Goal: Transaction & Acquisition: Purchase product/service

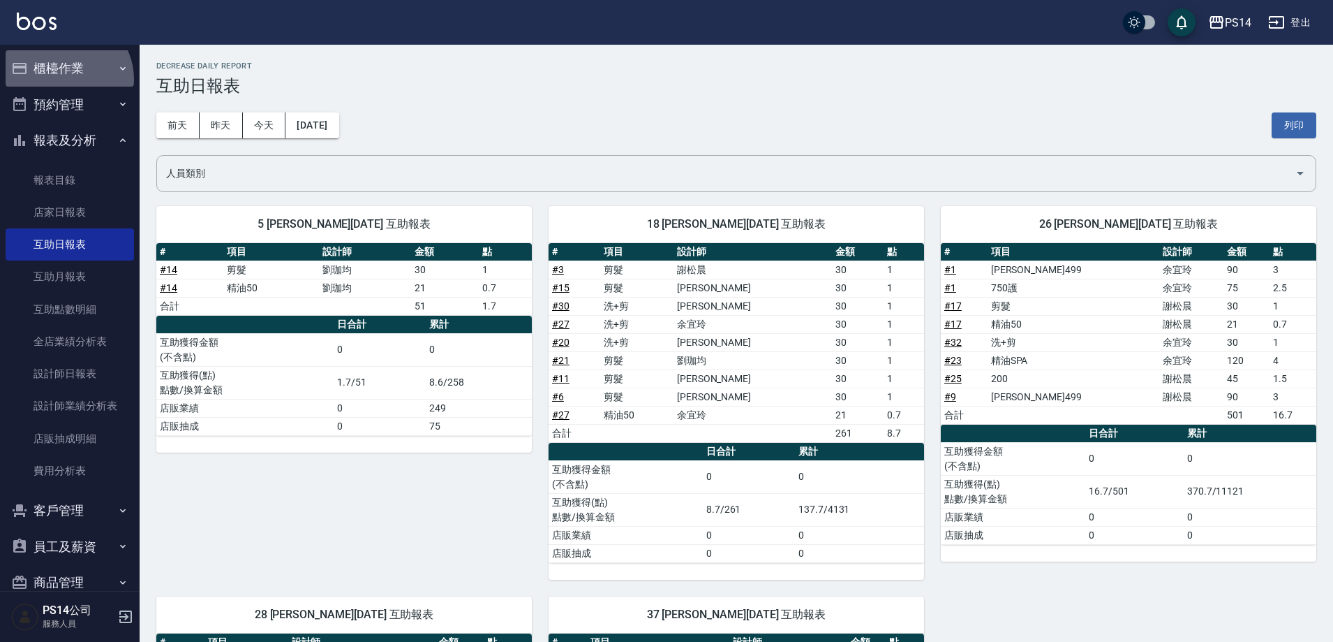
click at [67, 75] on button "櫃檯作業" at bounding box center [70, 68] width 128 height 36
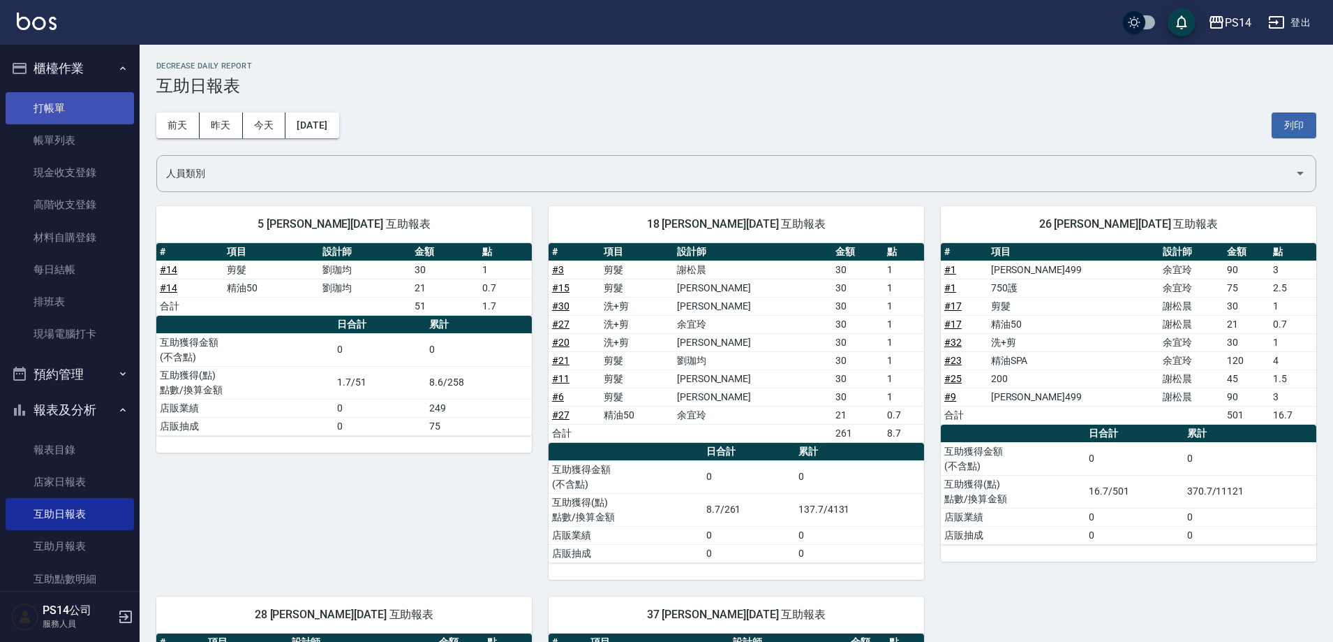
click at [48, 111] on link "打帳單" at bounding box center [70, 108] width 128 height 32
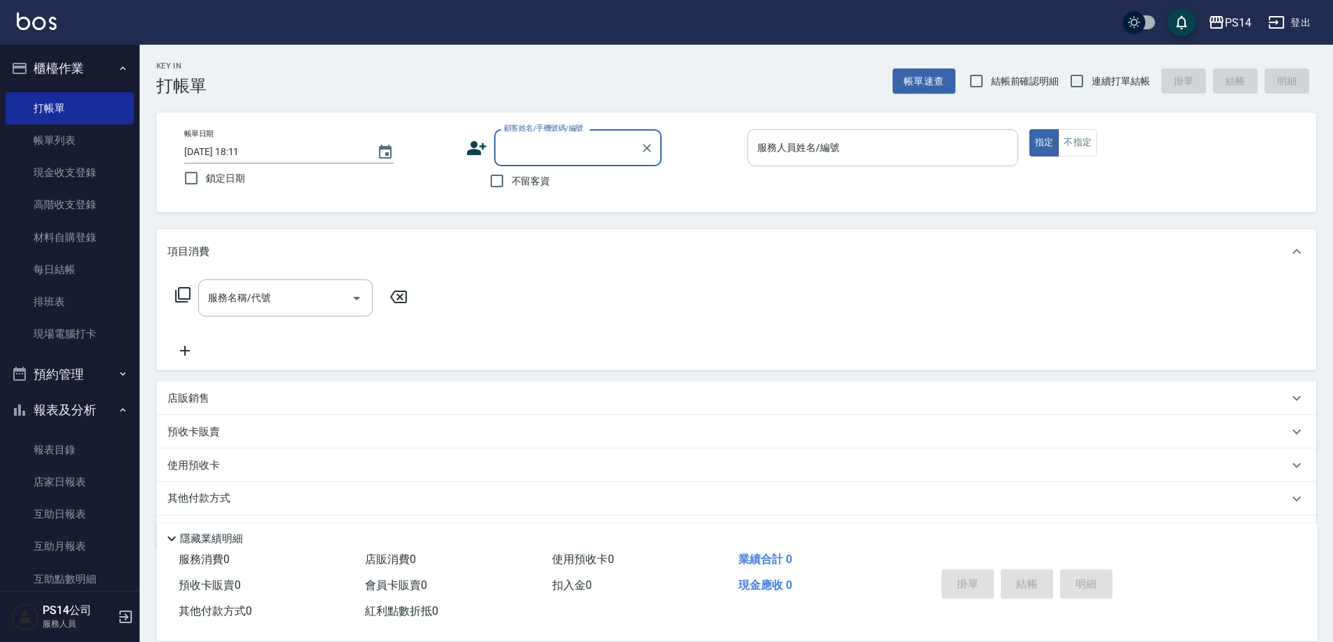
drag, startPoint x: 509, startPoint y: 187, endPoint x: 759, endPoint y: 163, distance: 251.1
click at [509, 186] on input "不留客資" at bounding box center [496, 180] width 29 height 29
checkbox input "true"
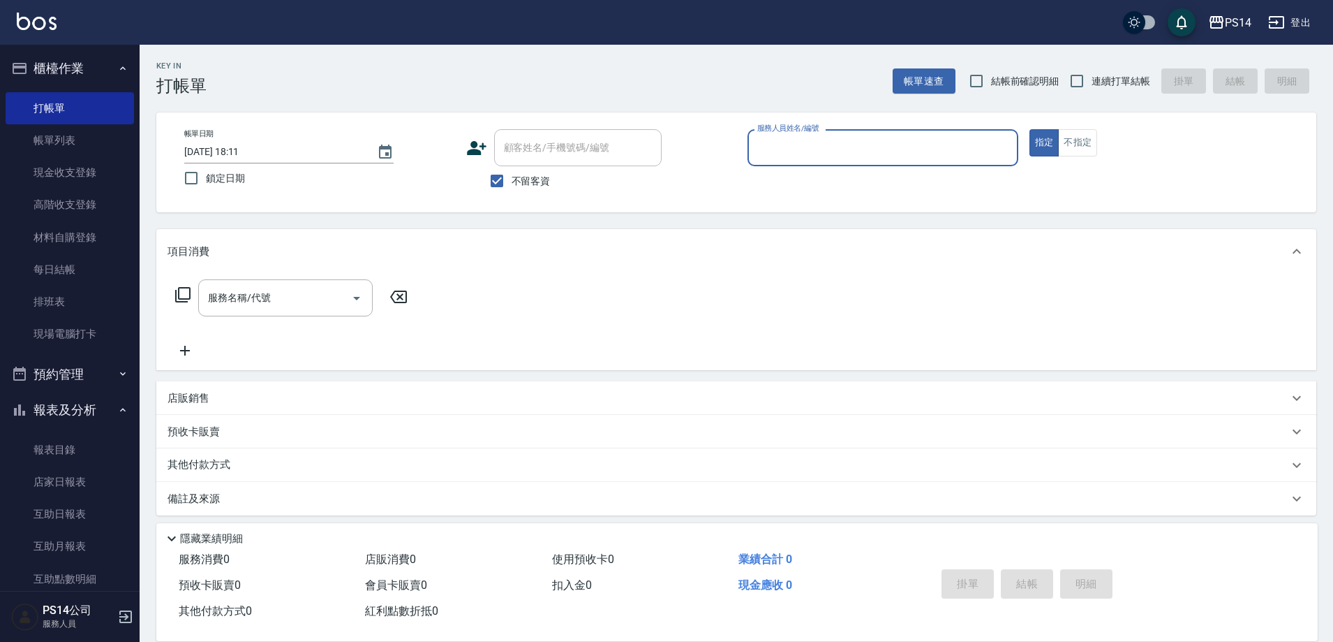
click at [1109, 81] on span "連續打單結帳" at bounding box center [1121, 81] width 59 height 15
click at [1092, 81] on input "連續打單結帳" at bounding box center [1076, 80] width 29 height 29
checkbox input "true"
click at [869, 149] on input "服務人員姓名/編號" at bounding box center [883, 147] width 258 height 24
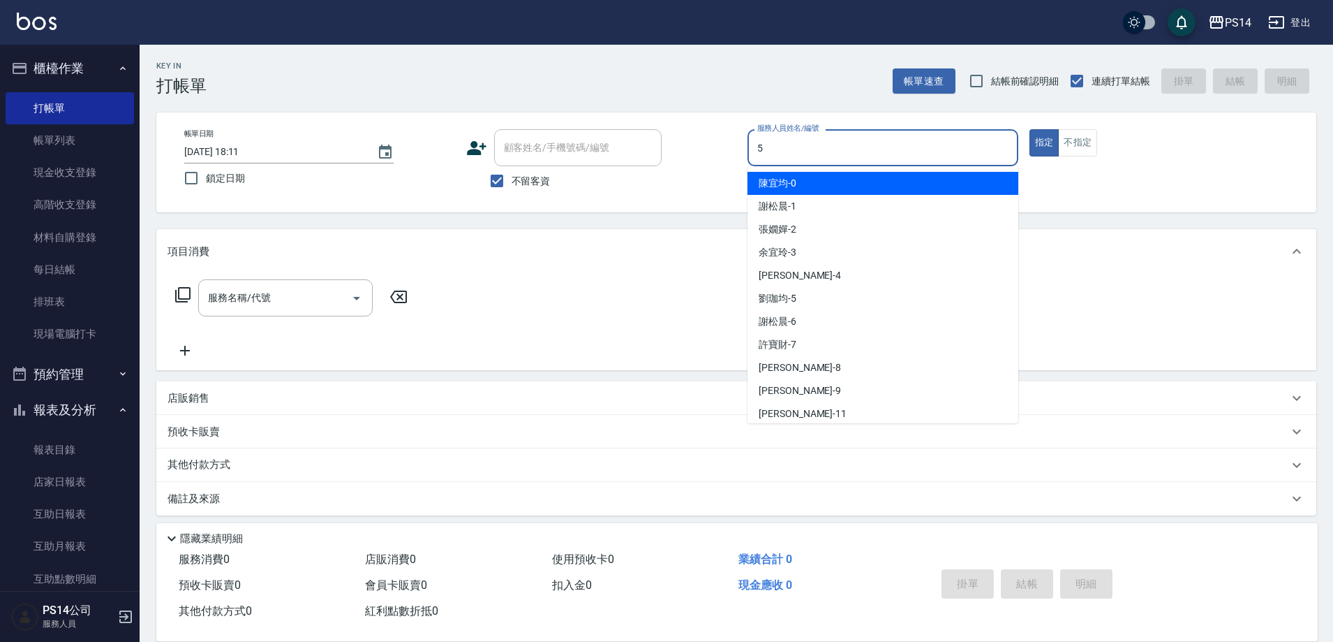
type input "[PERSON_NAME]-5"
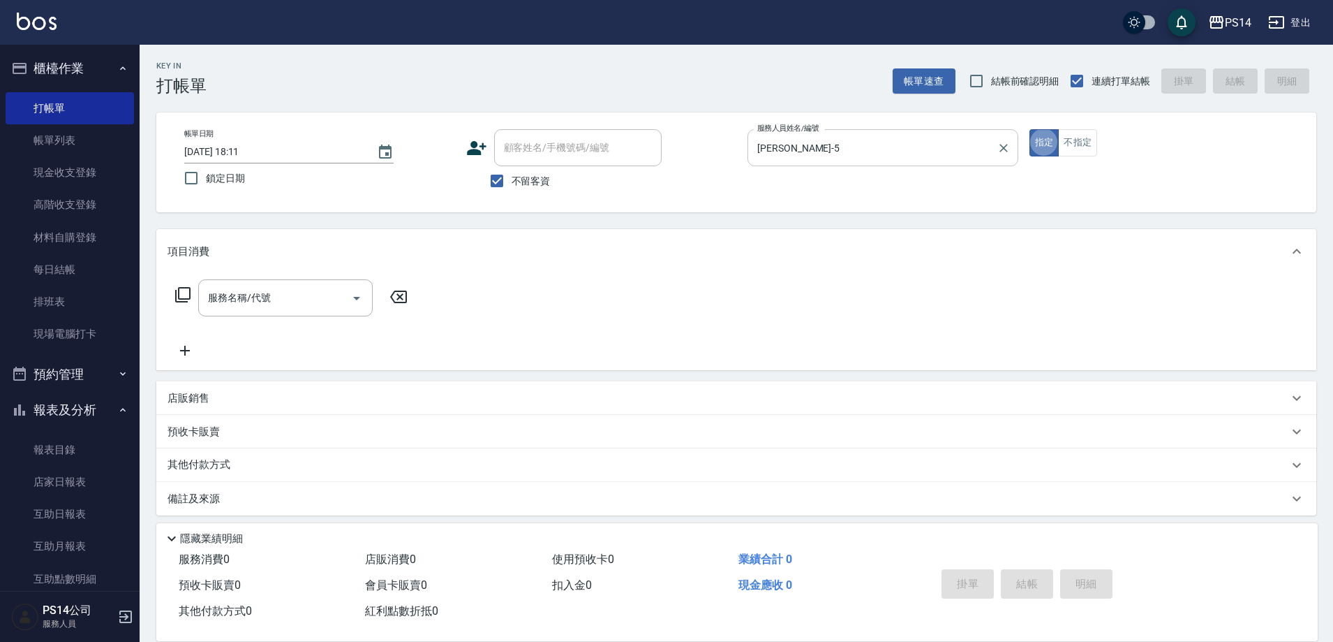
type button "true"
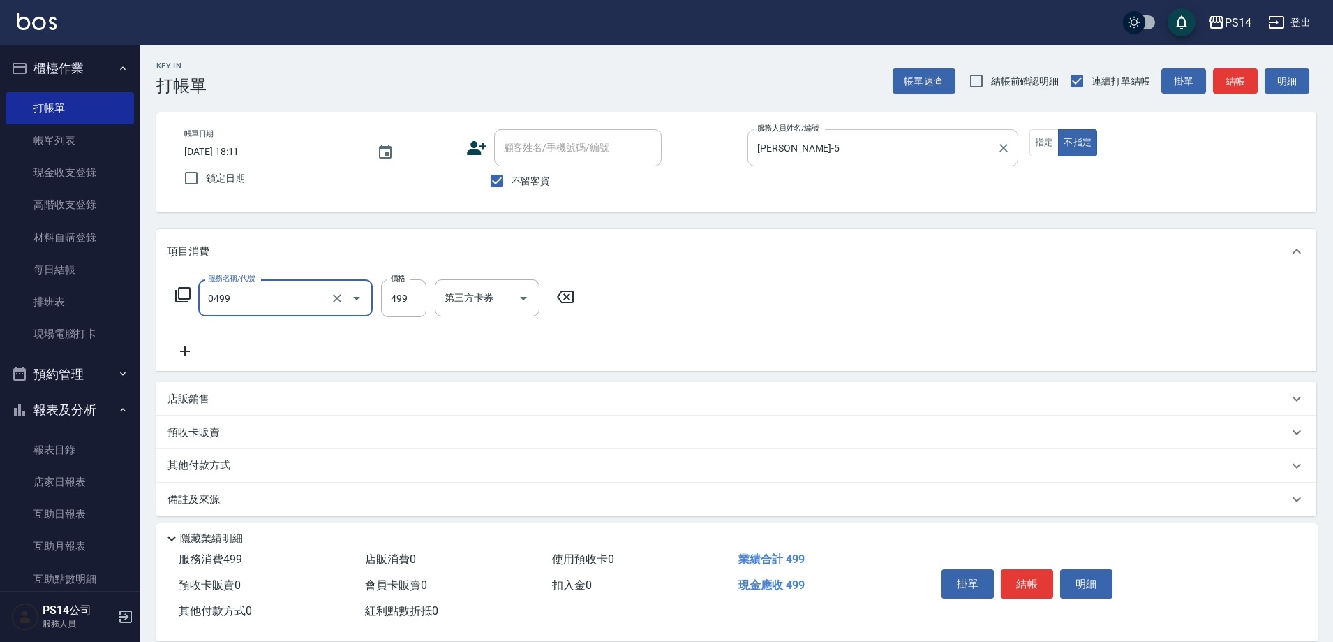
type input "[PERSON_NAME]499(0499)"
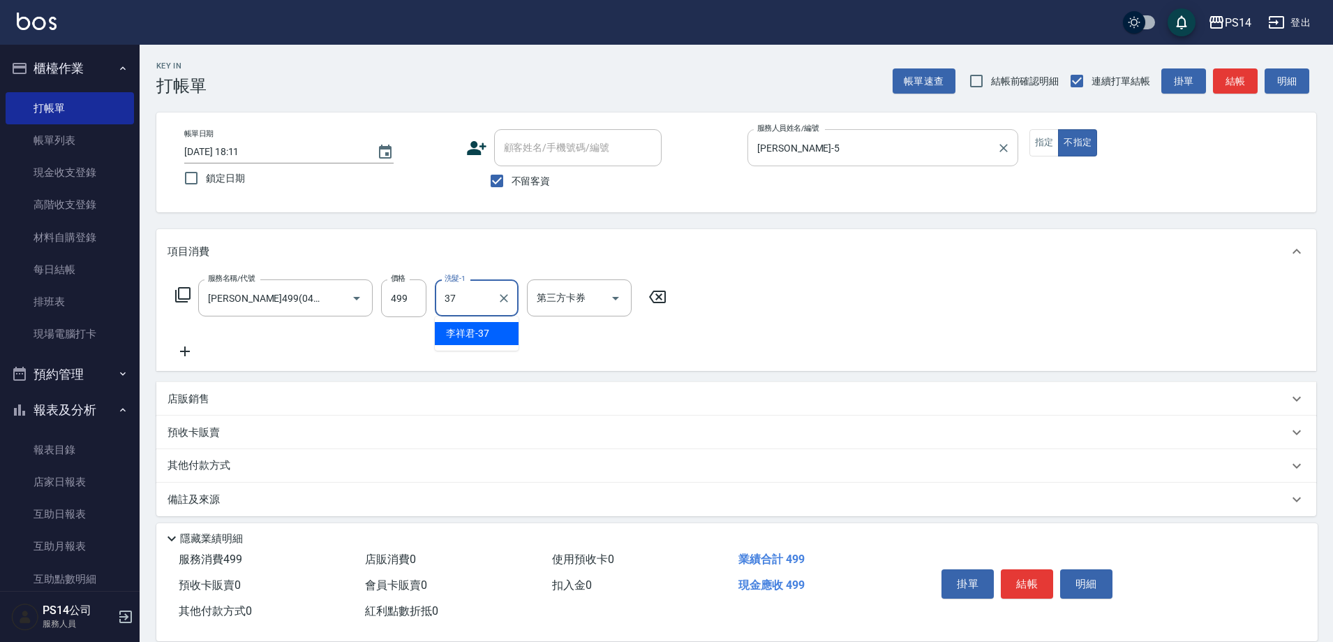
type input "[PERSON_NAME]-37"
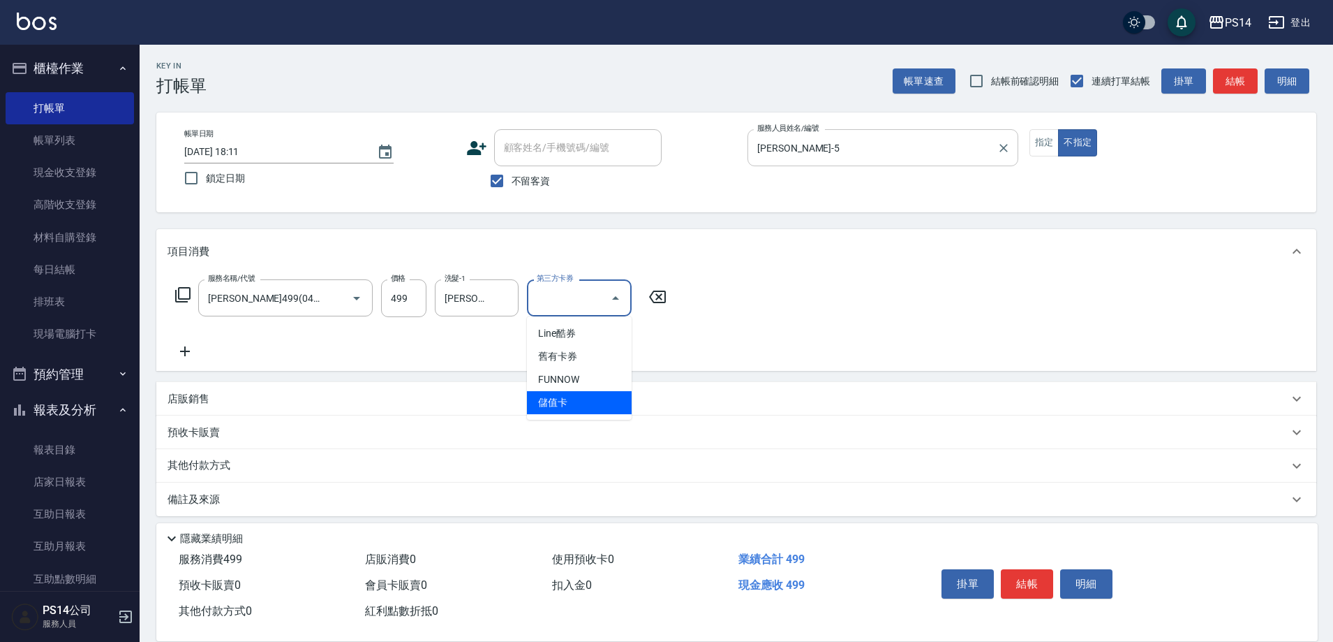
type input "儲值卡"
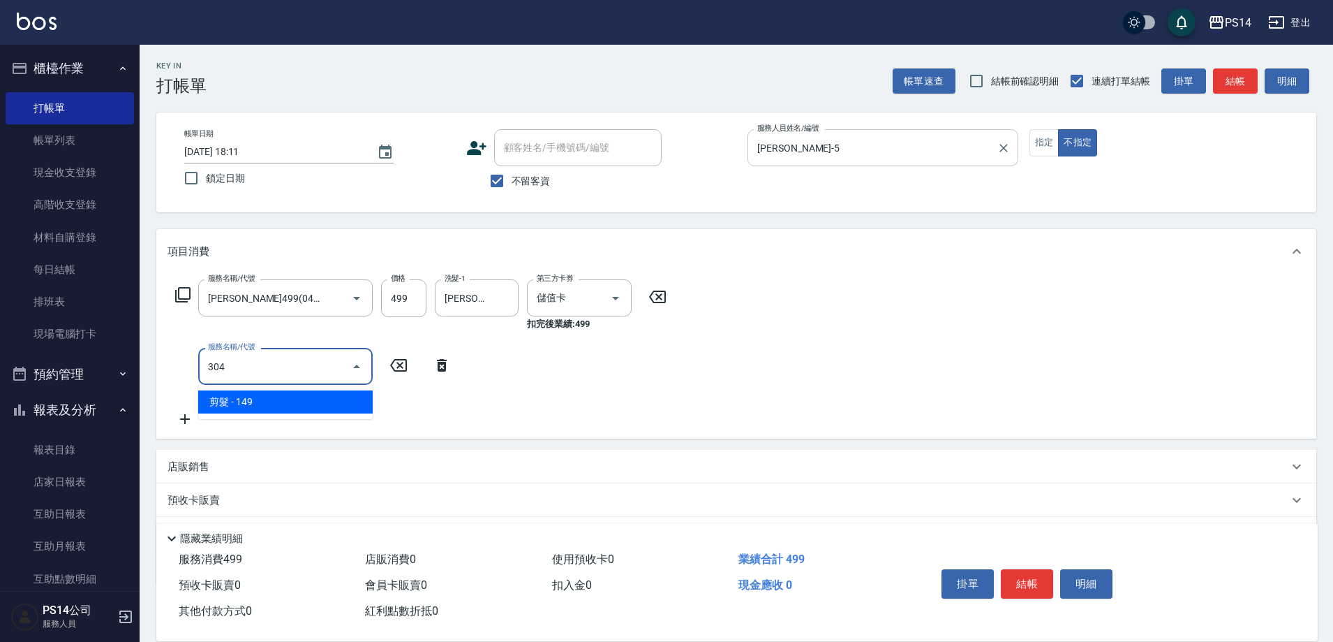
type input "剪髮(304)"
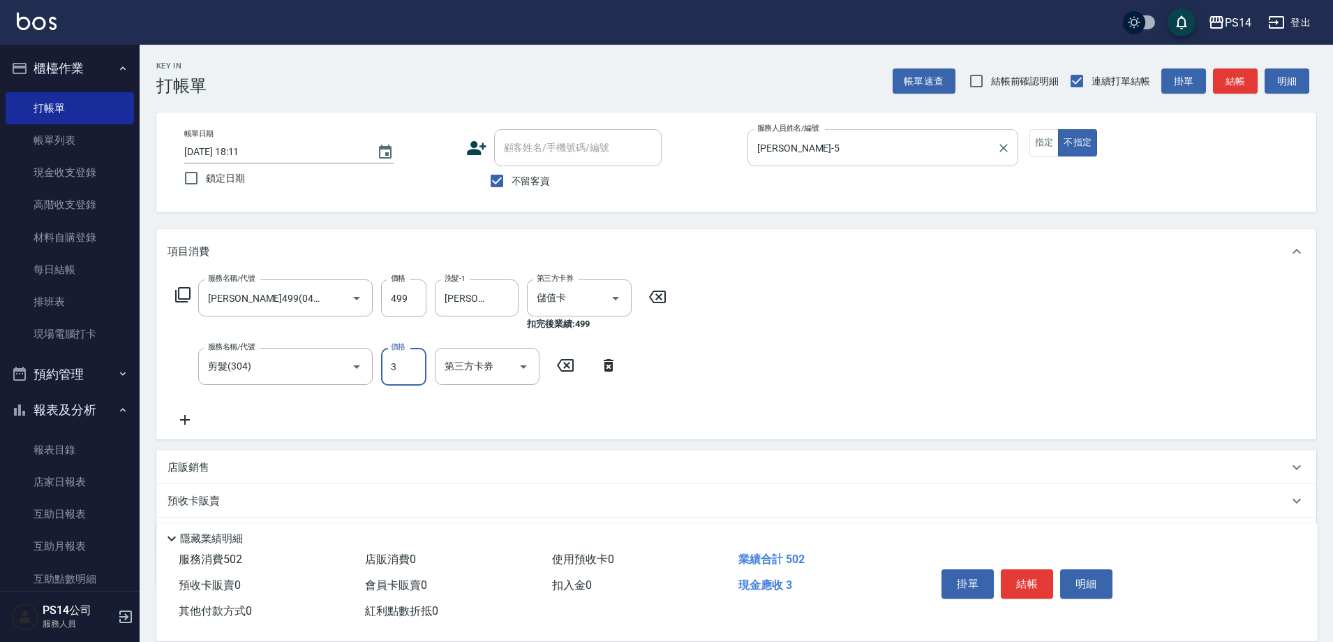
type input "3"
type input "儲值卡"
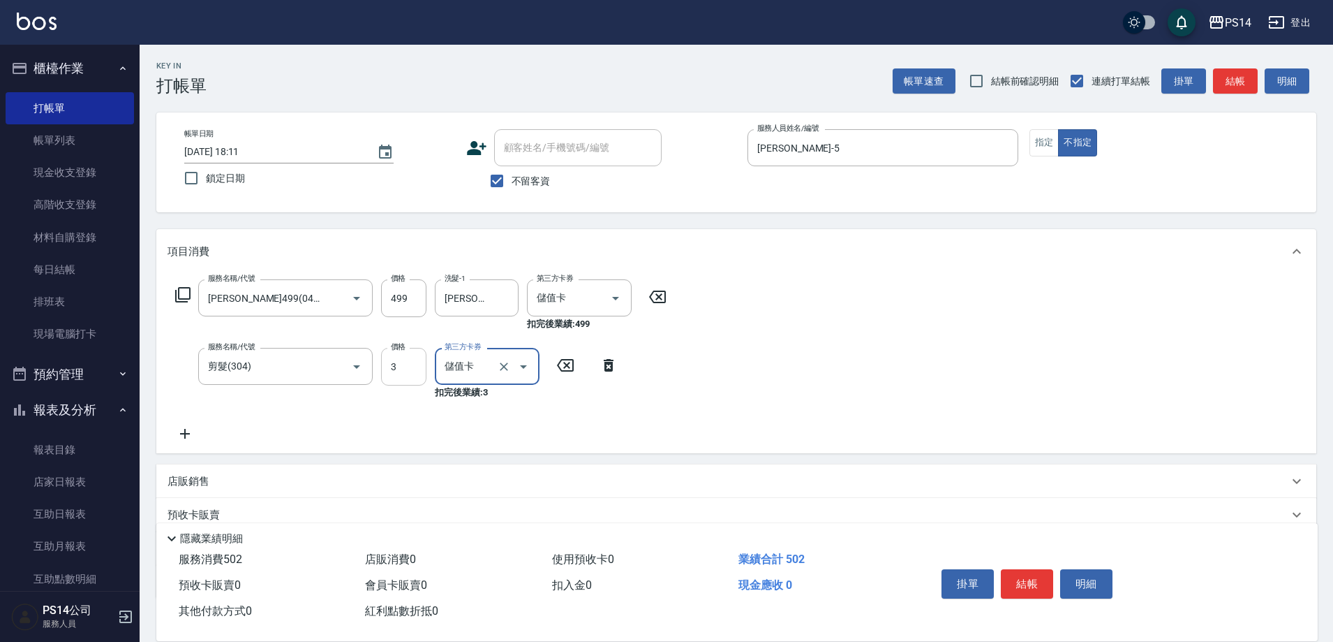
click at [405, 363] on input "3" at bounding box center [403, 367] width 45 height 38
type input "149"
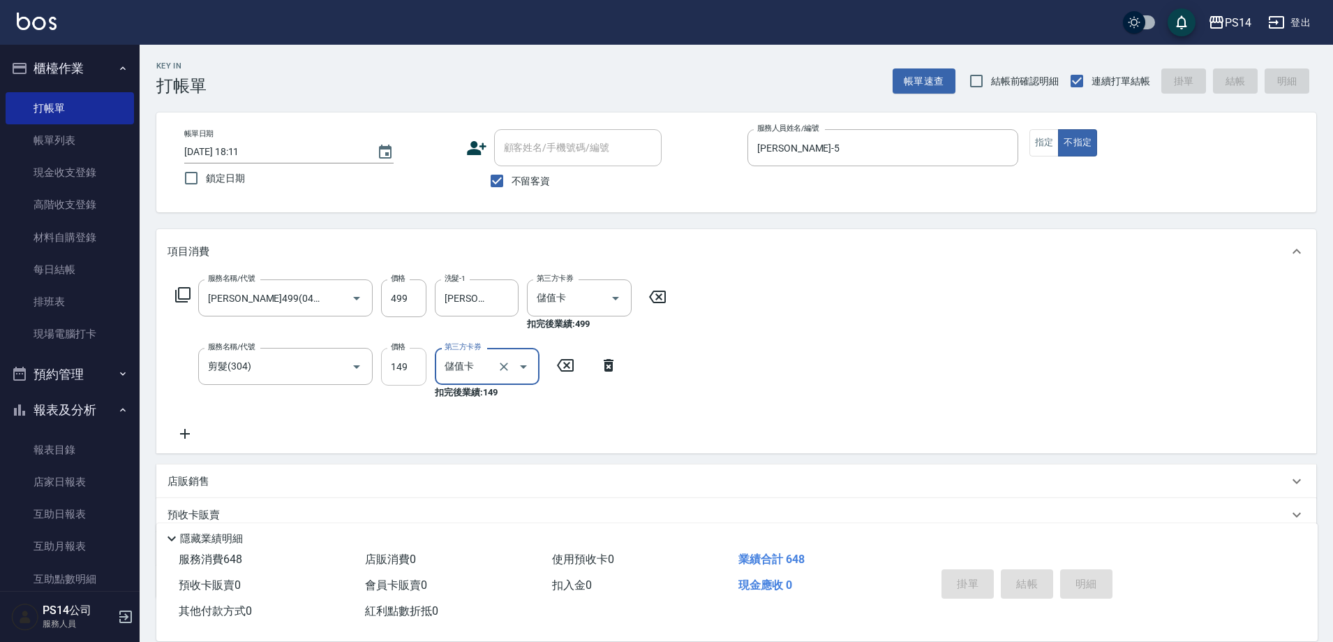
type input "[DATE] 18:12"
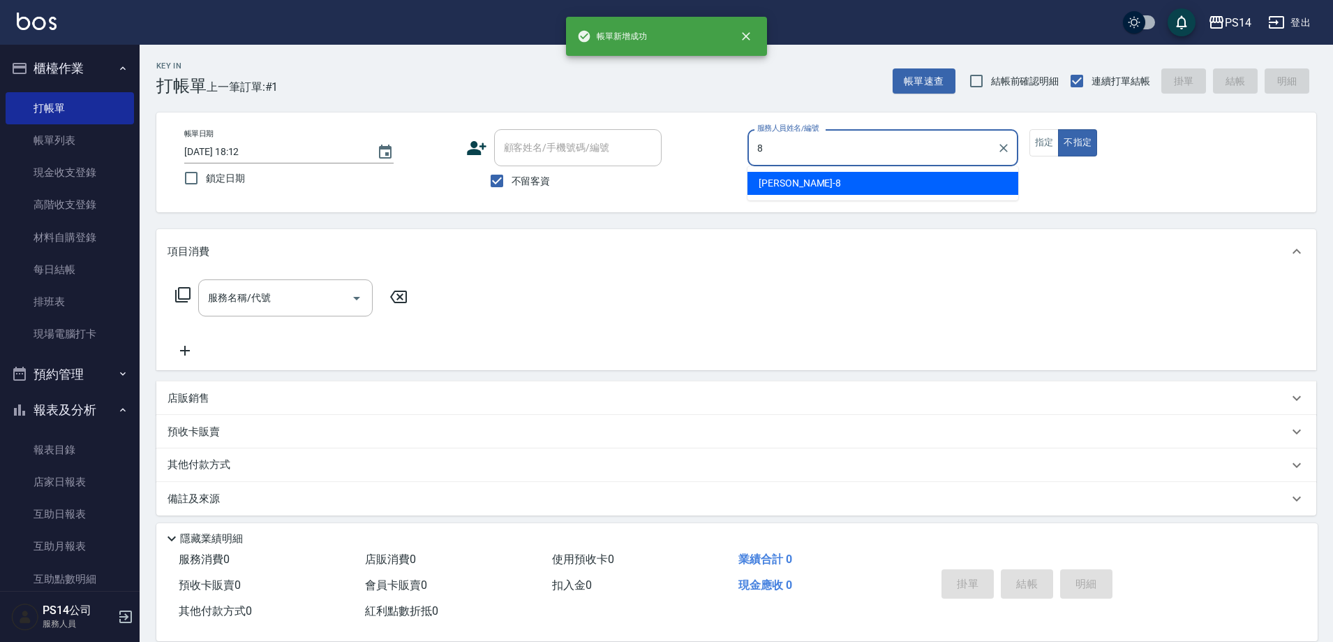
type input "[PERSON_NAME]-8"
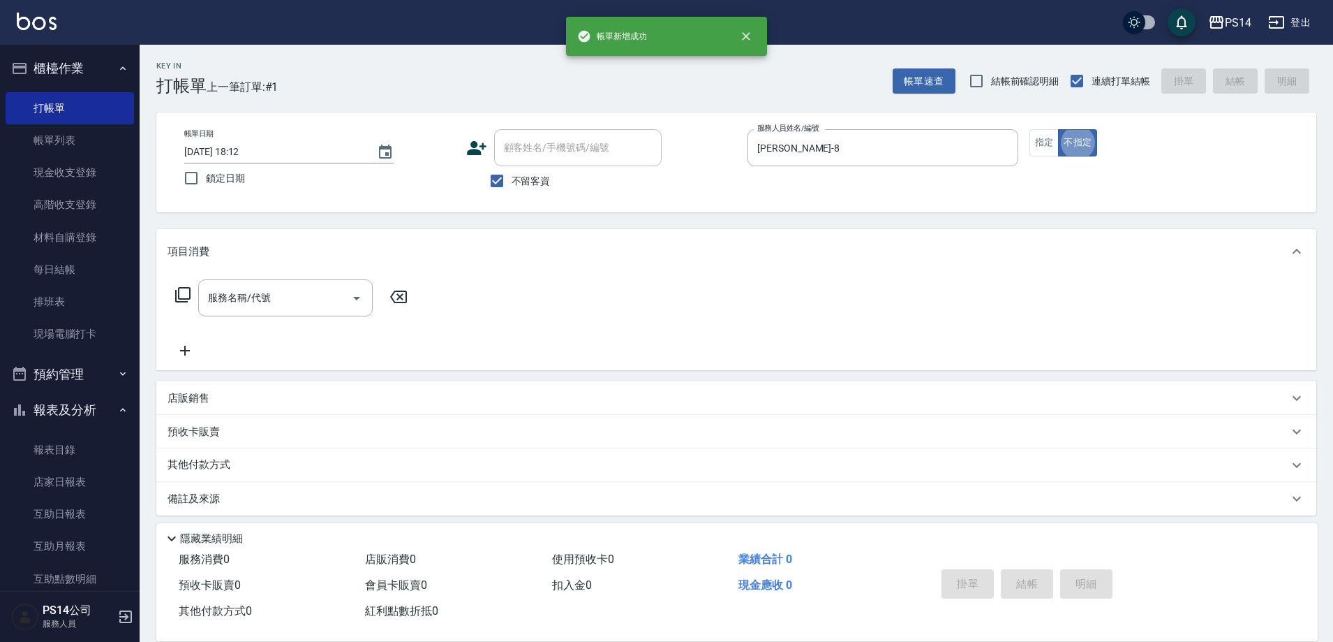
type button "false"
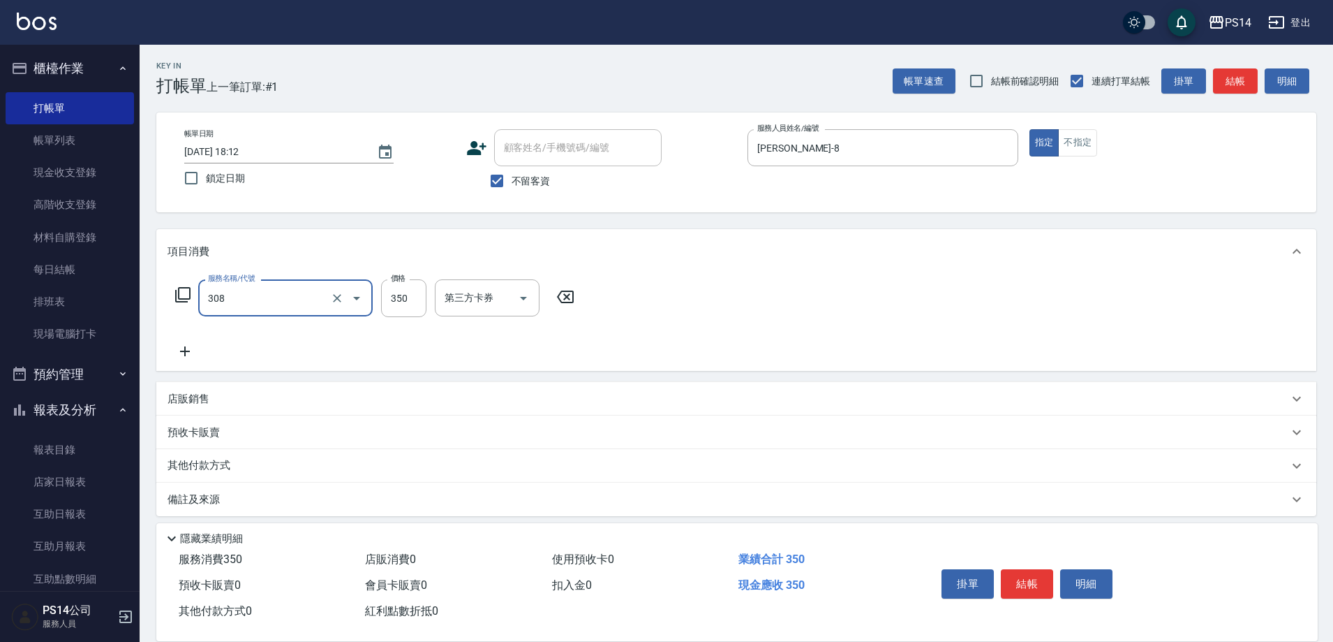
type input "洗+剪(308)"
type input "[PERSON_NAME]-26"
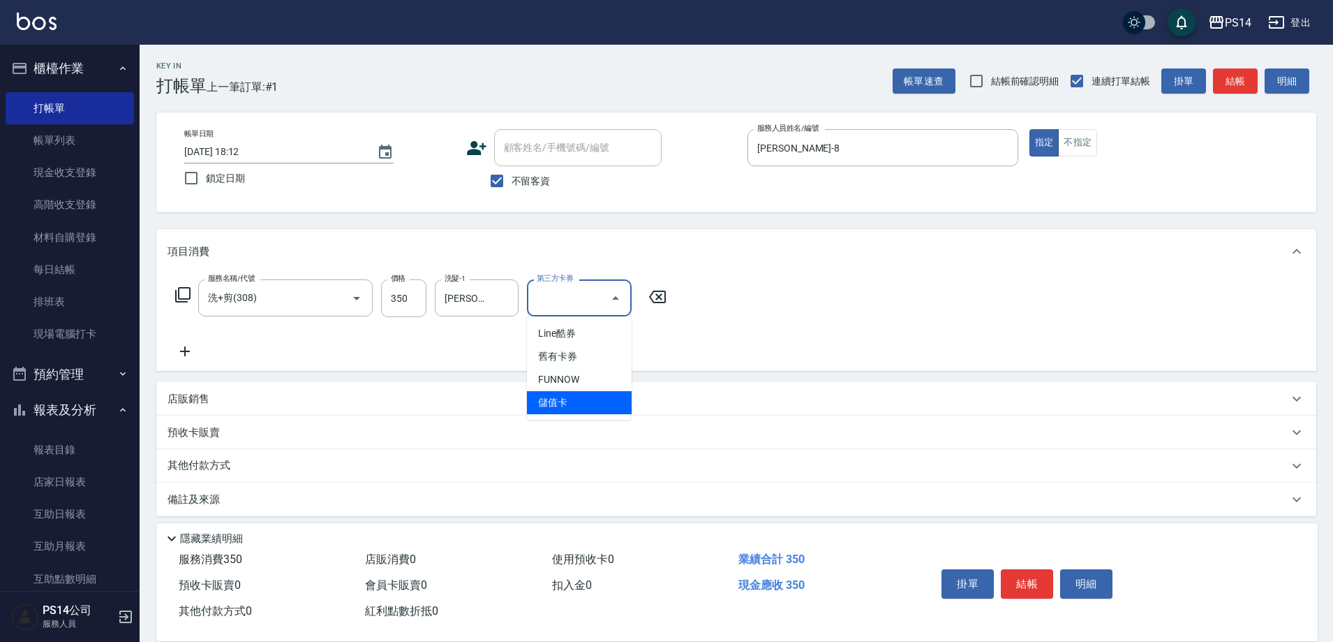
type input "儲值卡"
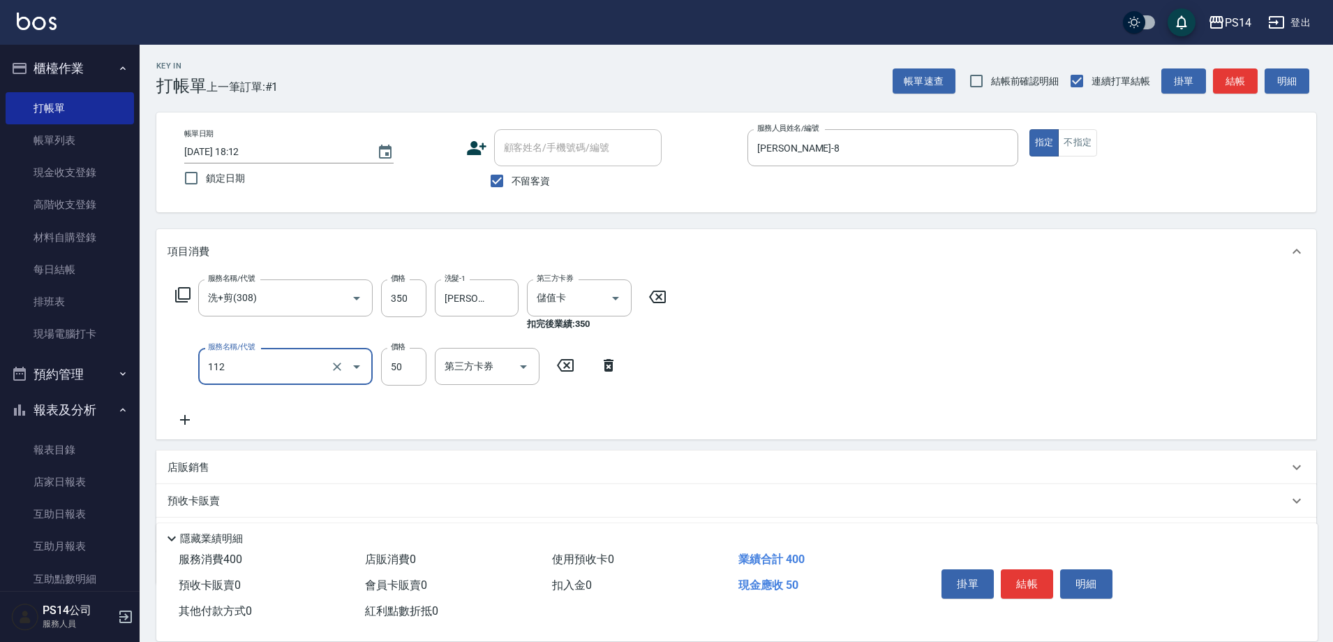
type input "精油50(112)"
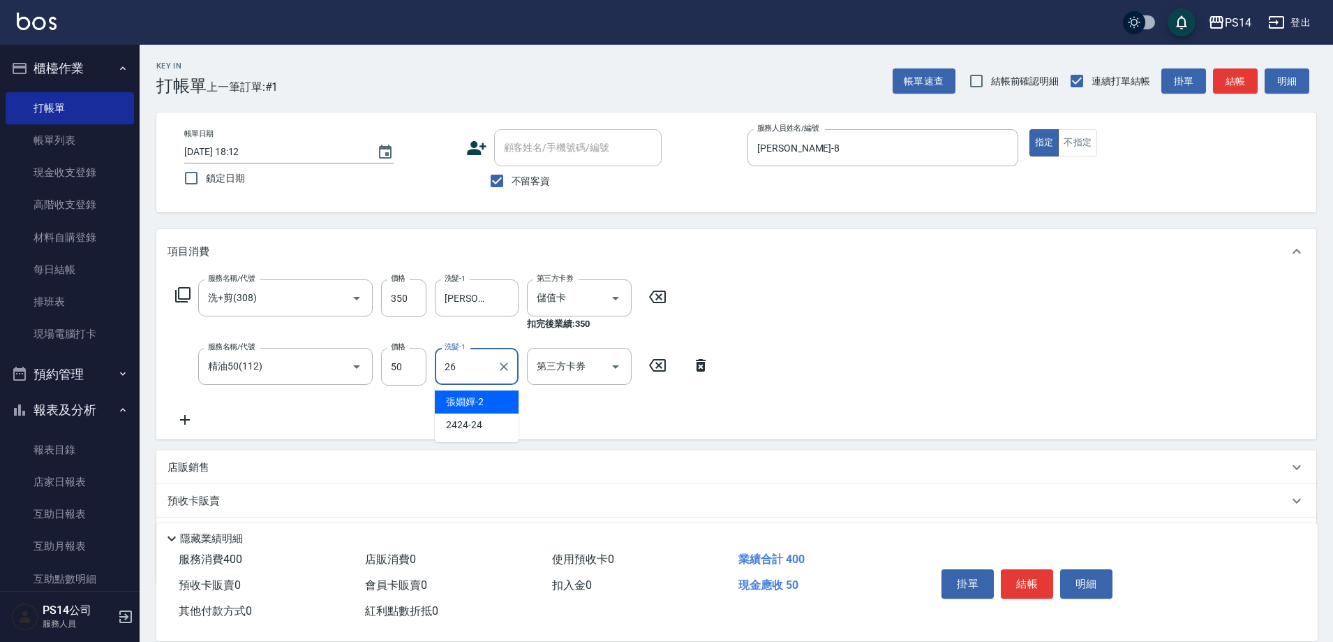
type input "[PERSON_NAME]-26"
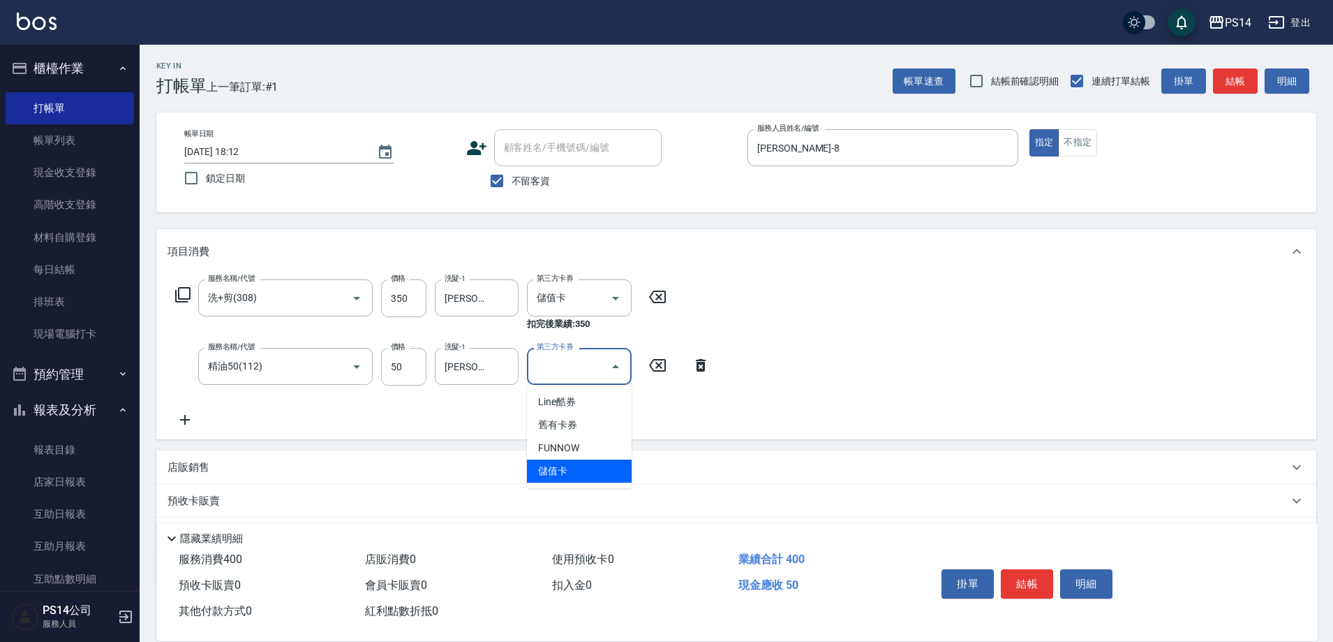
type input "儲值卡"
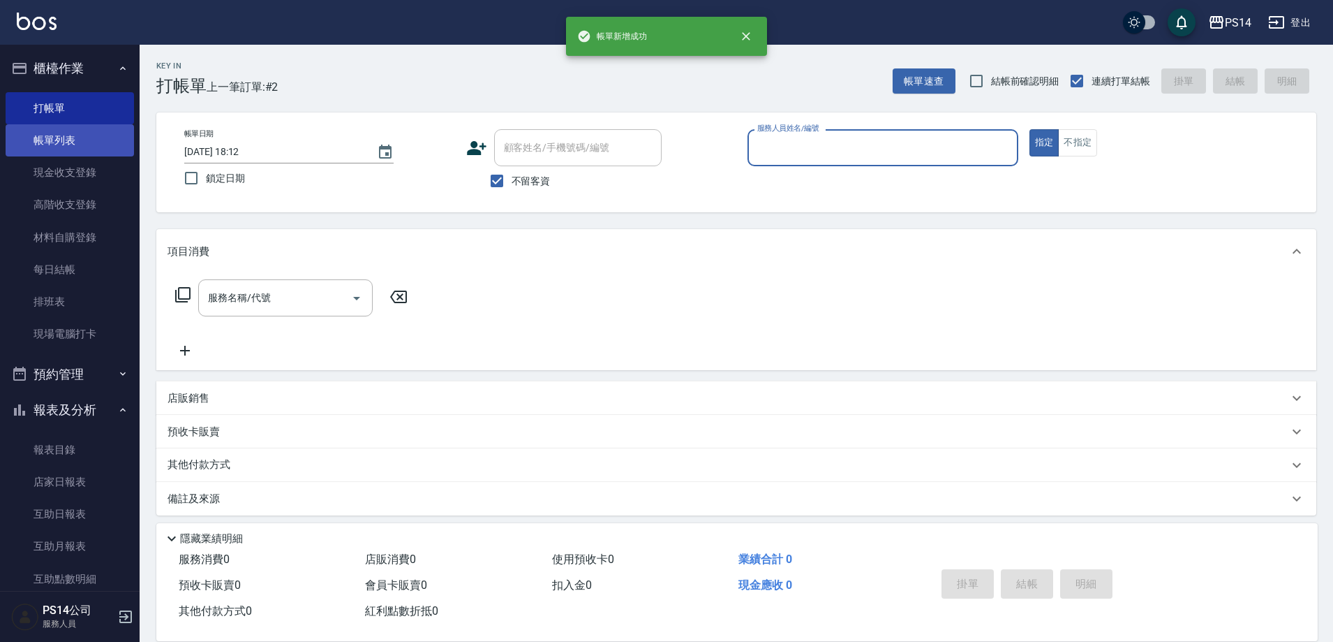
click at [45, 139] on link "帳單列表" at bounding box center [70, 140] width 128 height 32
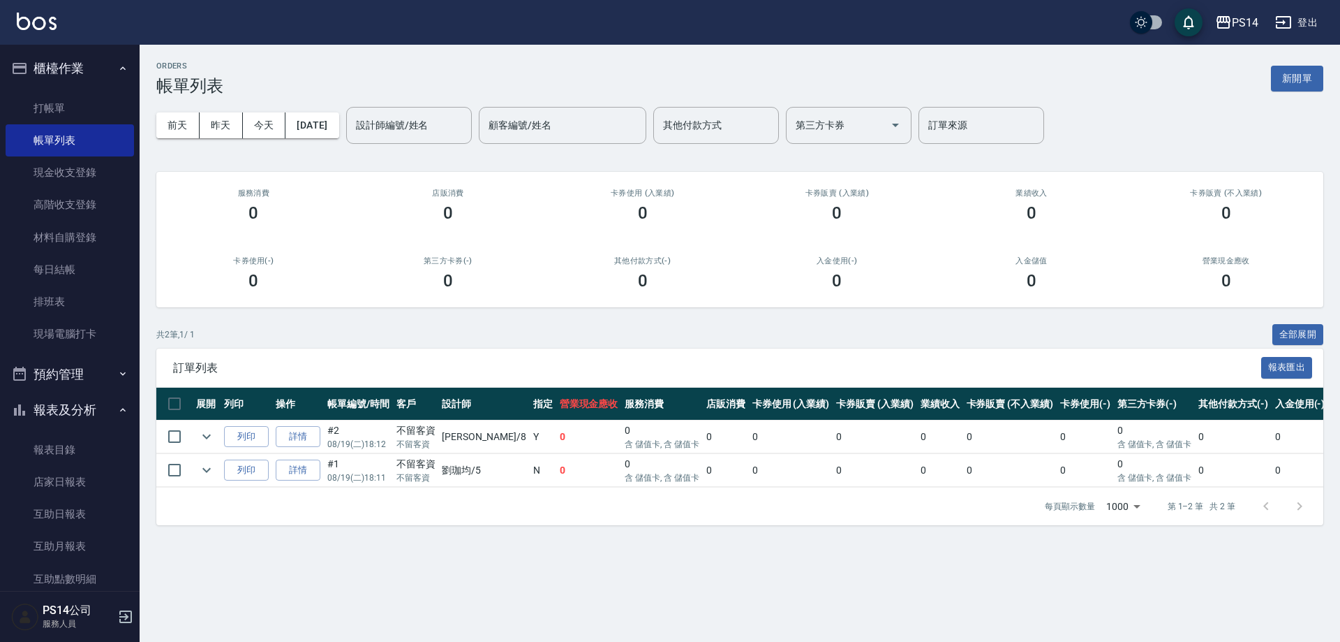
click at [311, 434] on link "詳情" at bounding box center [298, 437] width 45 height 22
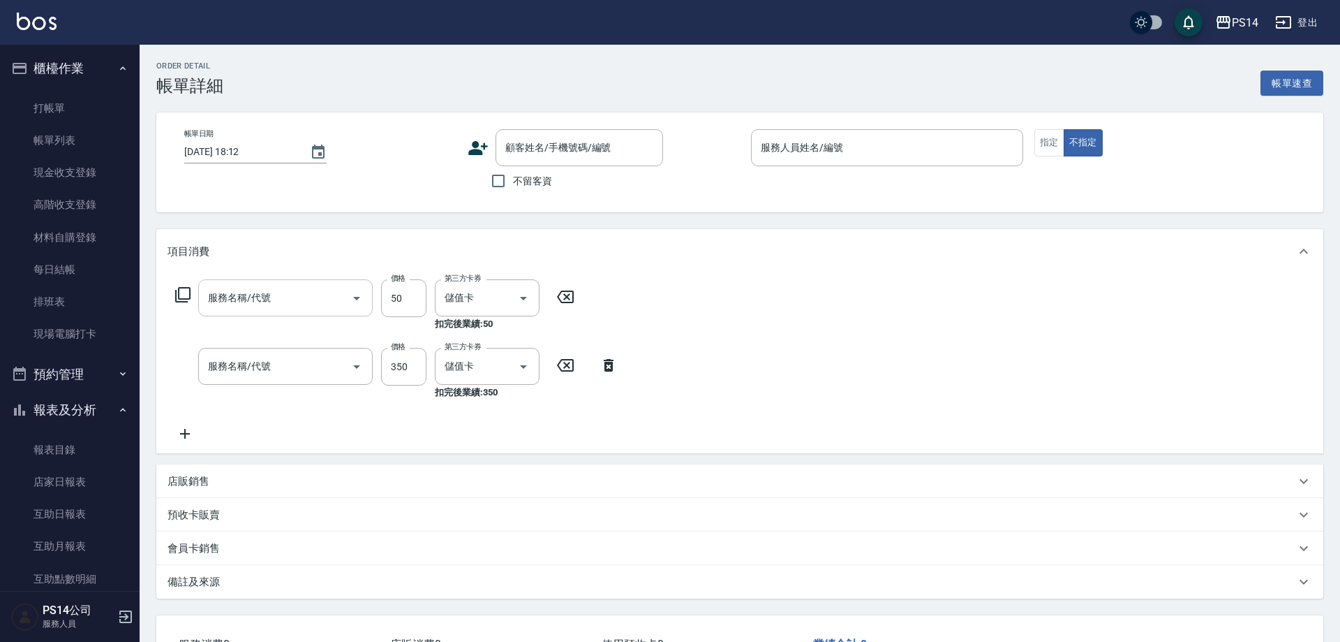
checkbox input "true"
type input "[PERSON_NAME]-8"
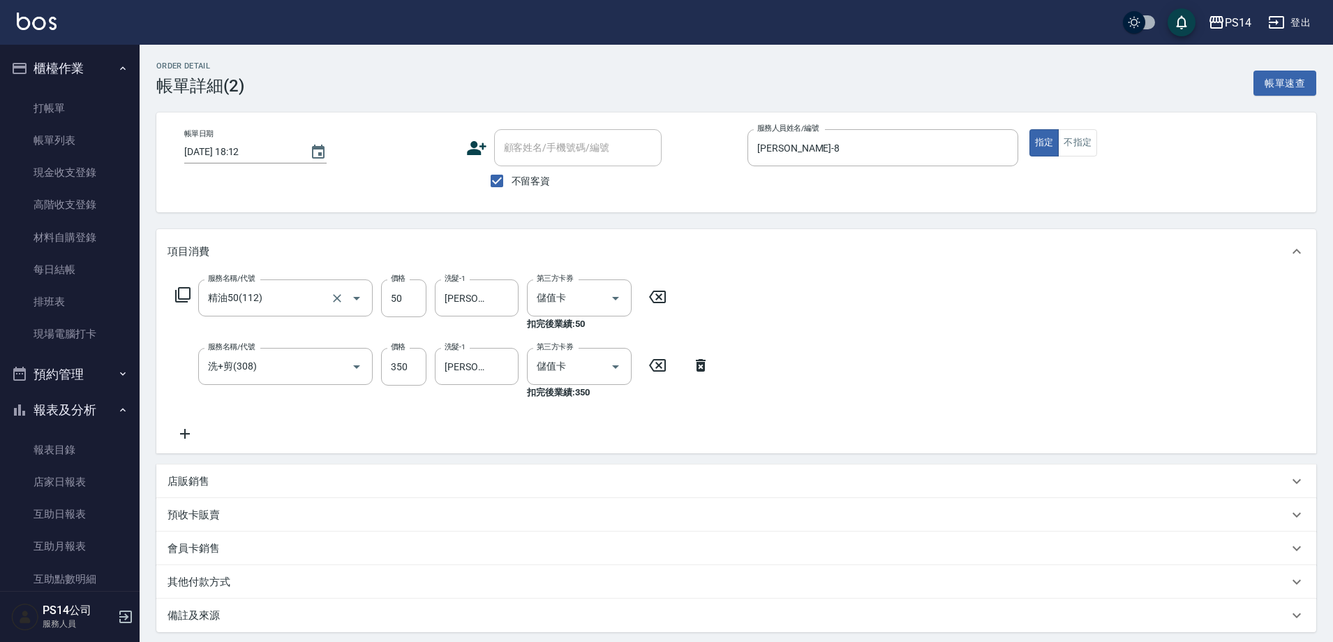
type input "精油50(112)"
type input "洗+剪(308)"
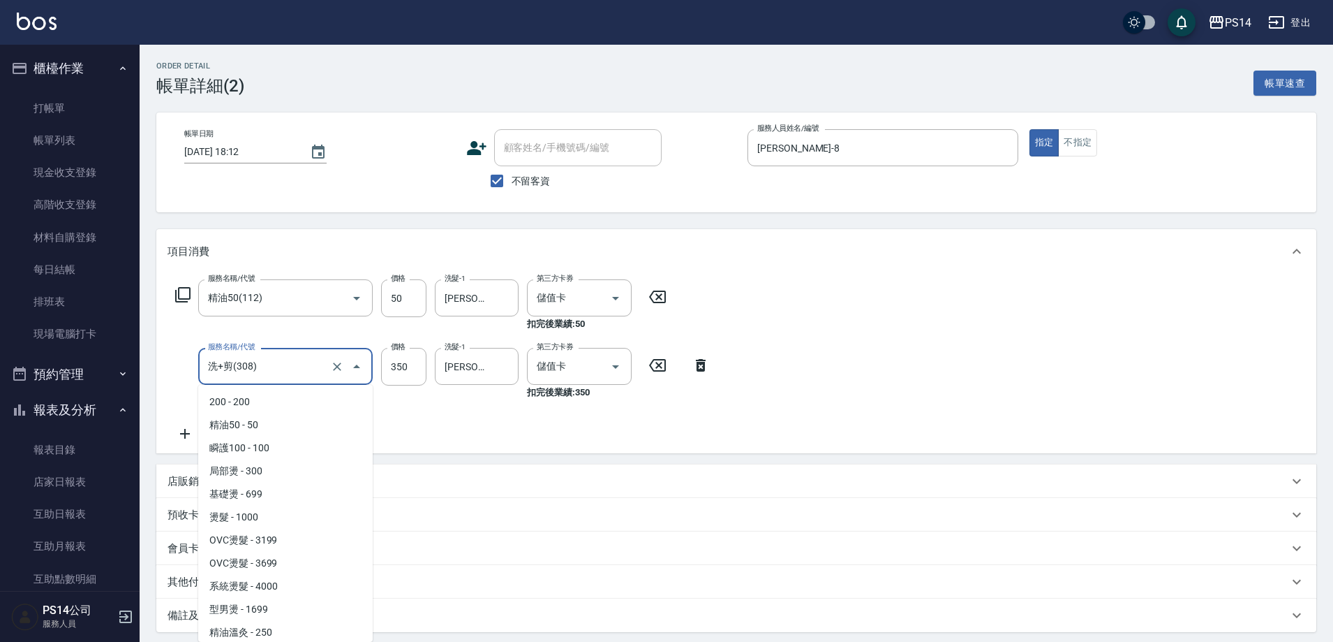
click at [304, 366] on input "洗+剪(308)" at bounding box center [266, 366] width 123 height 24
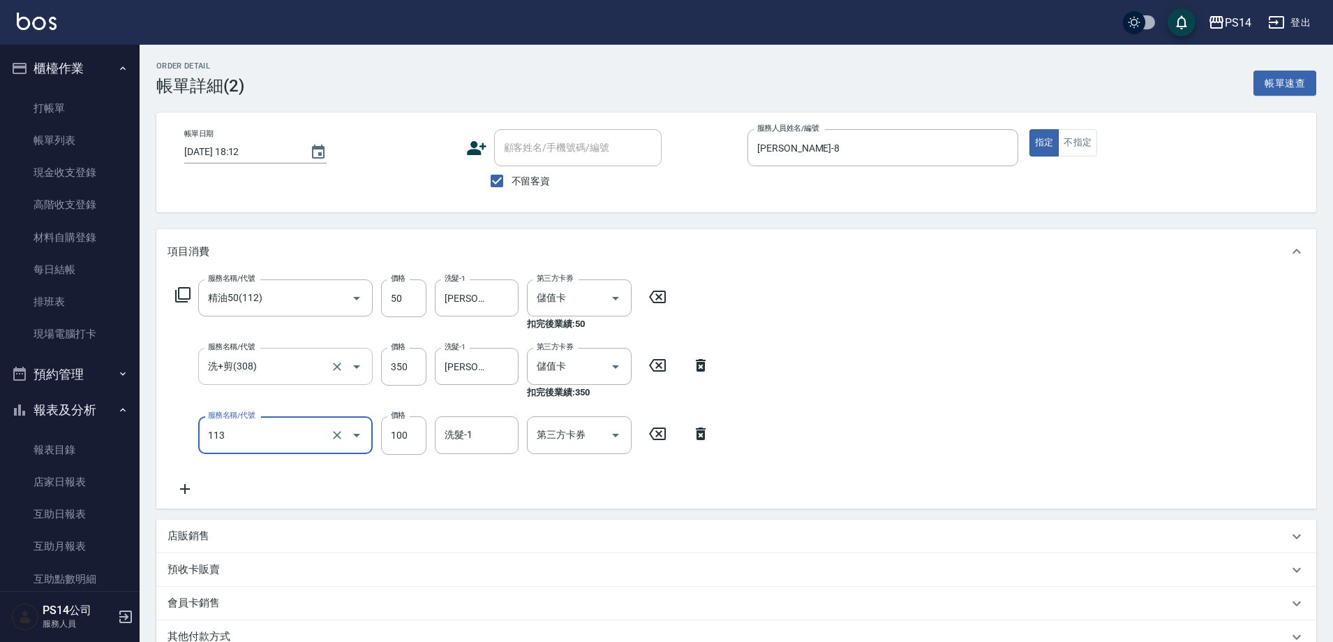
type input "瞬護100(113)"
type input "[PERSON_NAME]-26"
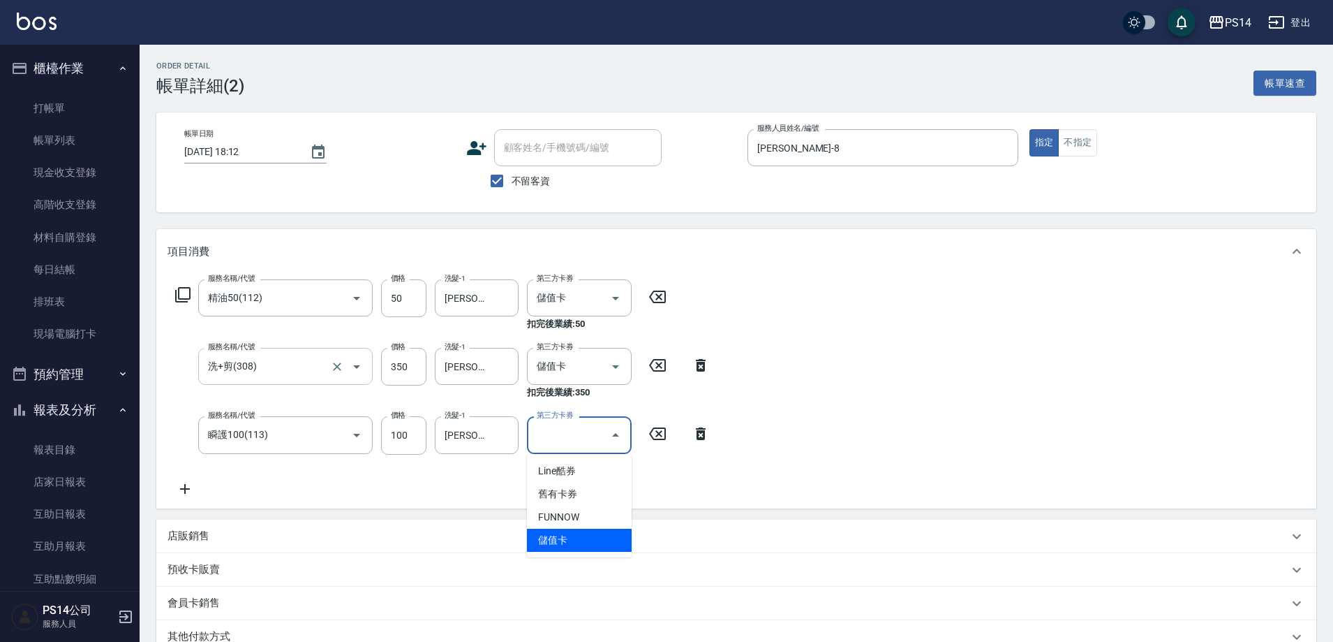
type input "儲值卡"
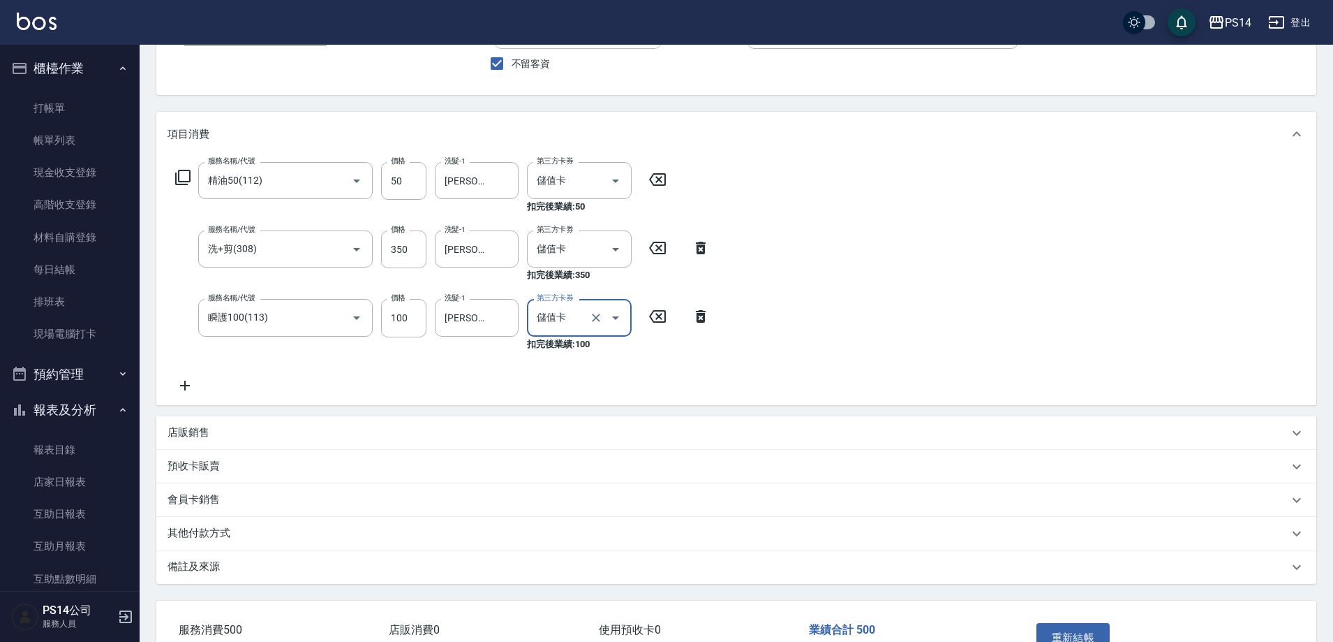
scroll to position [140, 0]
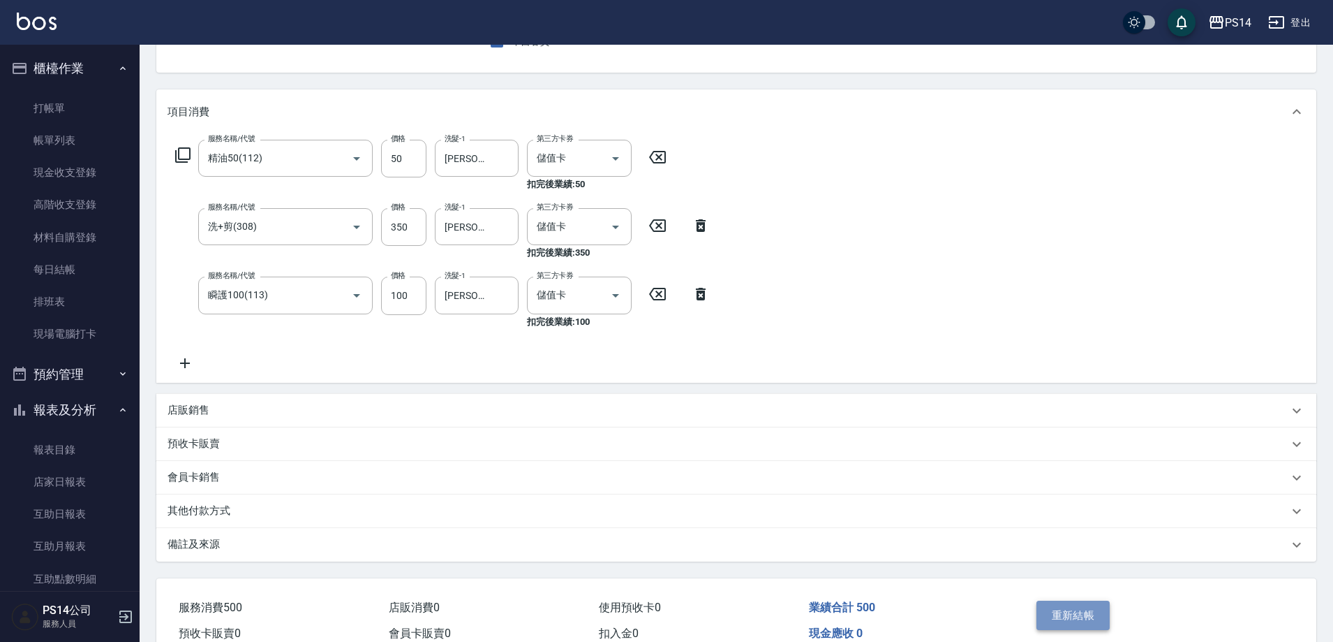
click at [1091, 623] on button "重新結帳" at bounding box center [1074, 614] width 74 height 29
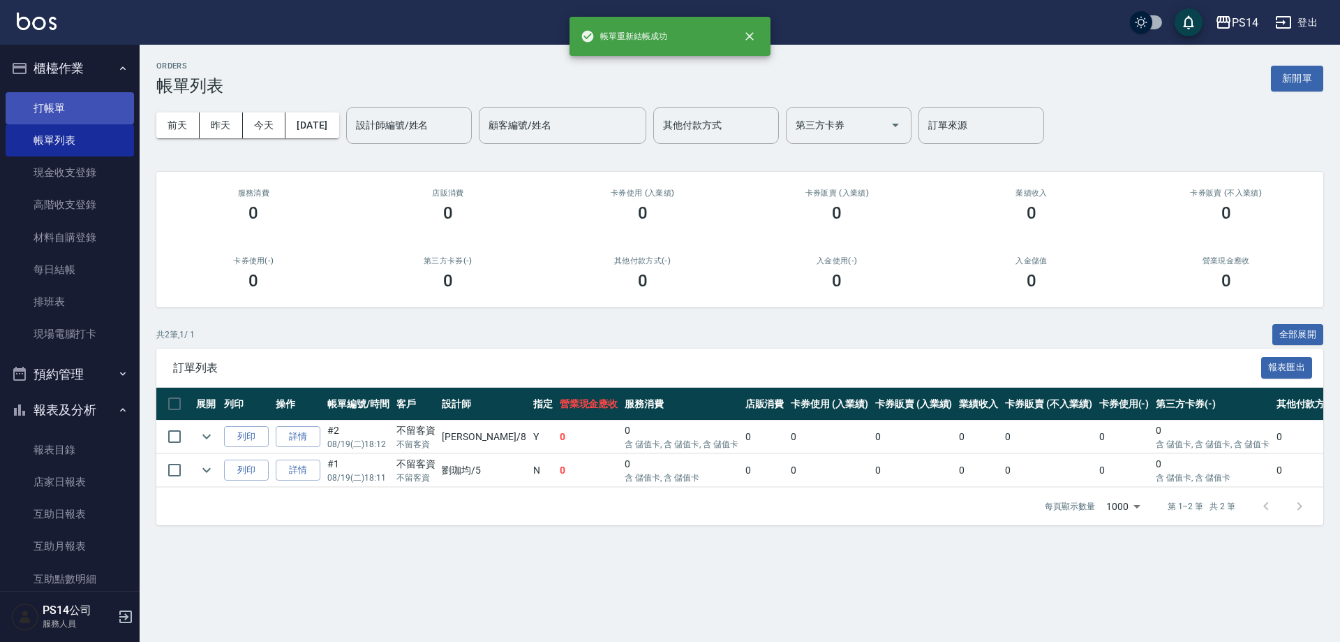
click at [81, 103] on link "打帳單" at bounding box center [70, 108] width 128 height 32
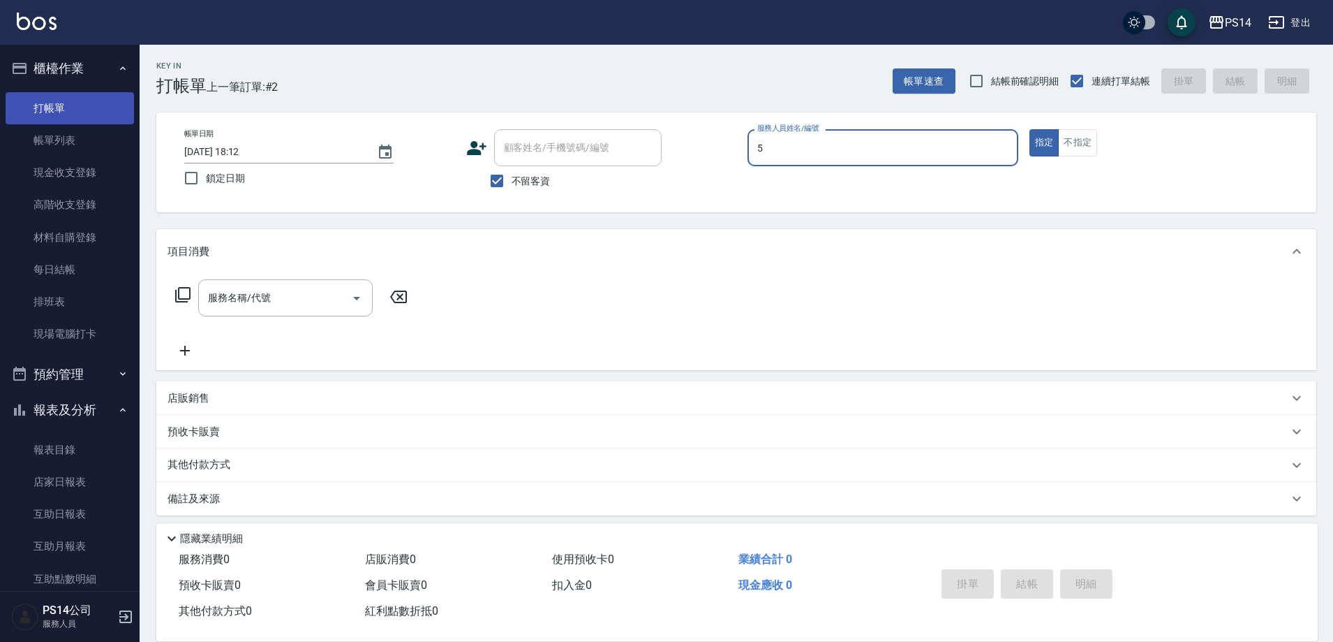
type input "[PERSON_NAME]-5"
type button "true"
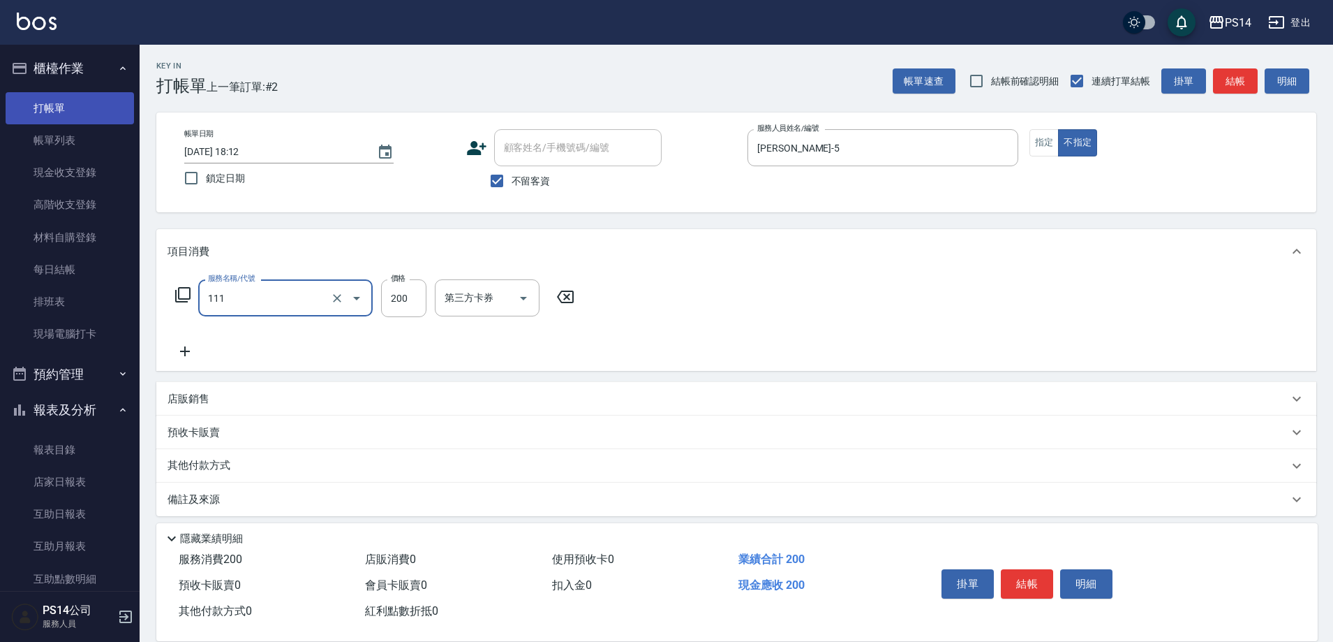
type input "200(111)"
type input "[PERSON_NAME]-17"
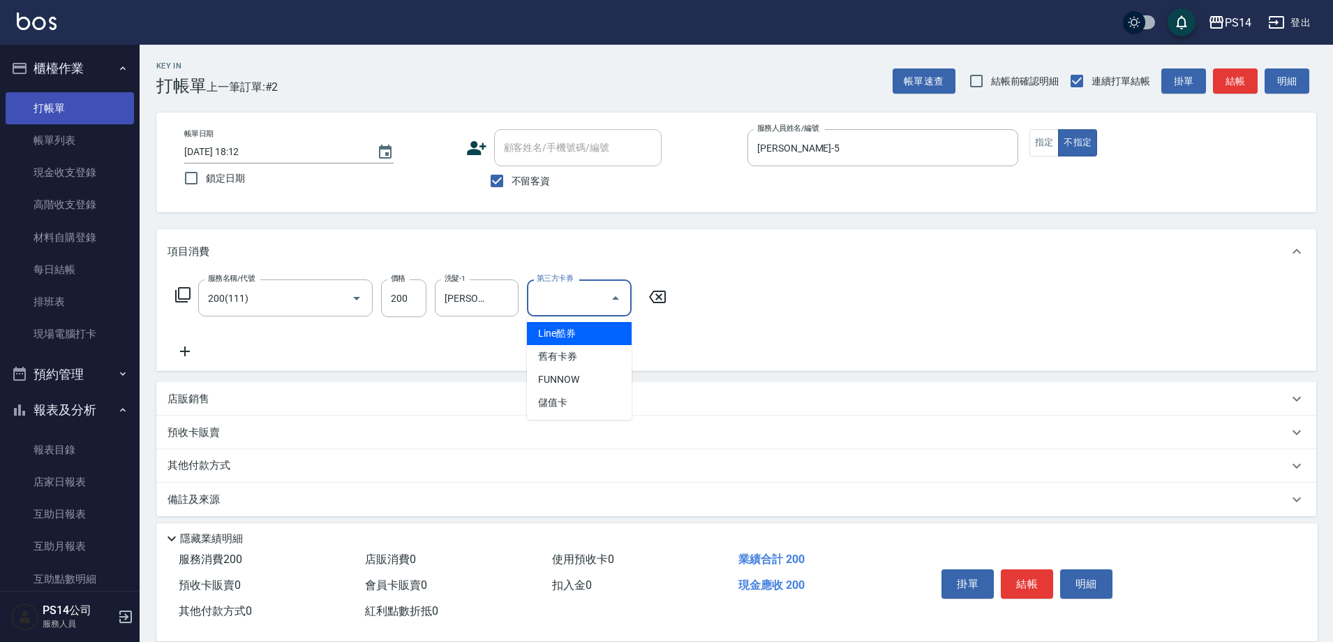
type input "儲值卡"
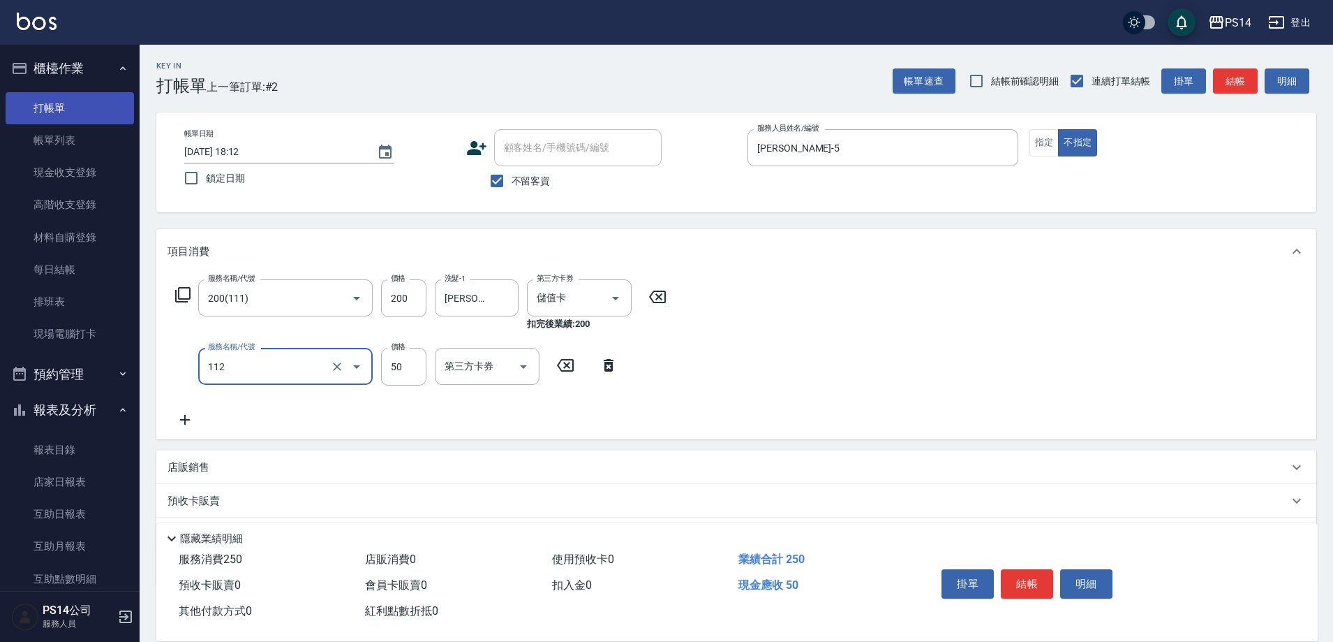
type input "精油50(112)"
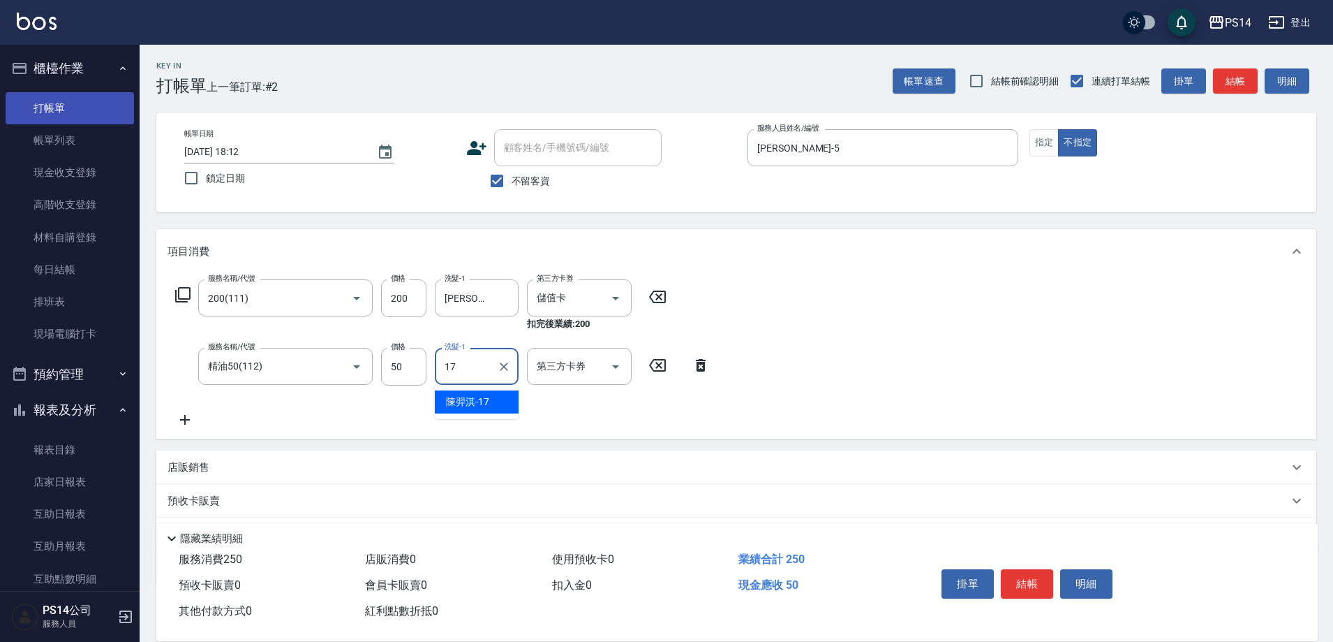
type input "[PERSON_NAME]-17"
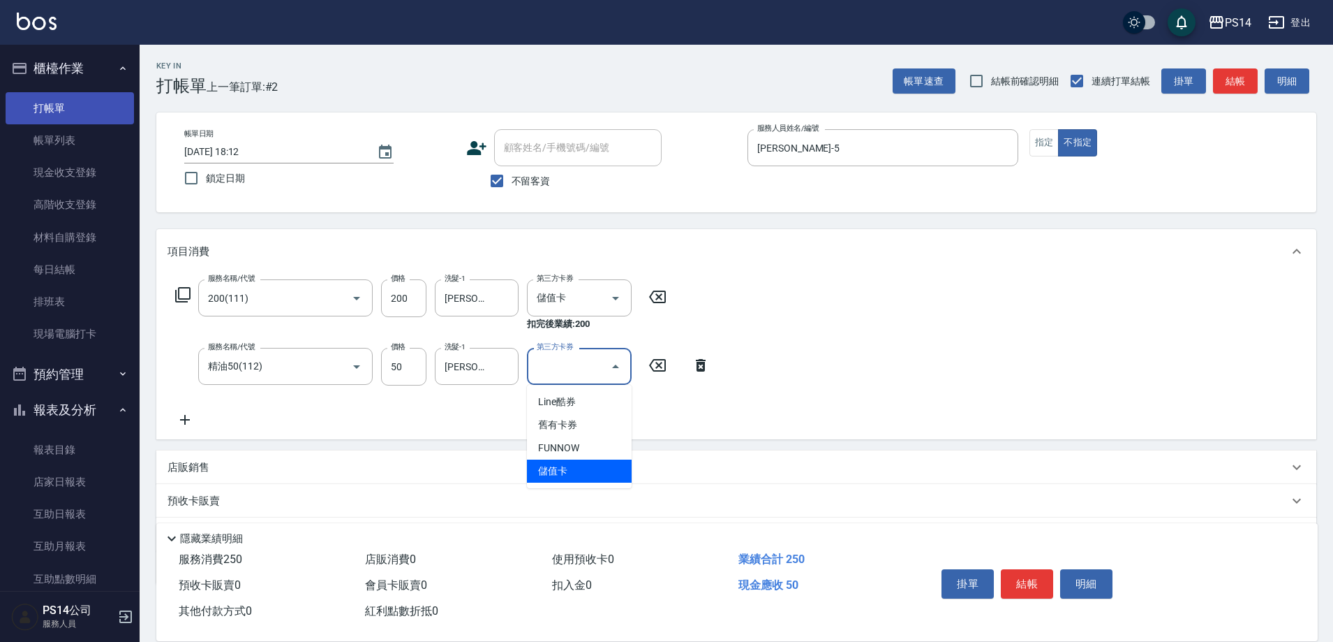
type input "儲值卡"
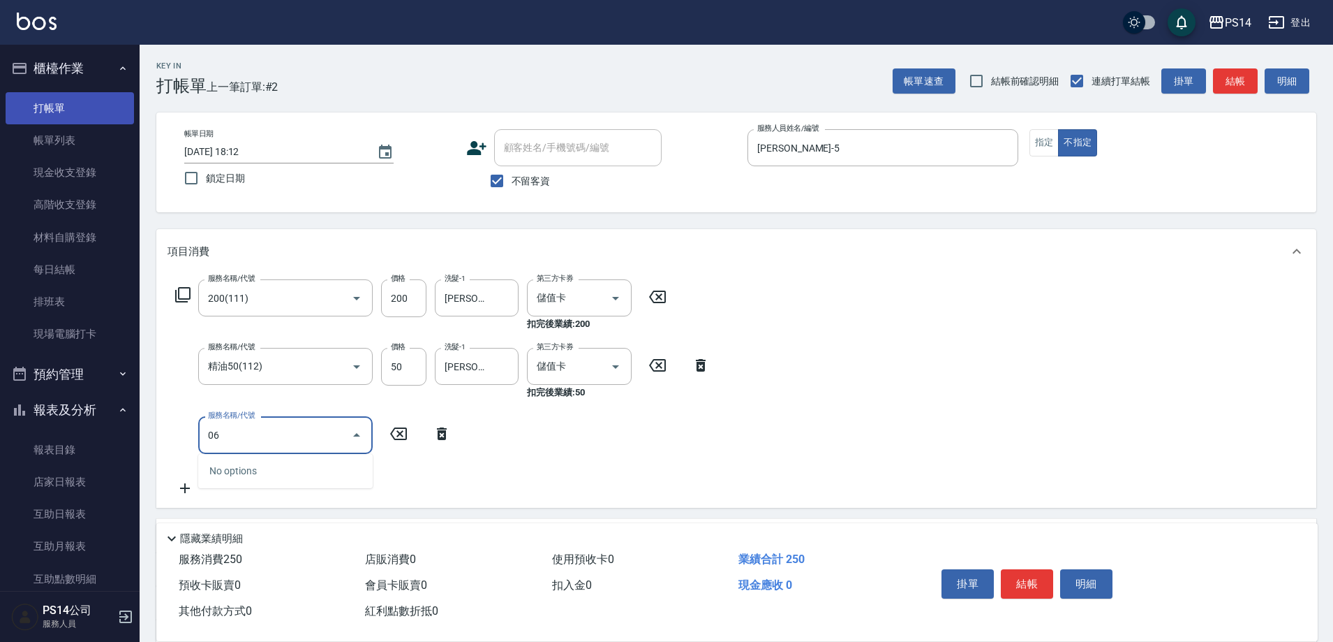
type input "0"
type input "基礎燙(201)"
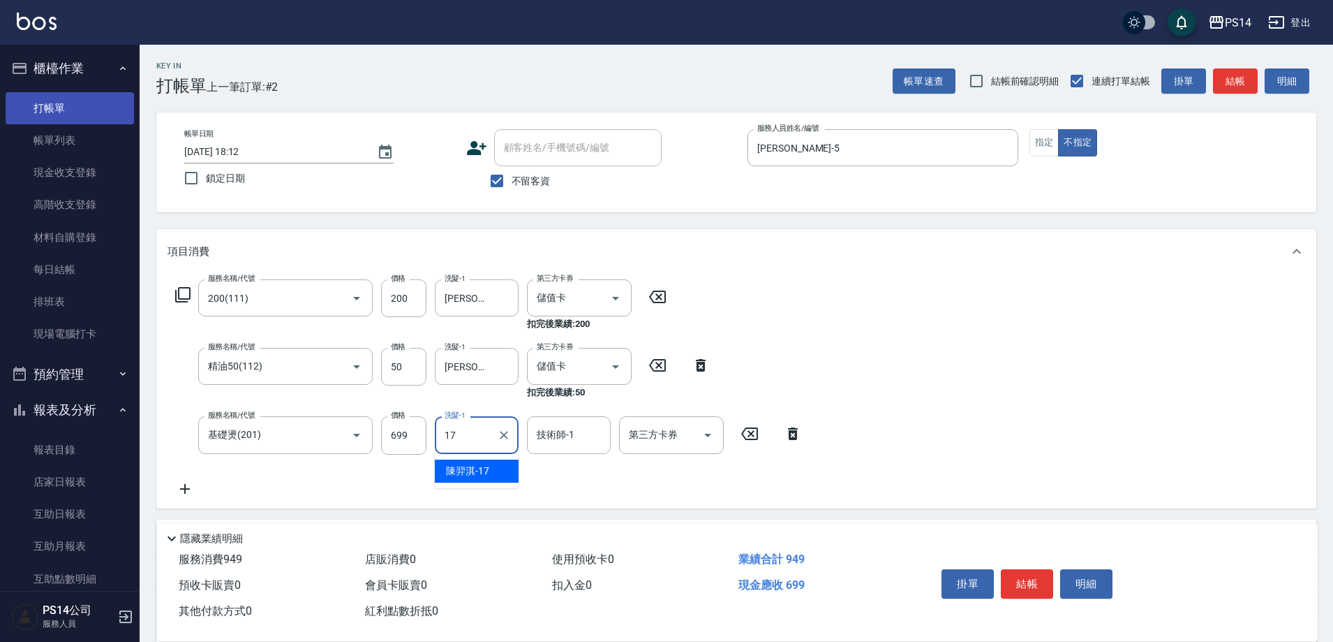
type input "[PERSON_NAME]-17"
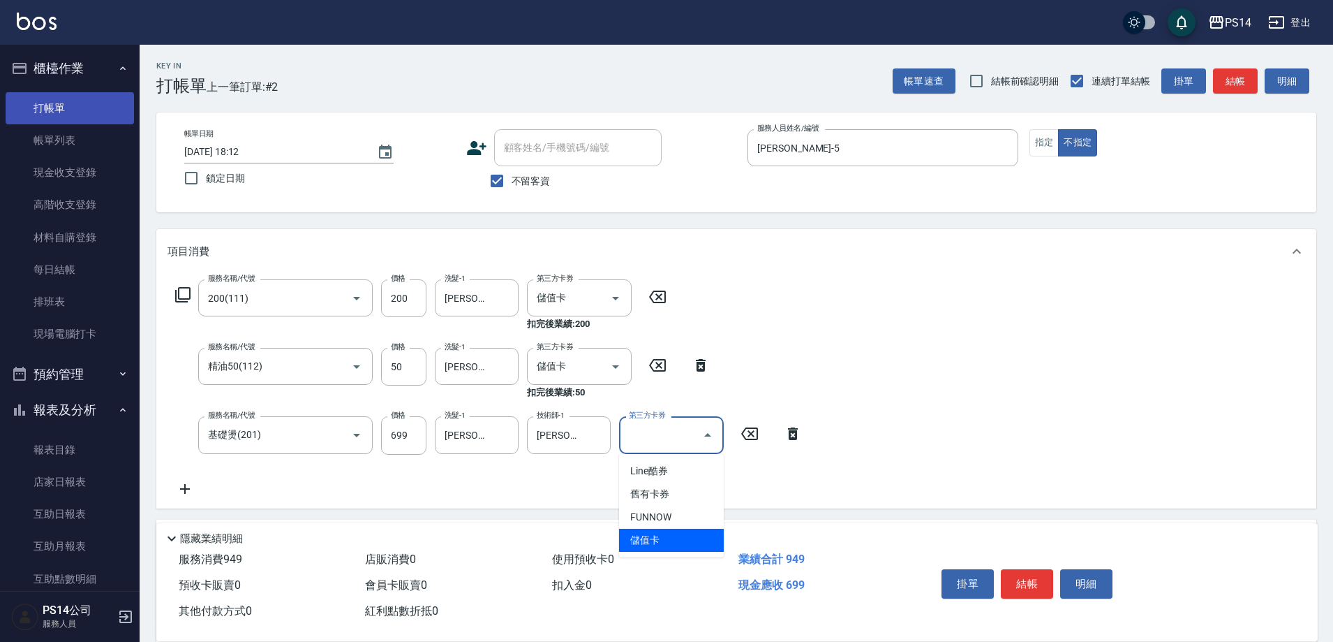
type input "儲值卡"
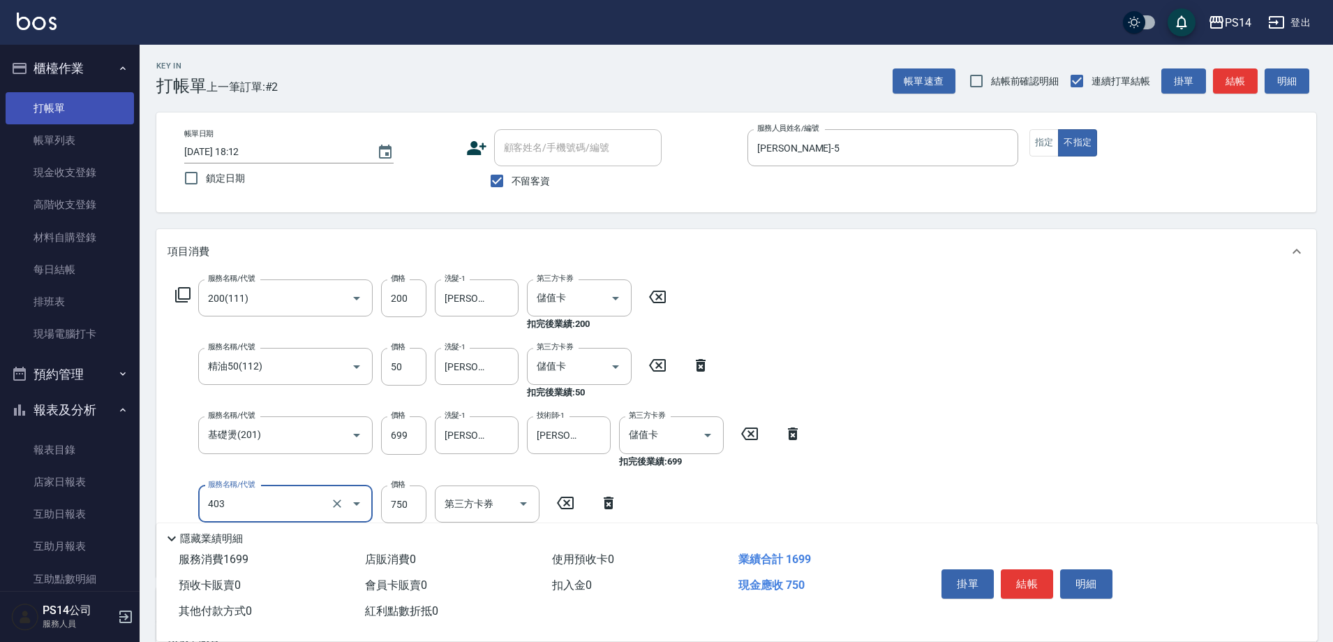
type input "750護(403)"
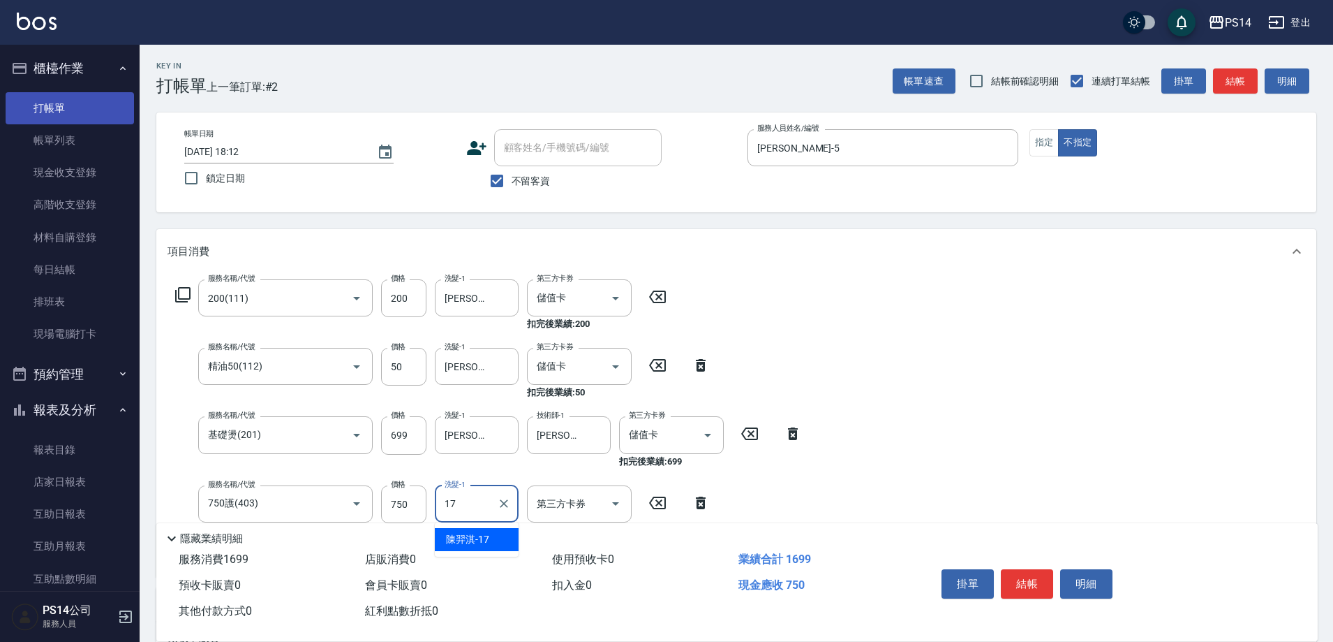
type input "[PERSON_NAME]-17"
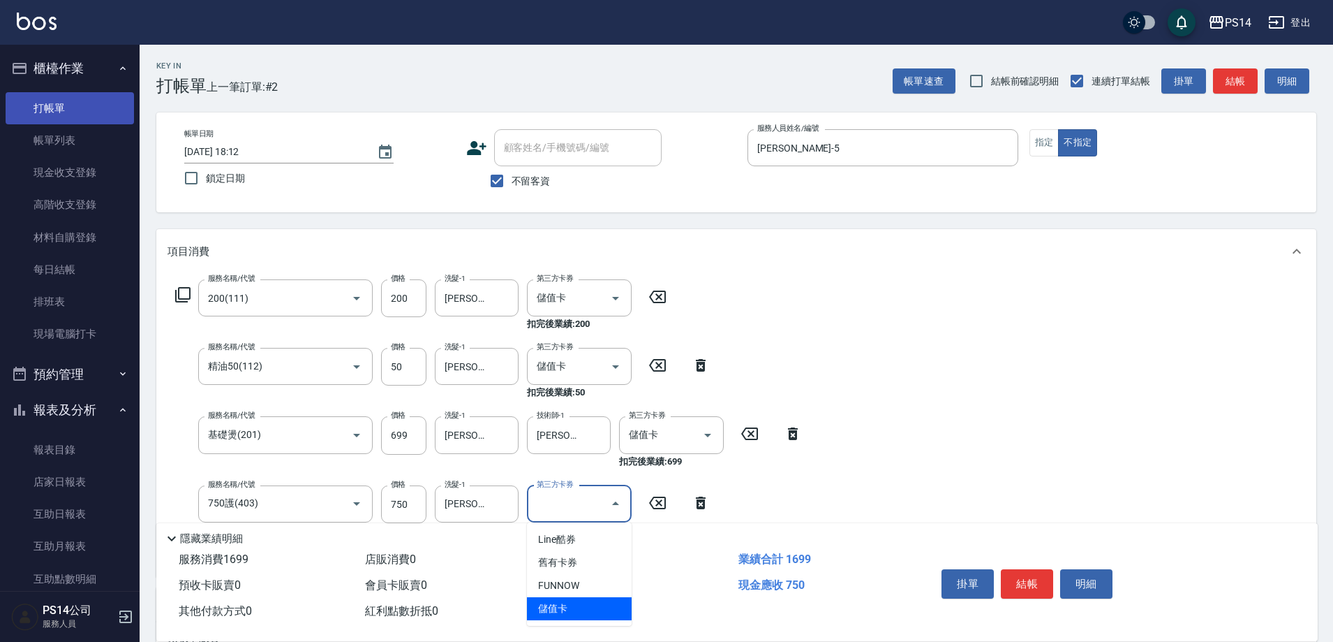
type input "儲值卡"
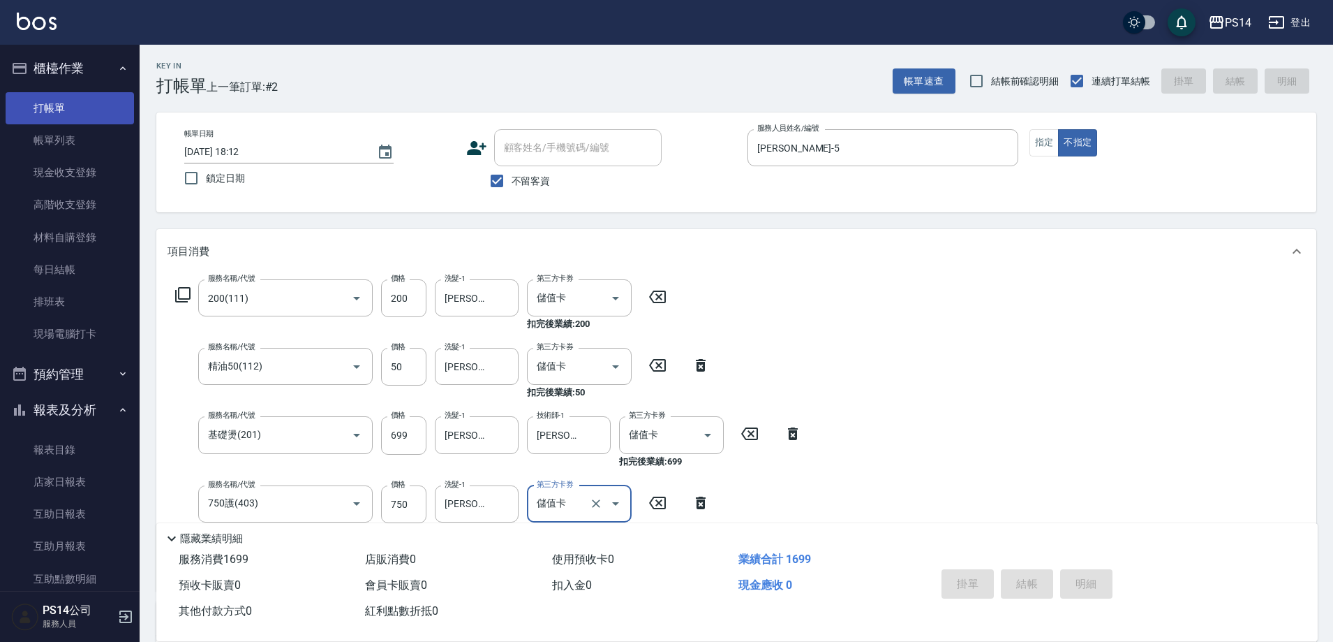
type input "[DATE] 18:13"
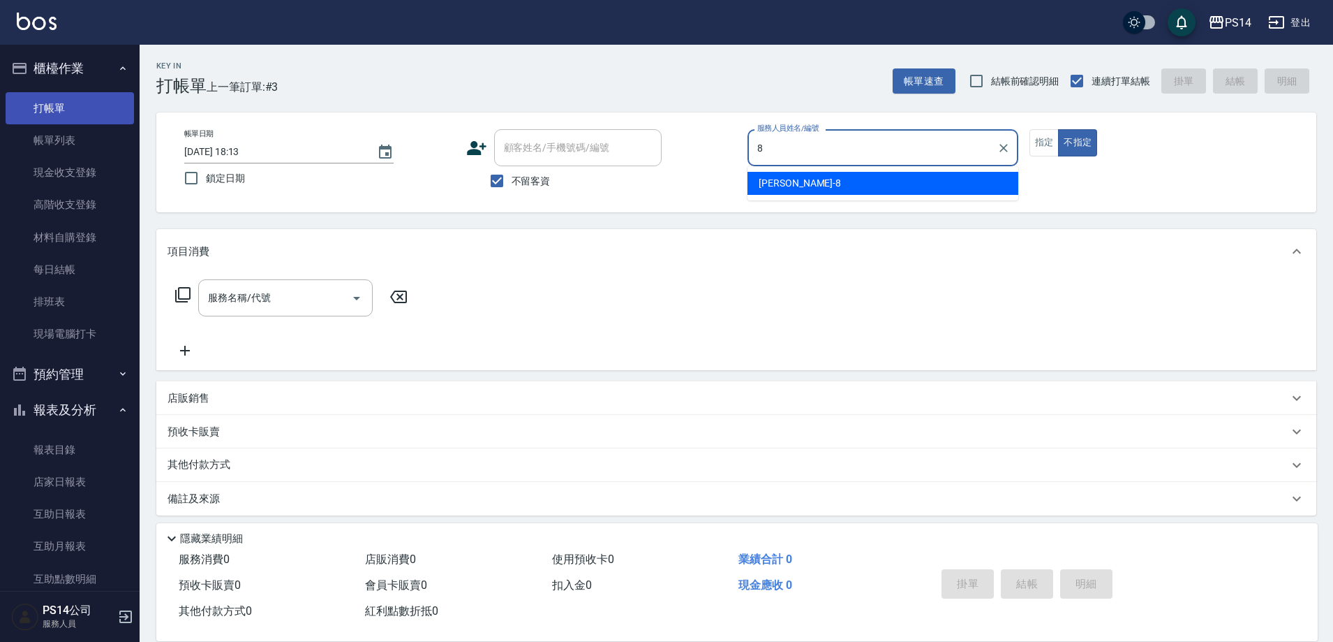
type input "[PERSON_NAME]-8"
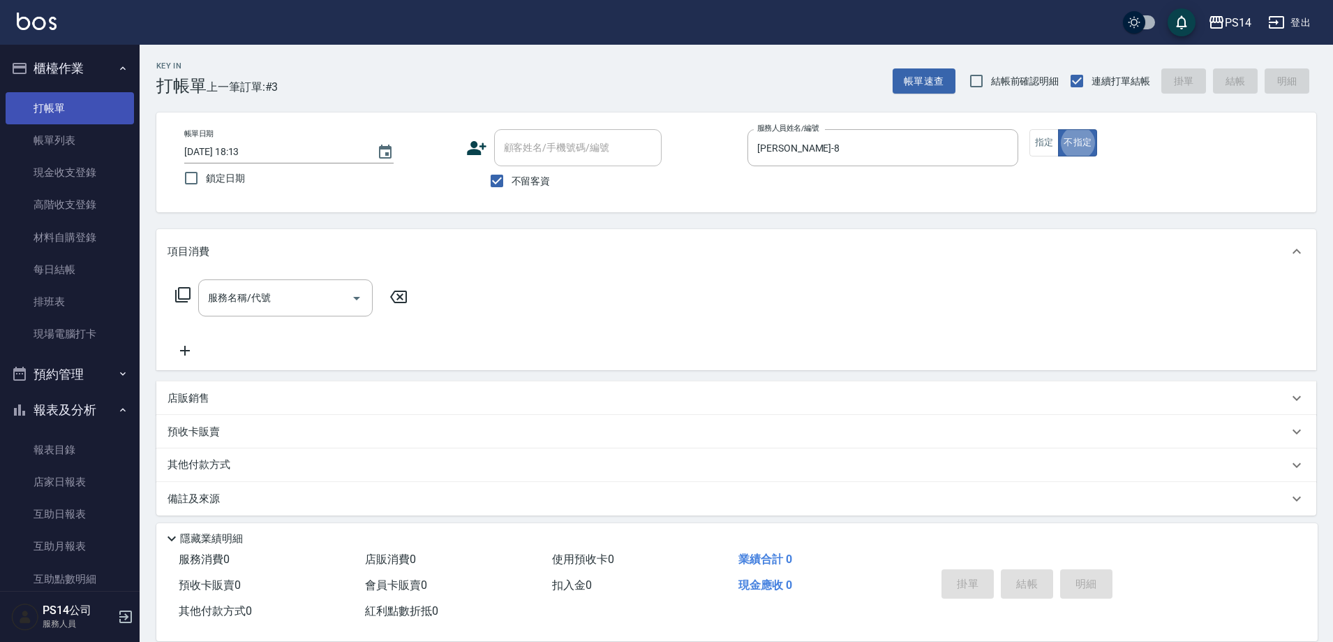
type button "false"
type input "剪髮(306)"
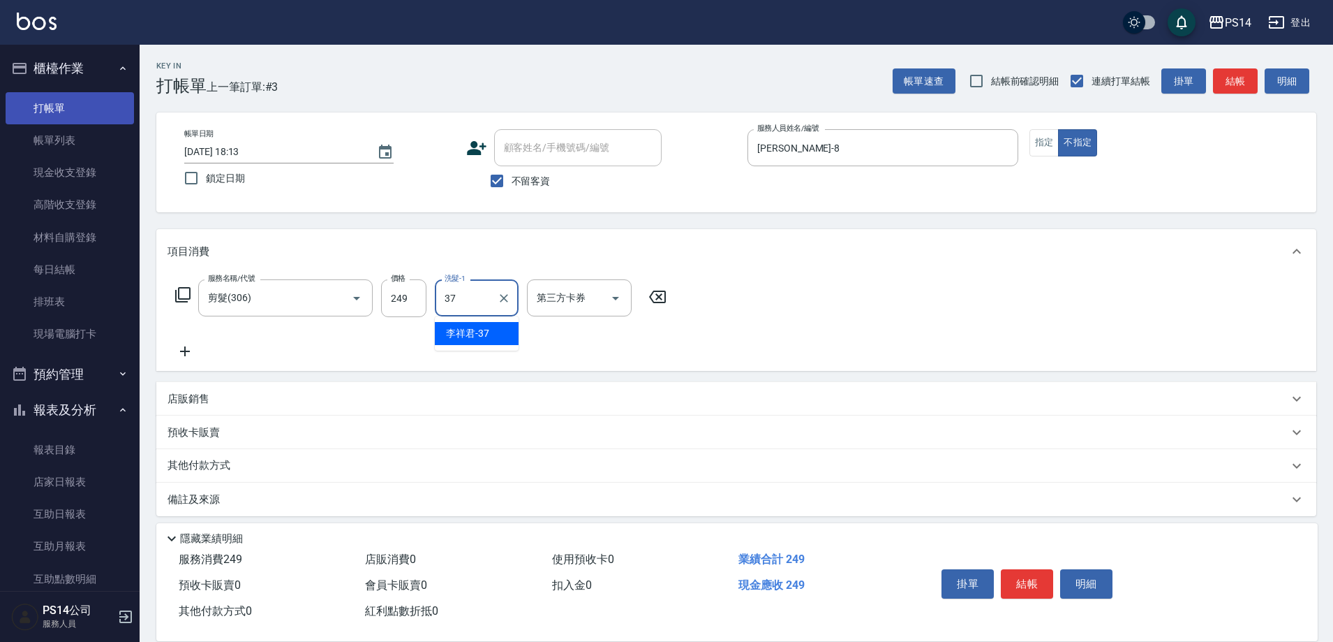
type input "[PERSON_NAME]-37"
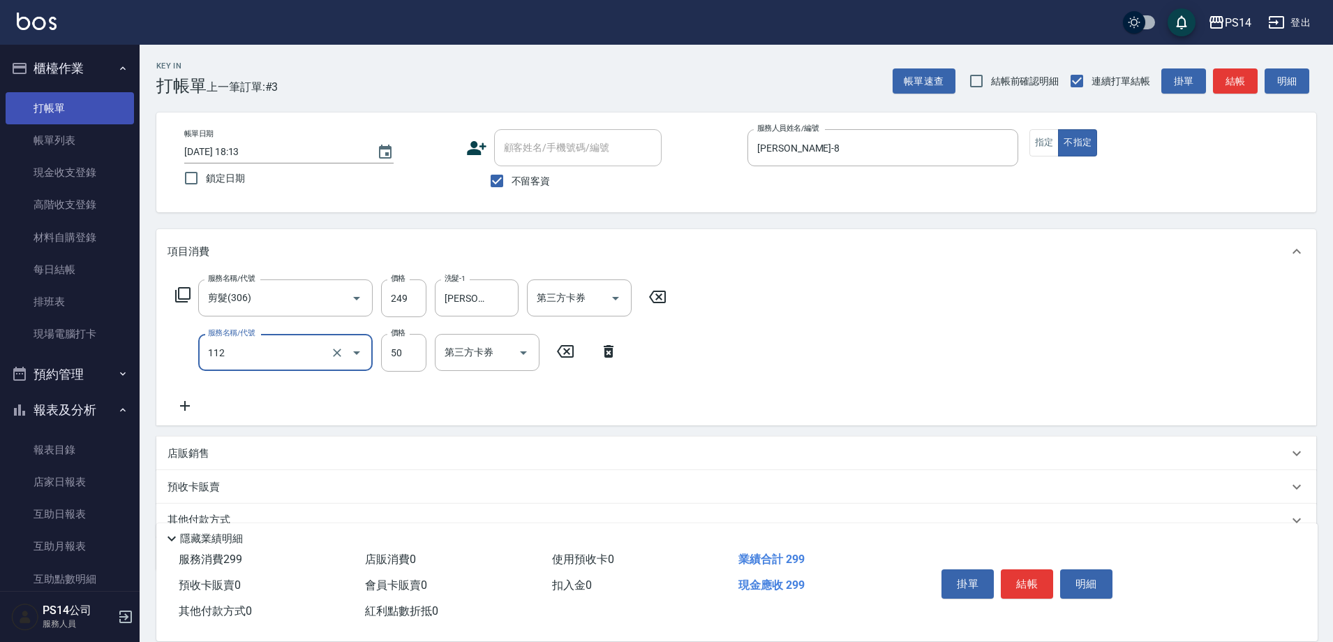
type input "精油50(112)"
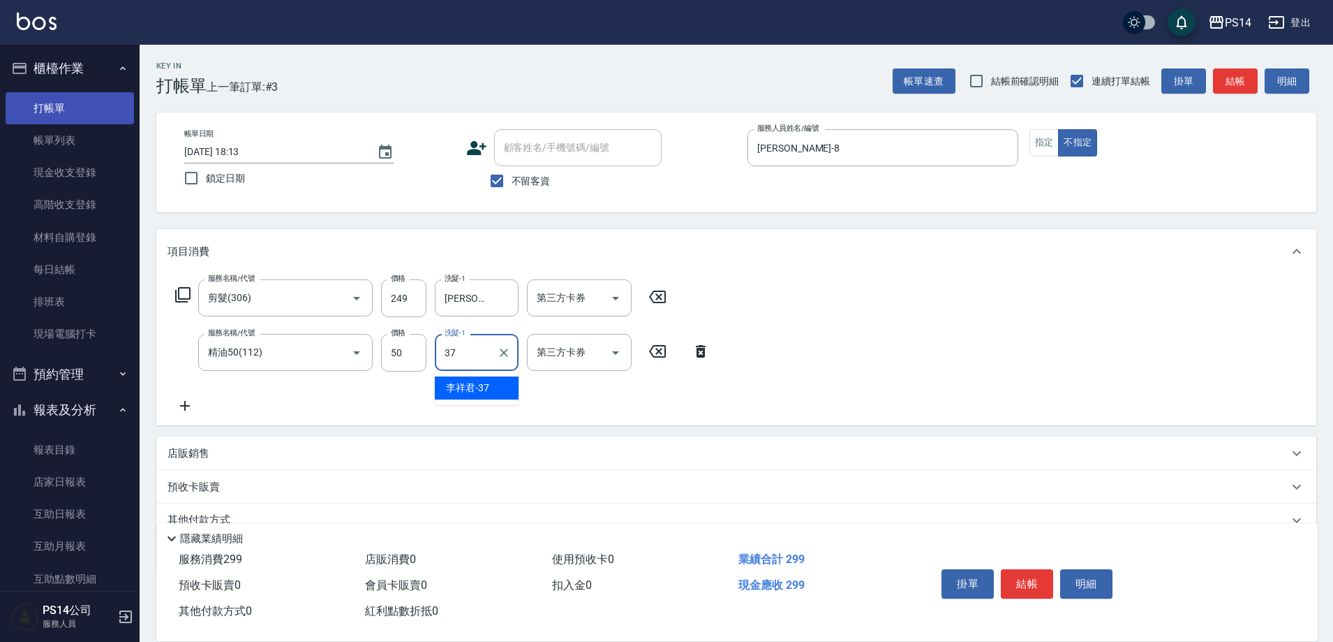
type input "[PERSON_NAME]-37"
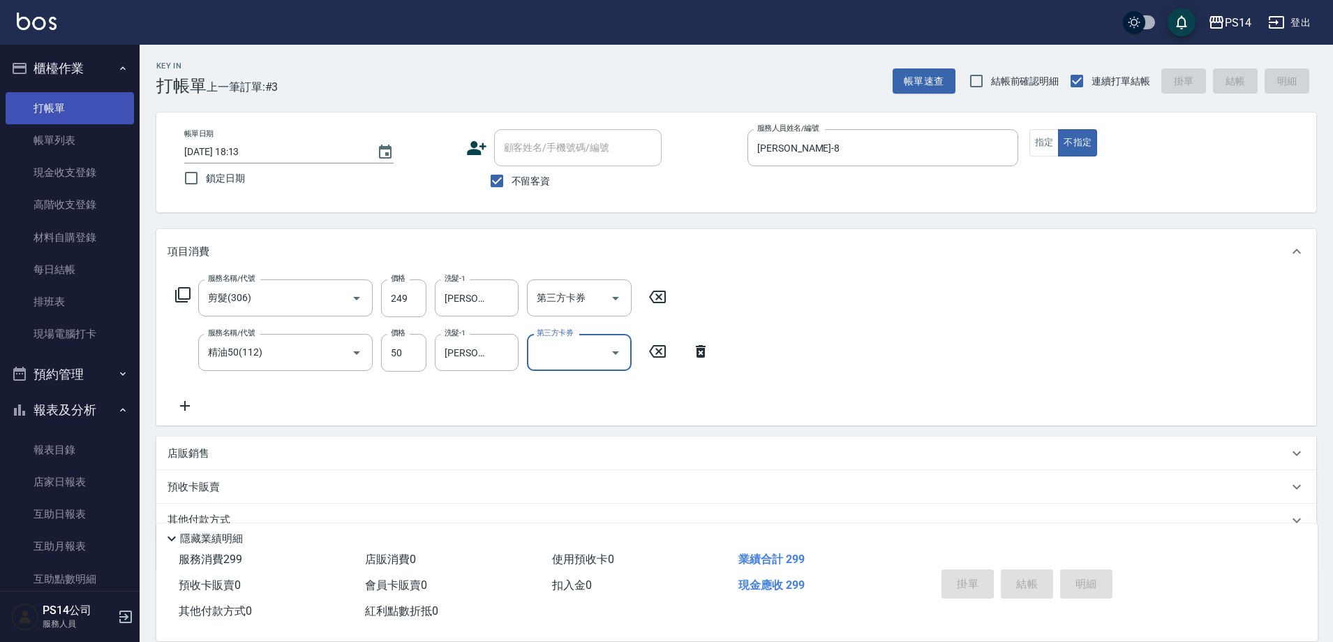
type input "[DATE] 18:14"
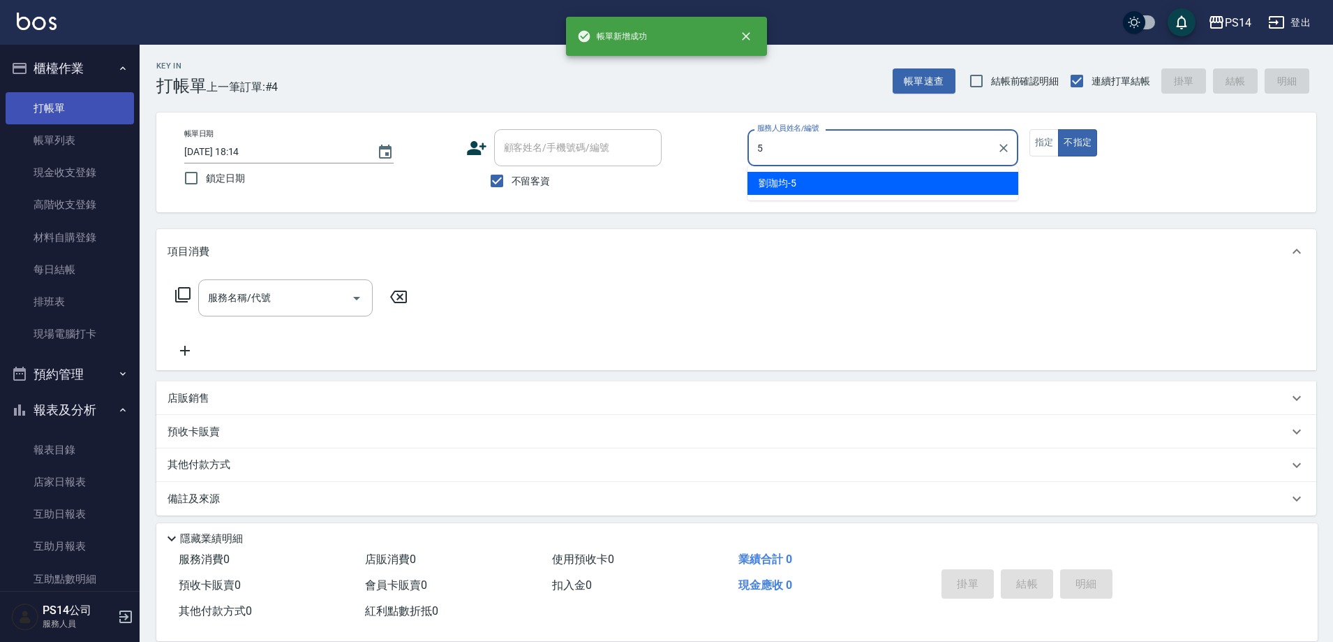
type input "[PERSON_NAME]-5"
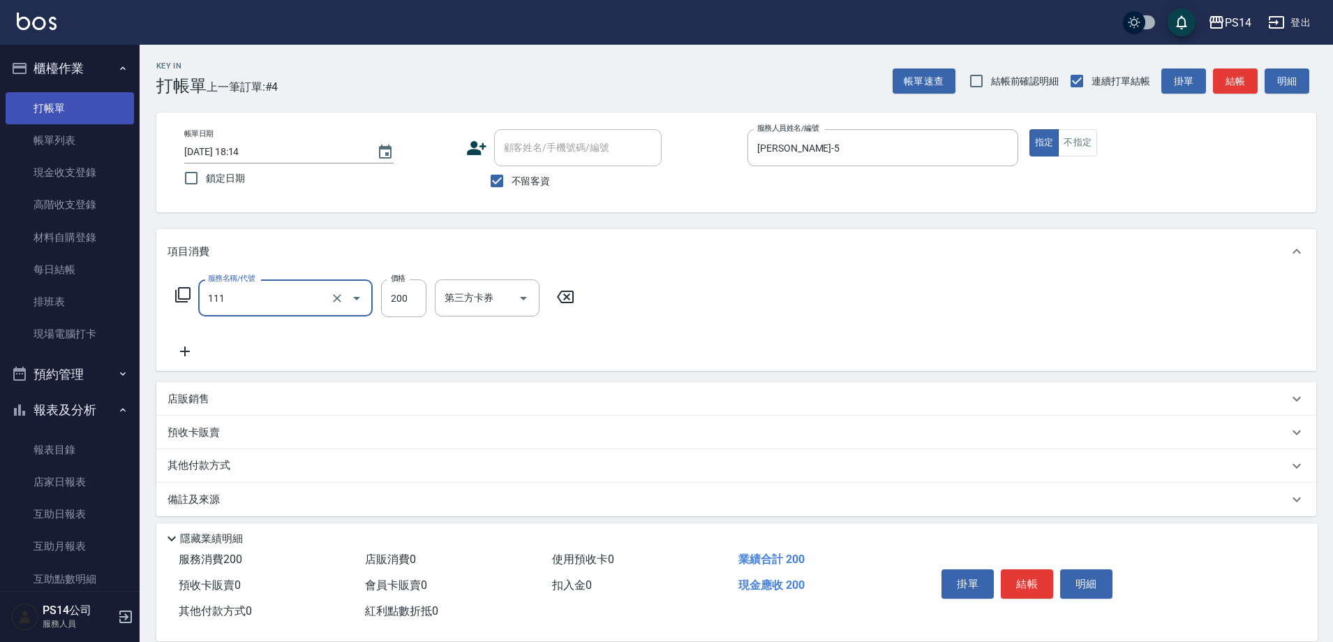
type input "200(111)"
type input "[PERSON_NAME]-37"
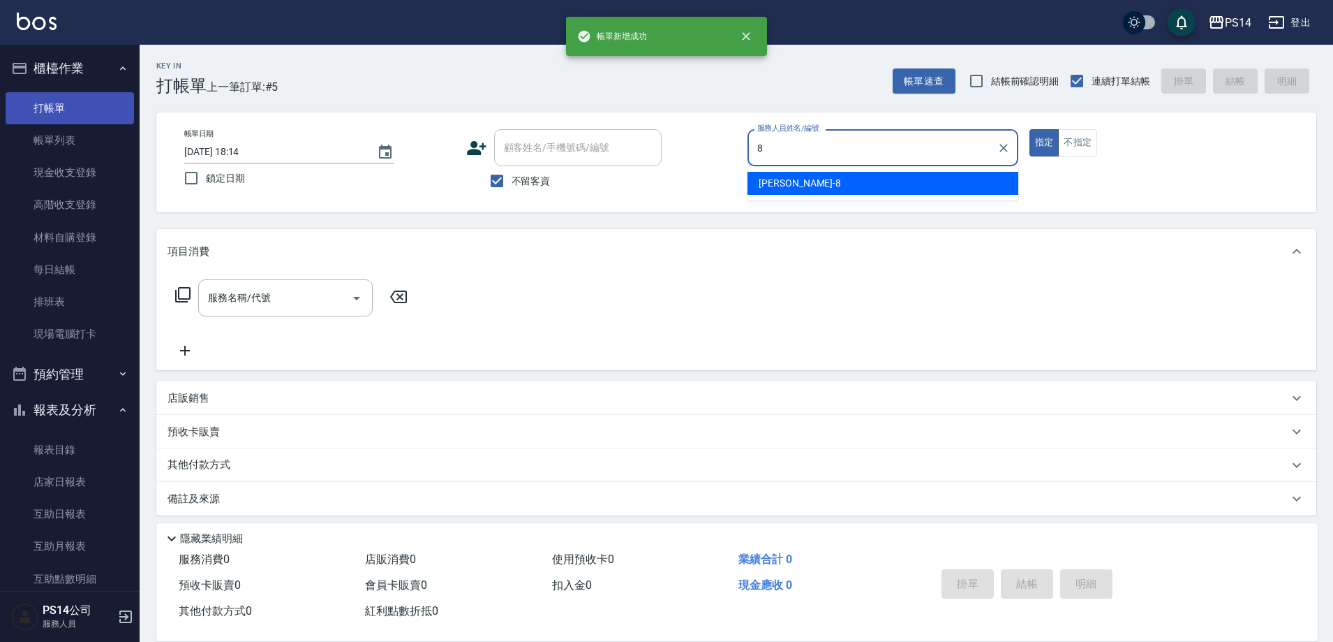
type input "[PERSON_NAME]-8"
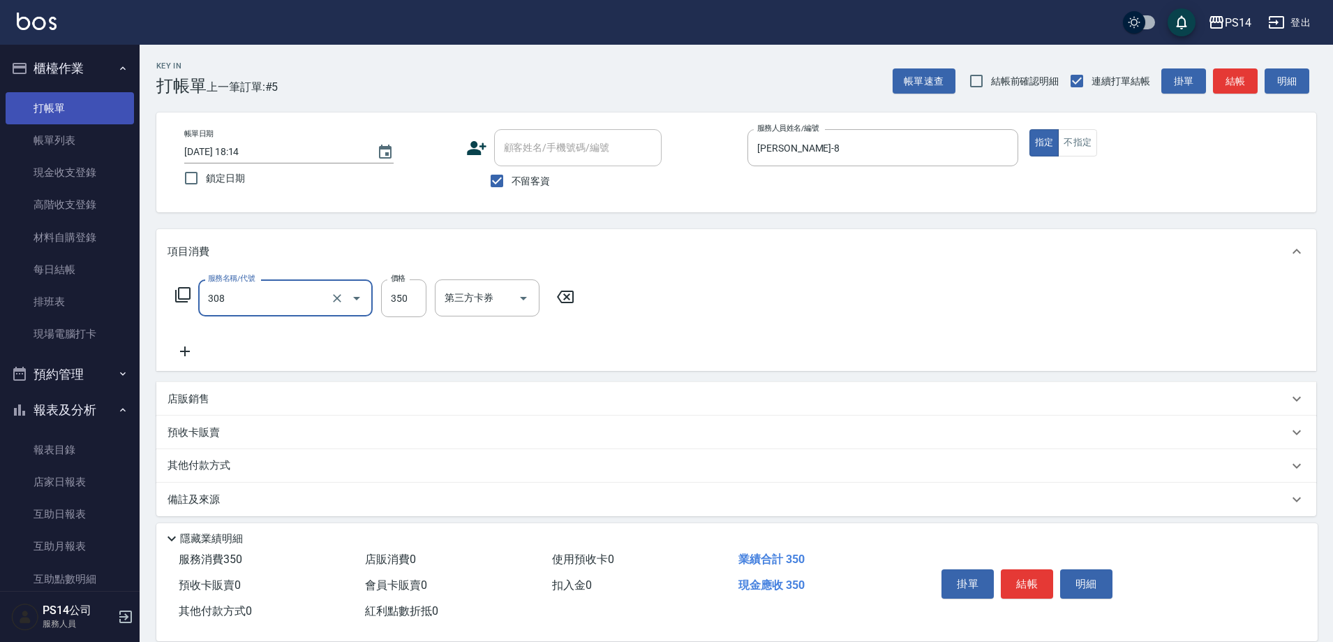
type input "洗+剪(308)"
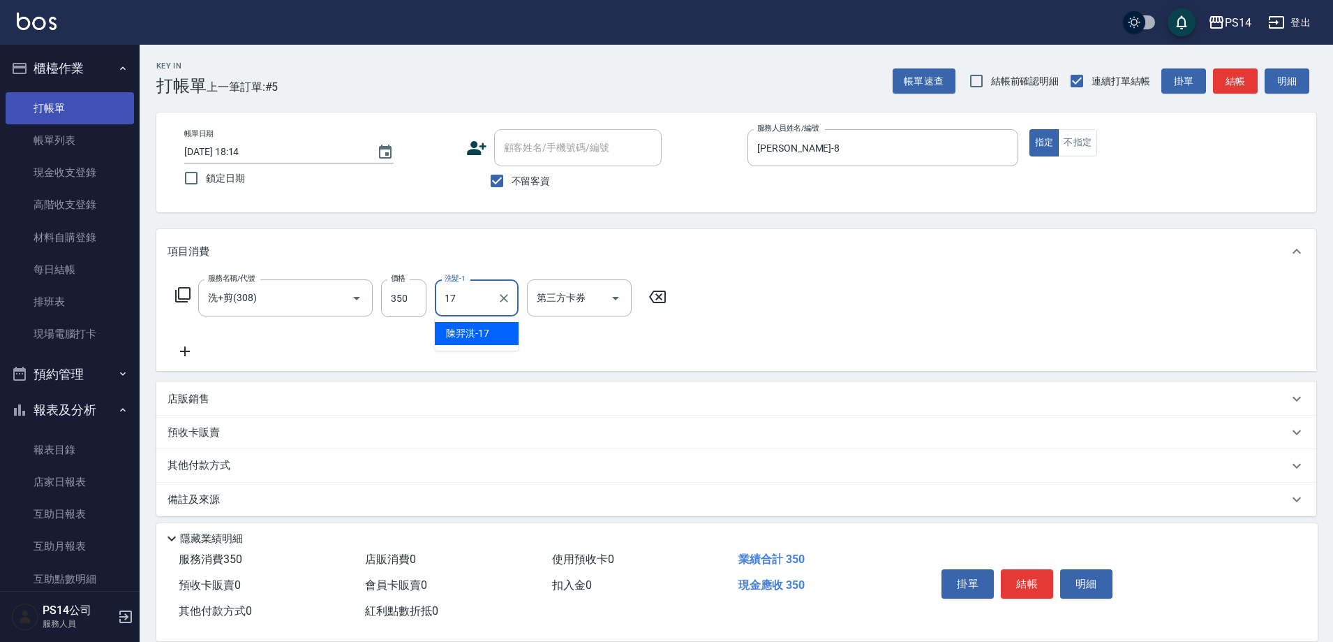
type input "[PERSON_NAME]-17"
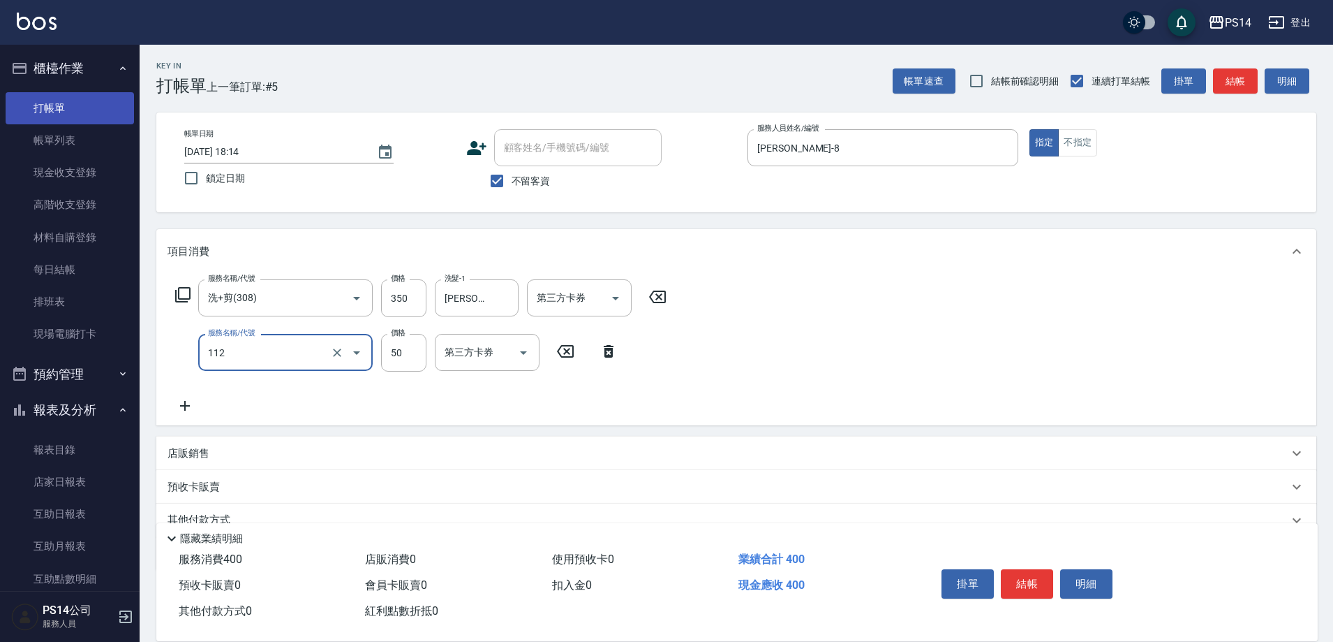
type input "精油50(112)"
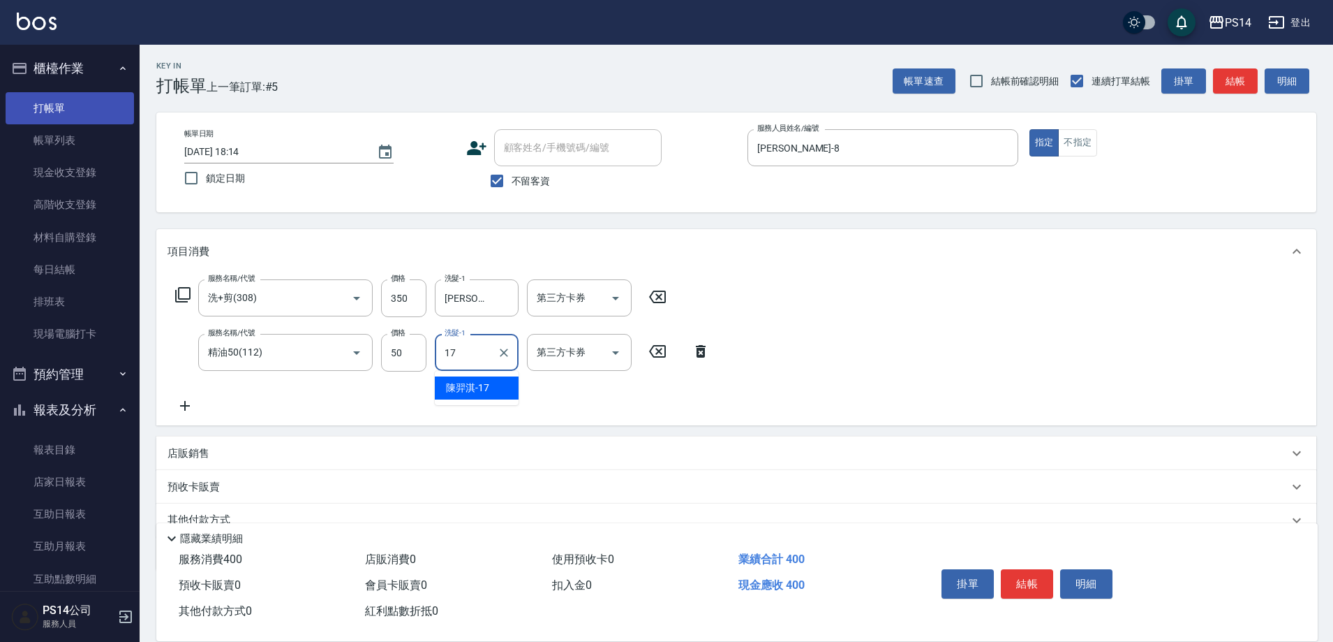
type input "[PERSON_NAME]-17"
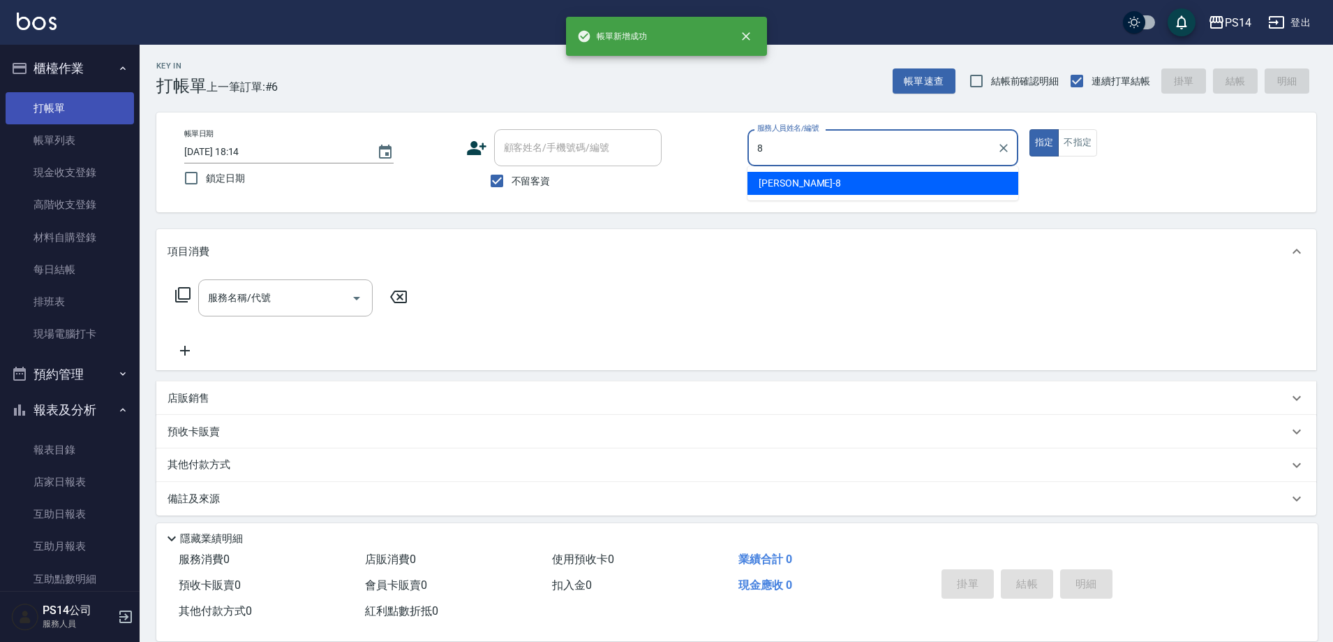
type input "[PERSON_NAME]-8"
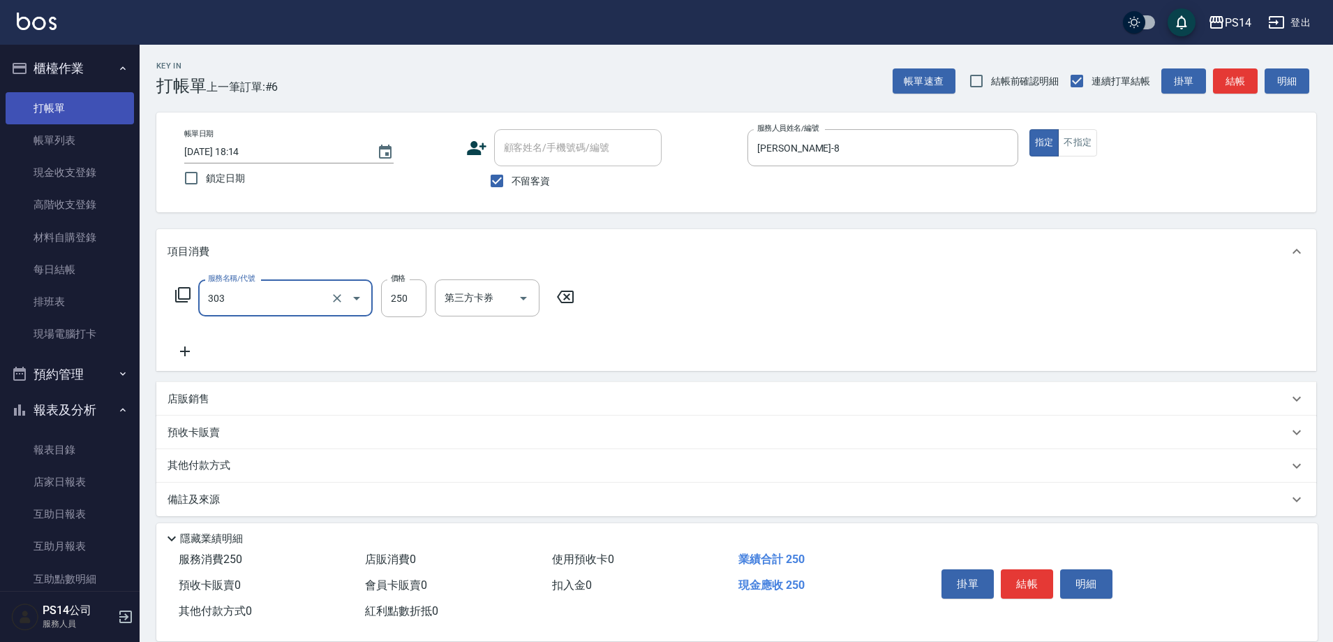
type input "剪髮(303)"
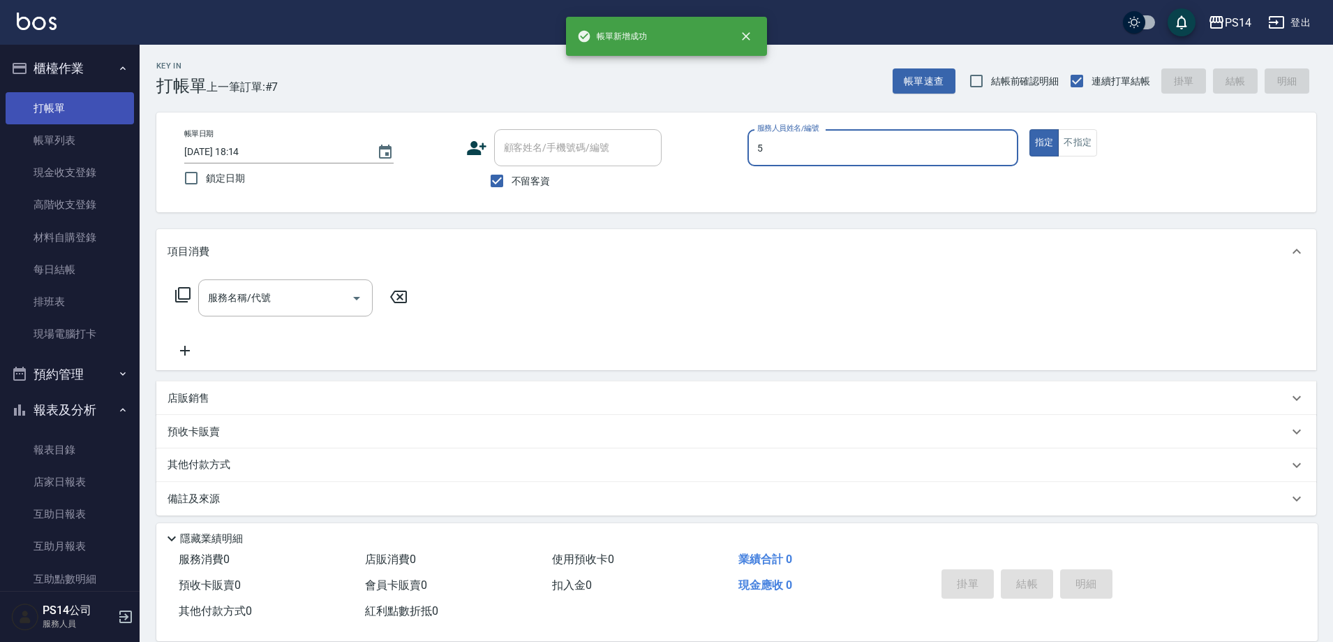
type input "[PERSON_NAME]-5"
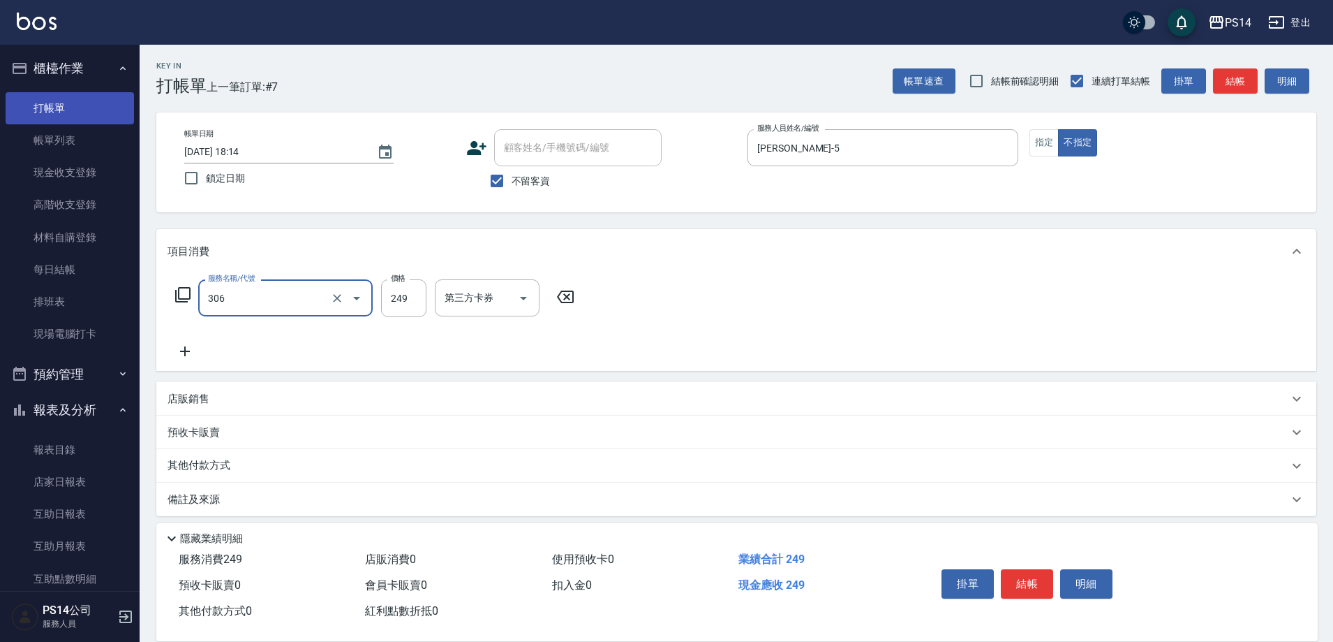
type input "剪髮(306)"
type input "[PERSON_NAME]-11"
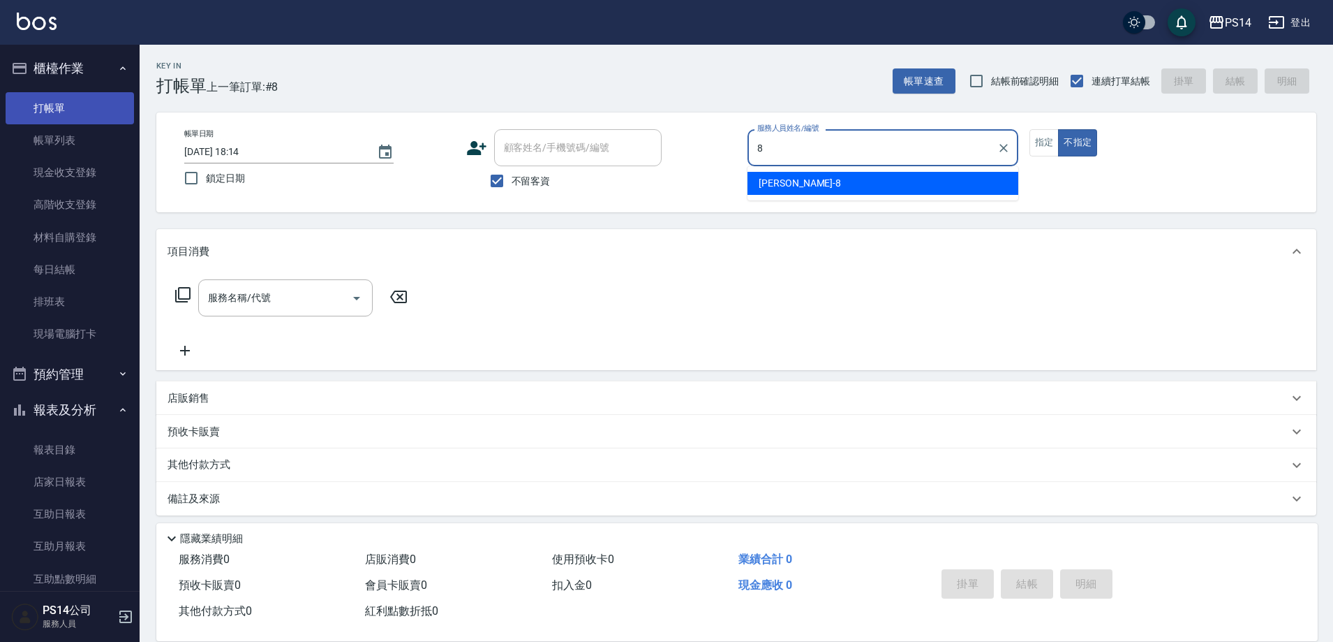
type input "[PERSON_NAME]-8"
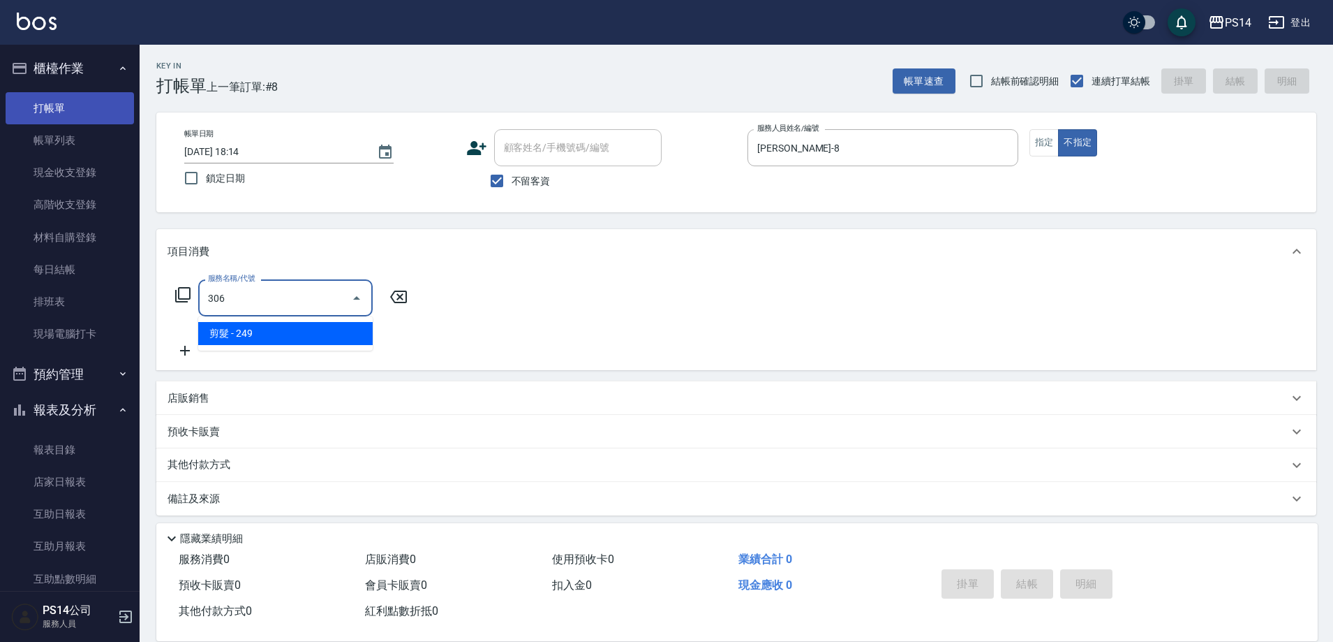
type input "剪髮(306)"
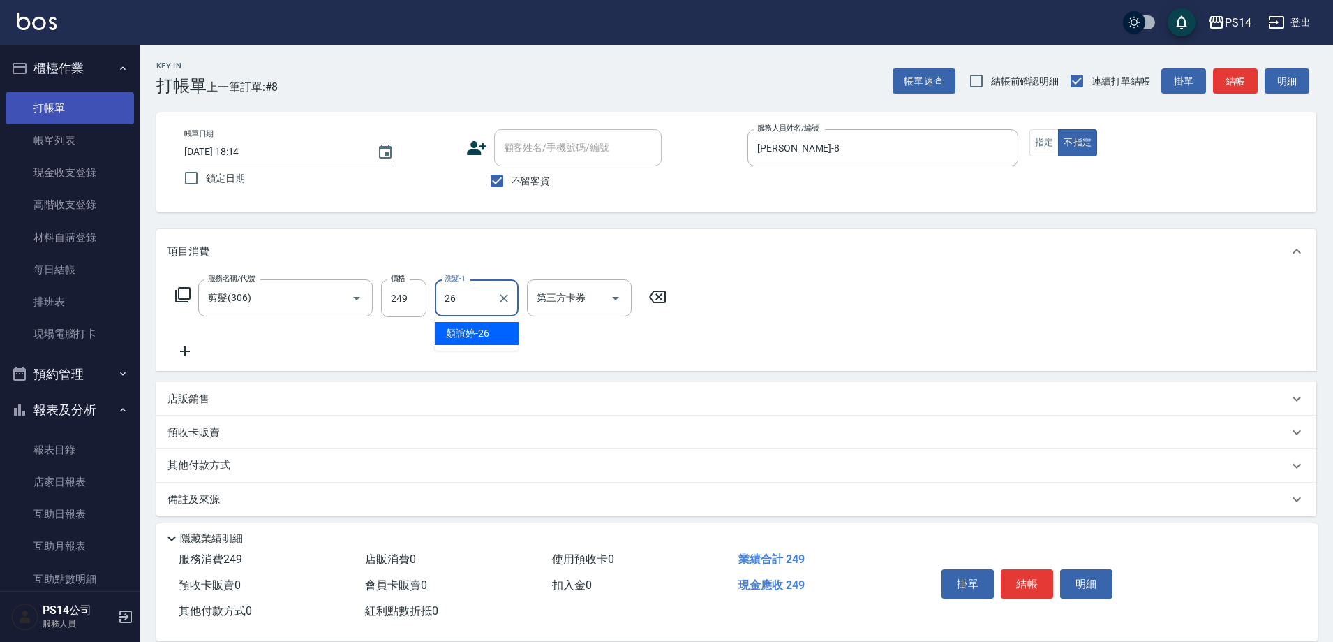
type input "[PERSON_NAME]-26"
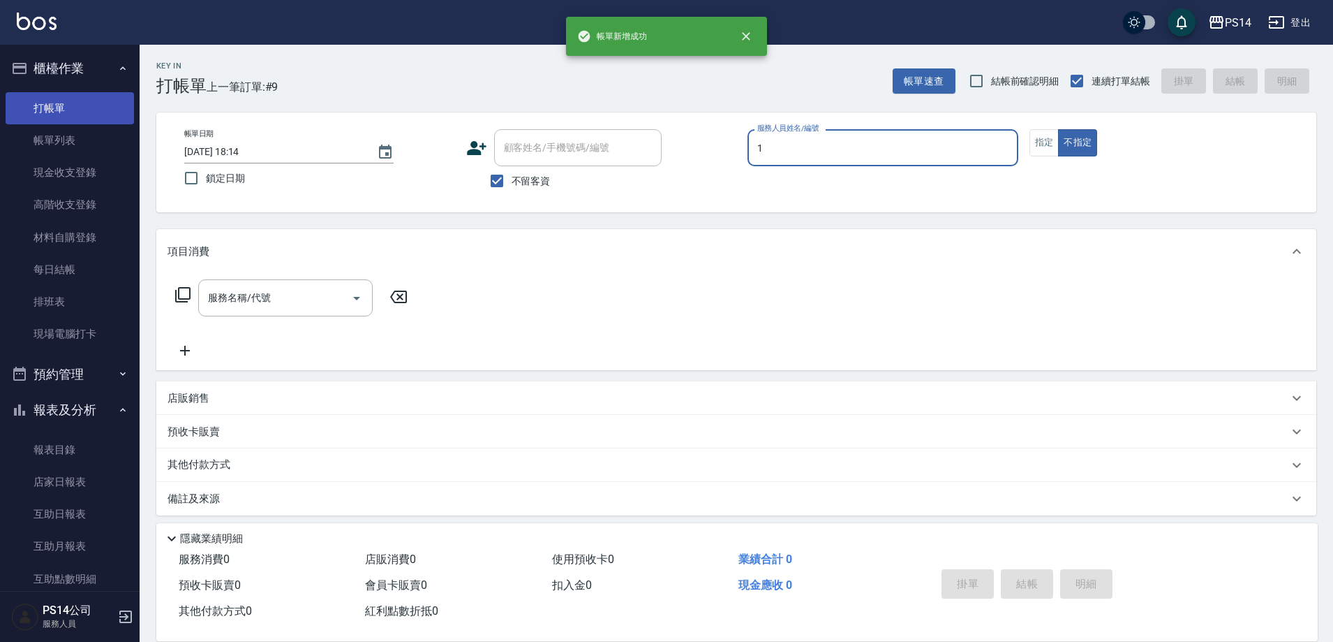
type input "[PERSON_NAME]-1"
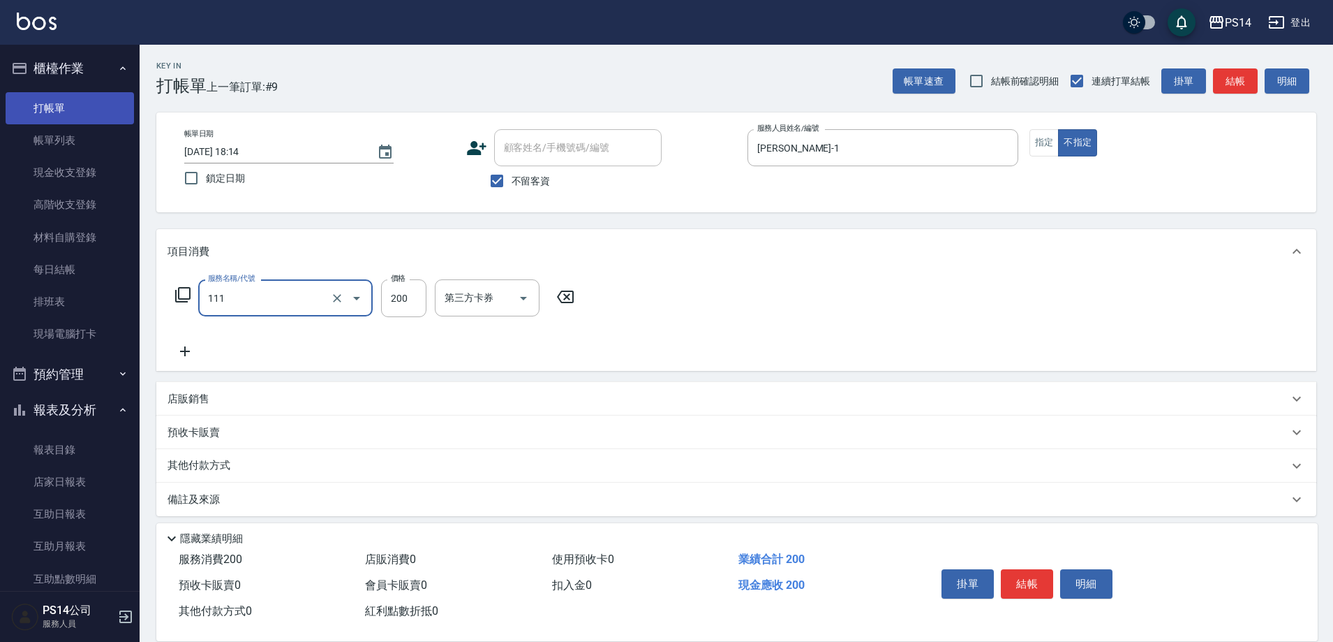
type input "200(111)"
type input "[PERSON_NAME]-37"
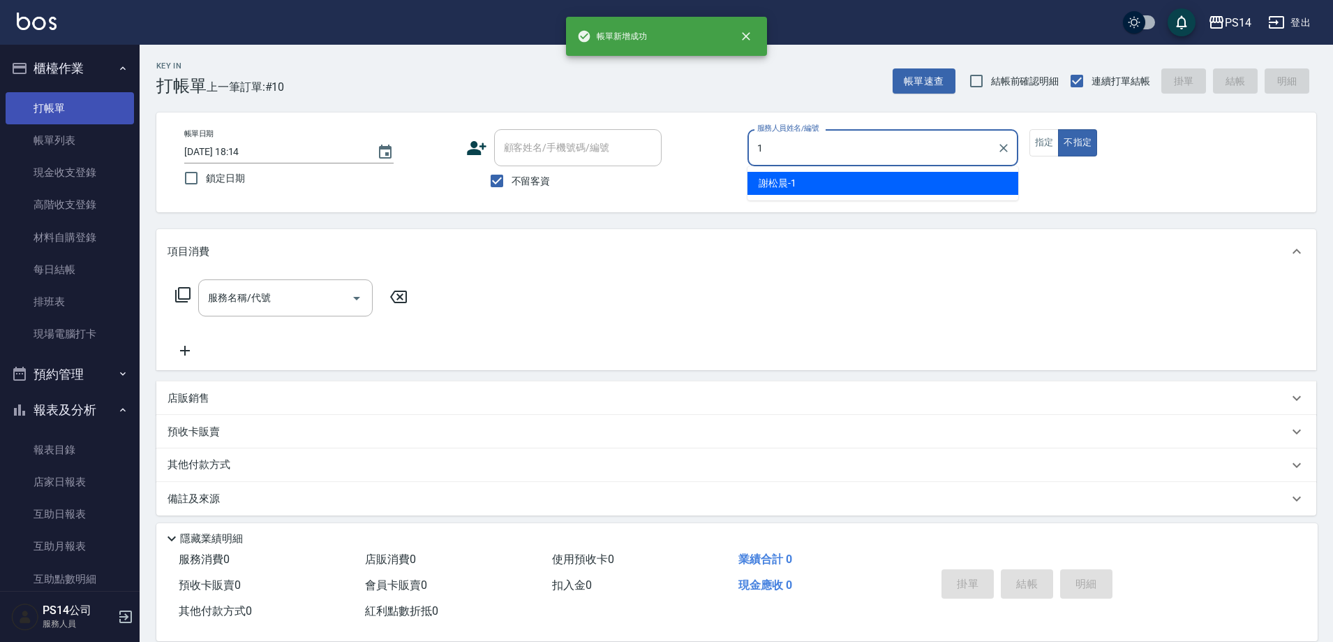
type input "[PERSON_NAME]-1"
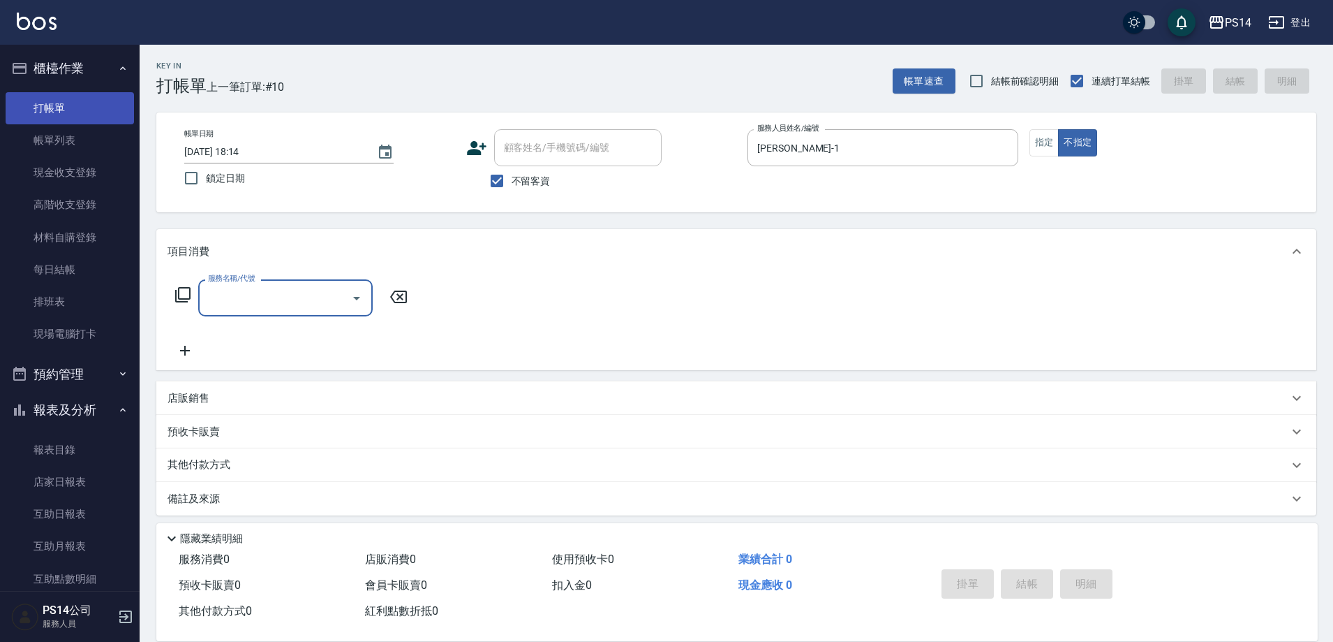
type input "3"
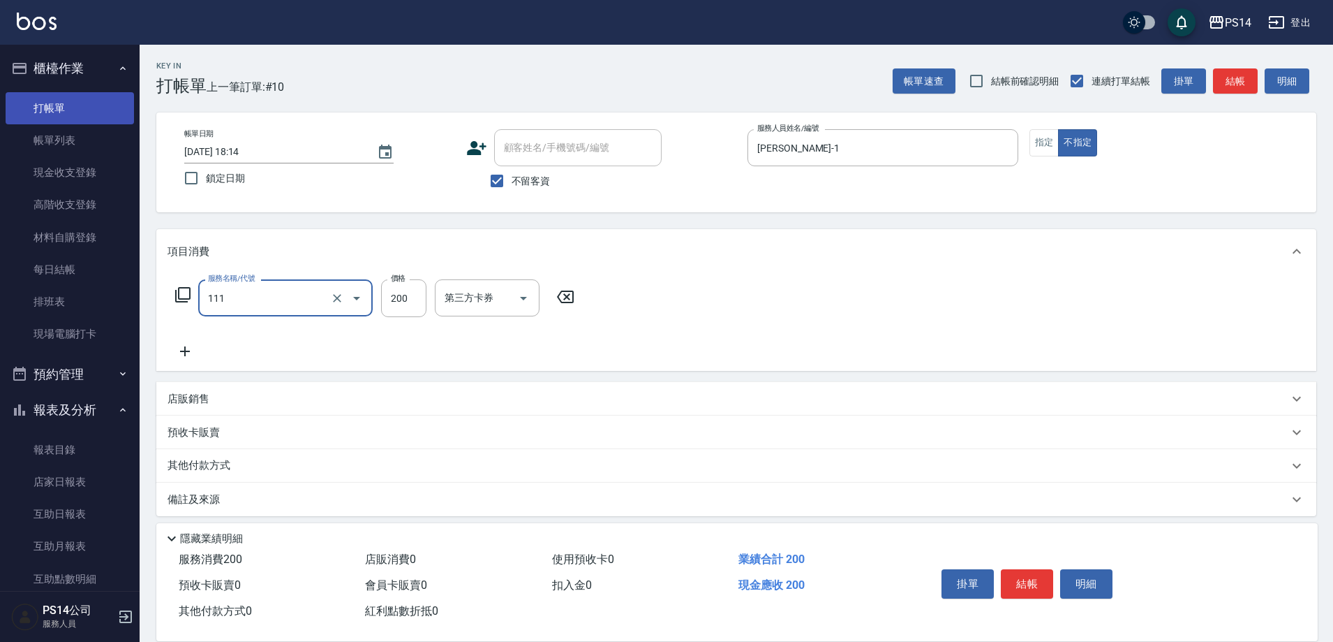
type input "200(111)"
type input "[PERSON_NAME]-17"
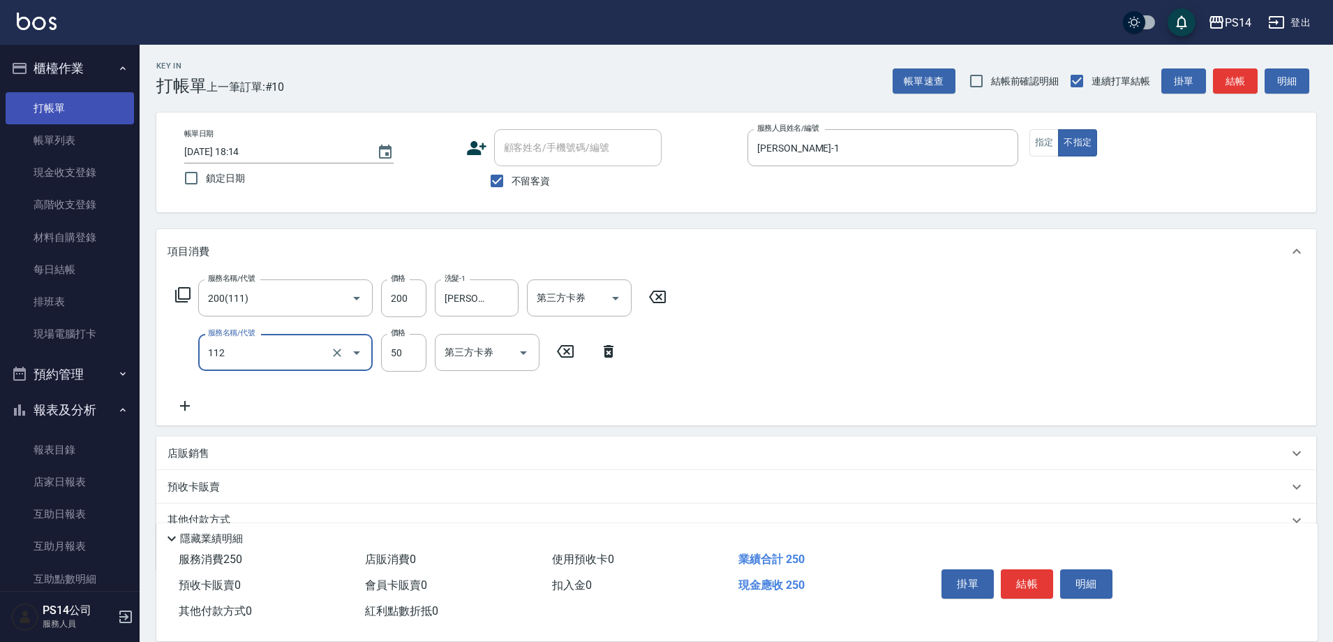
type input "精油50(112)"
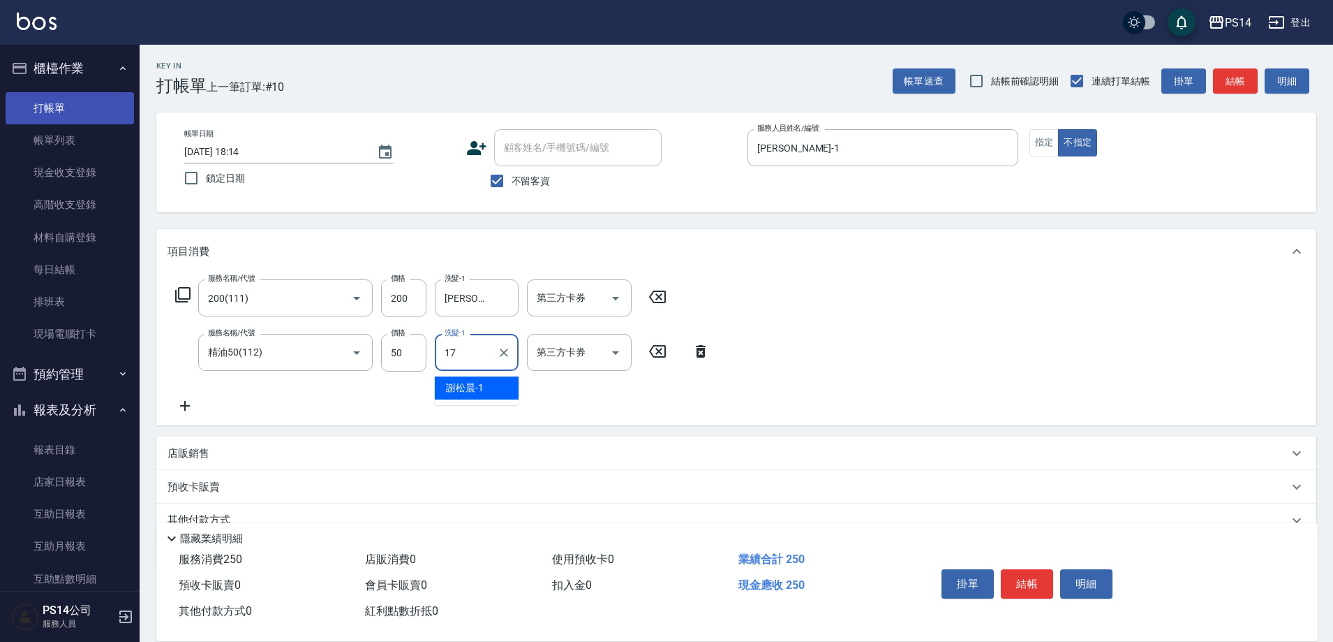
type input "[PERSON_NAME]-17"
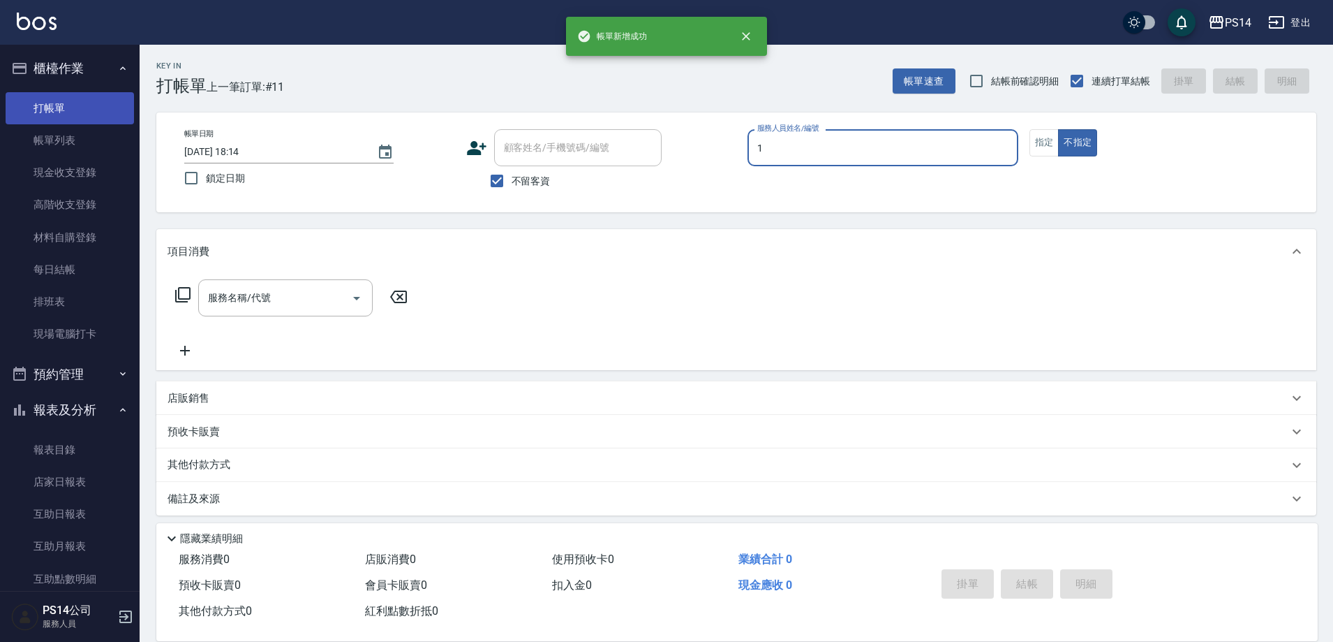
type input "[PERSON_NAME]-1"
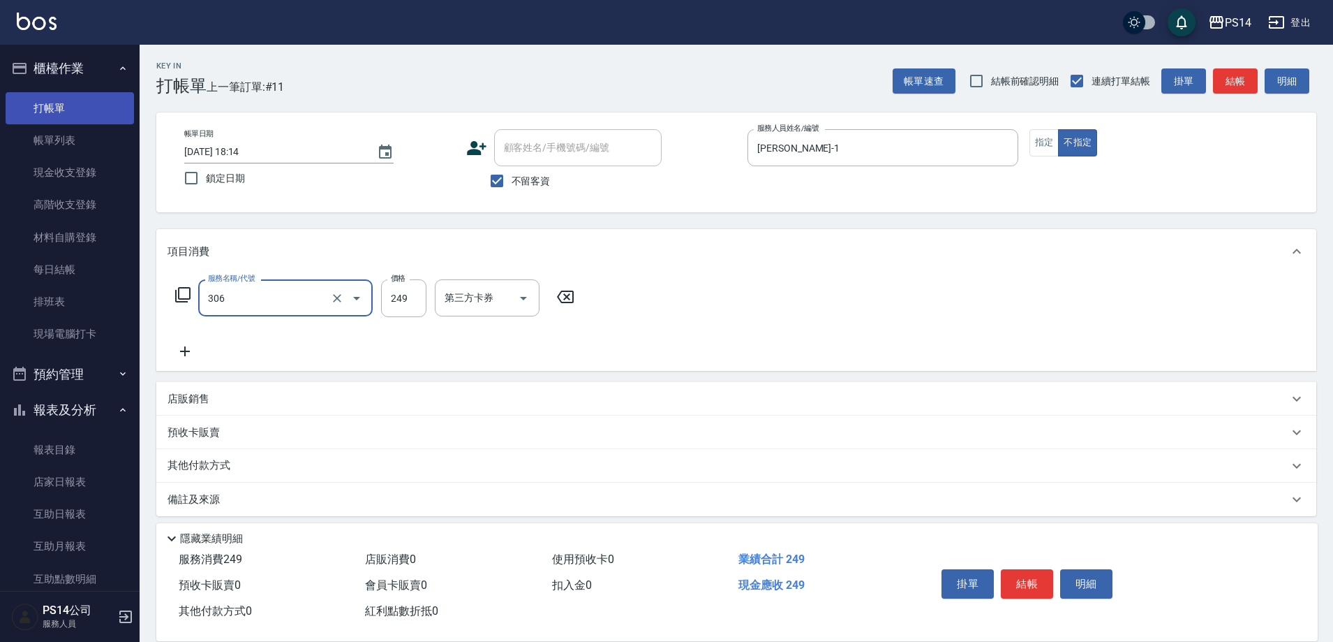
type input "剪髮(306)"
type input "[PERSON_NAME]-11"
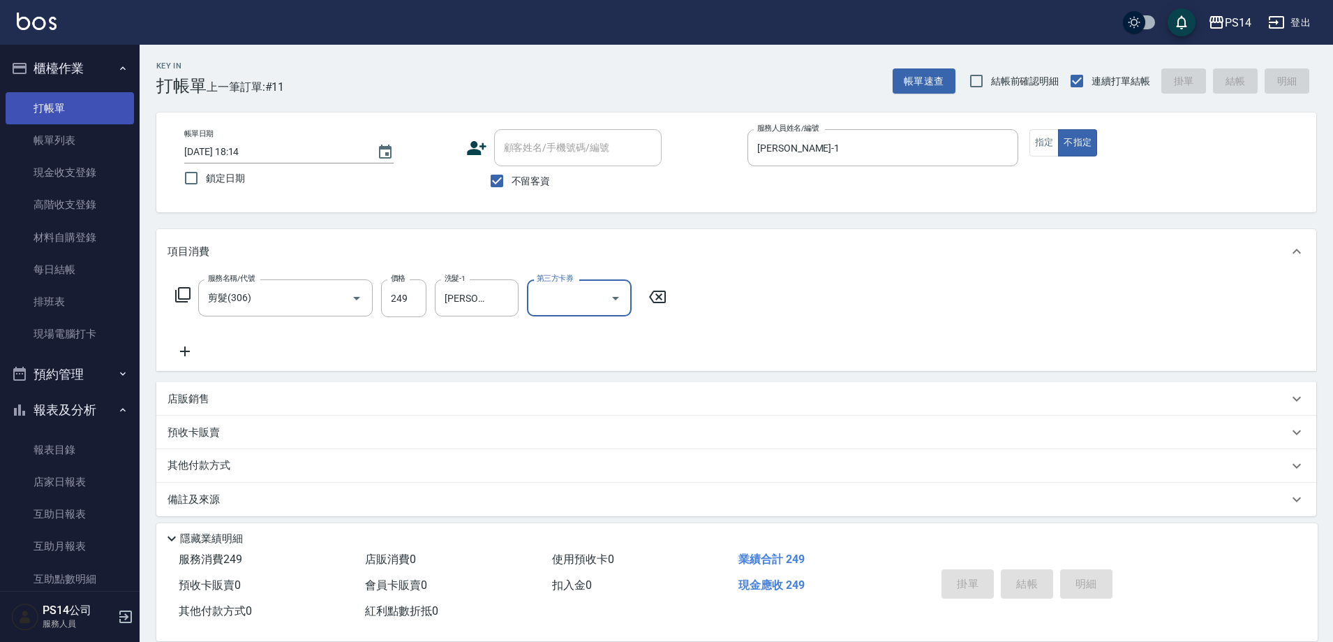
type input "[DATE] 18:15"
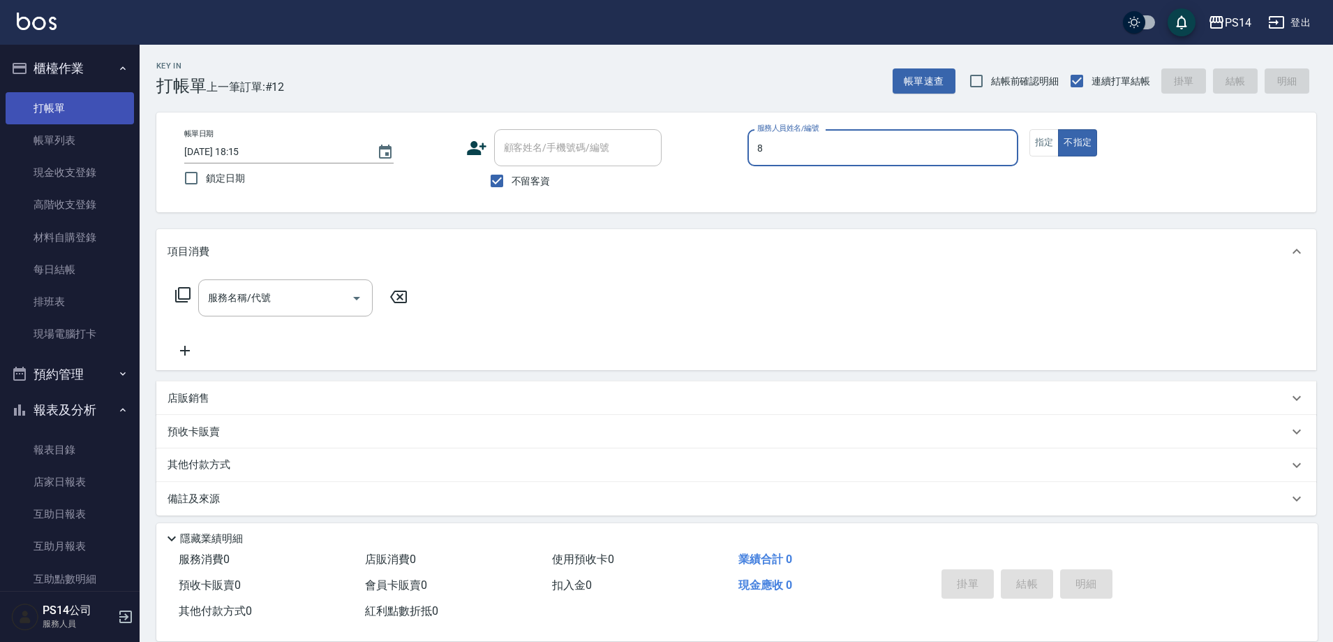
type input "[PERSON_NAME]-8"
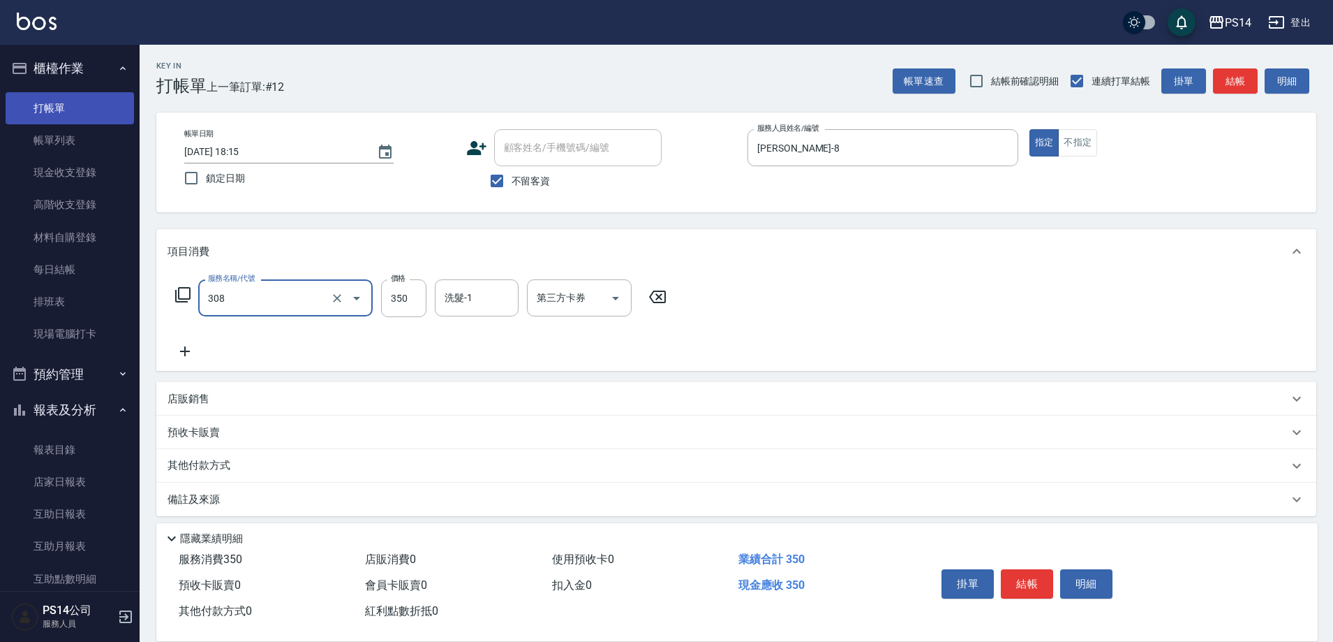
type input "洗+剪(308)"
type input "[PERSON_NAME]-37"
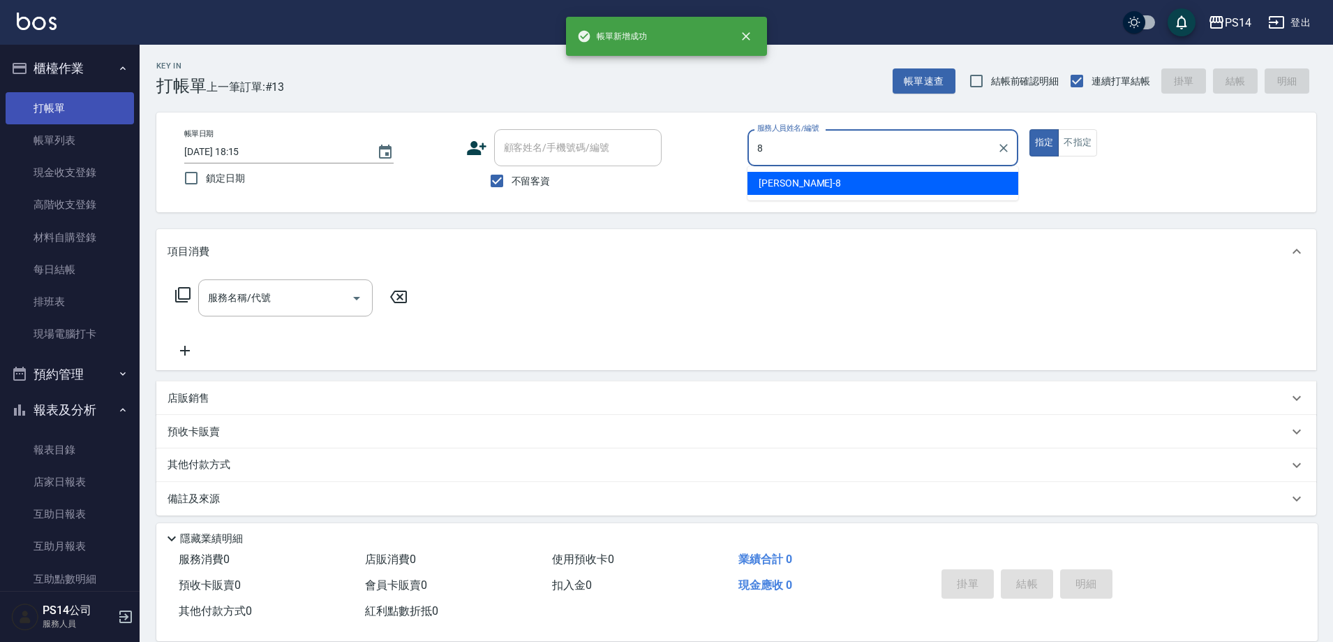
type input "[PERSON_NAME]-8"
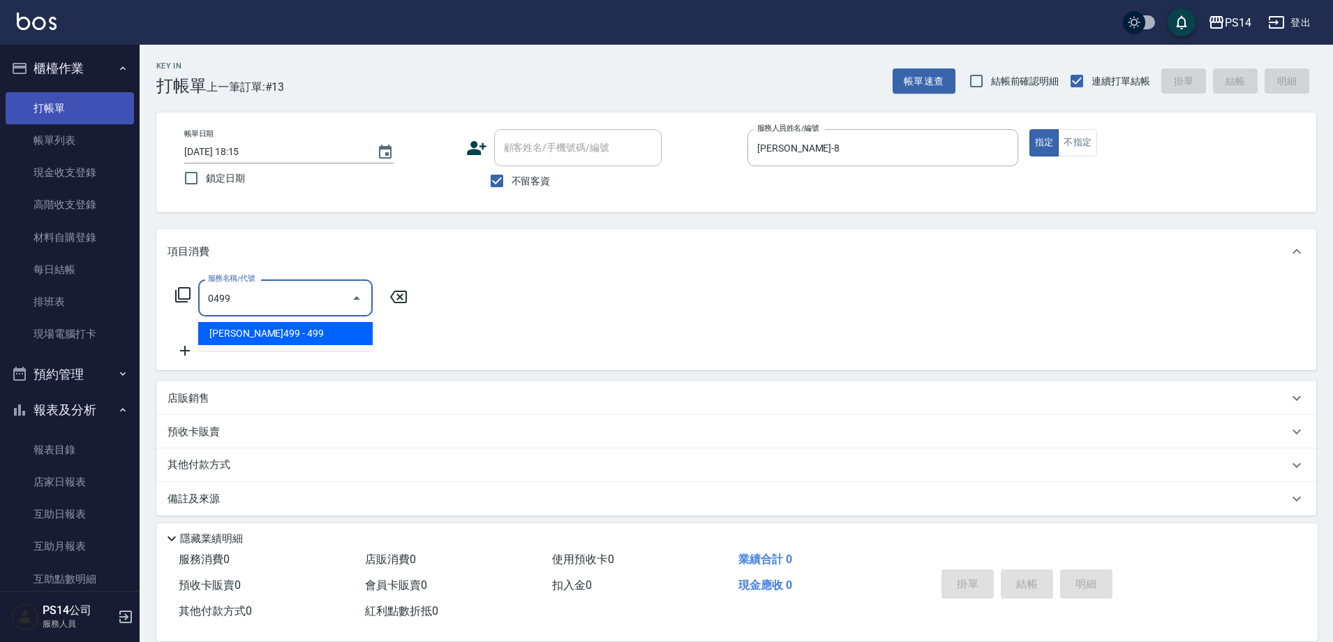
type input "[PERSON_NAME]499(0499)"
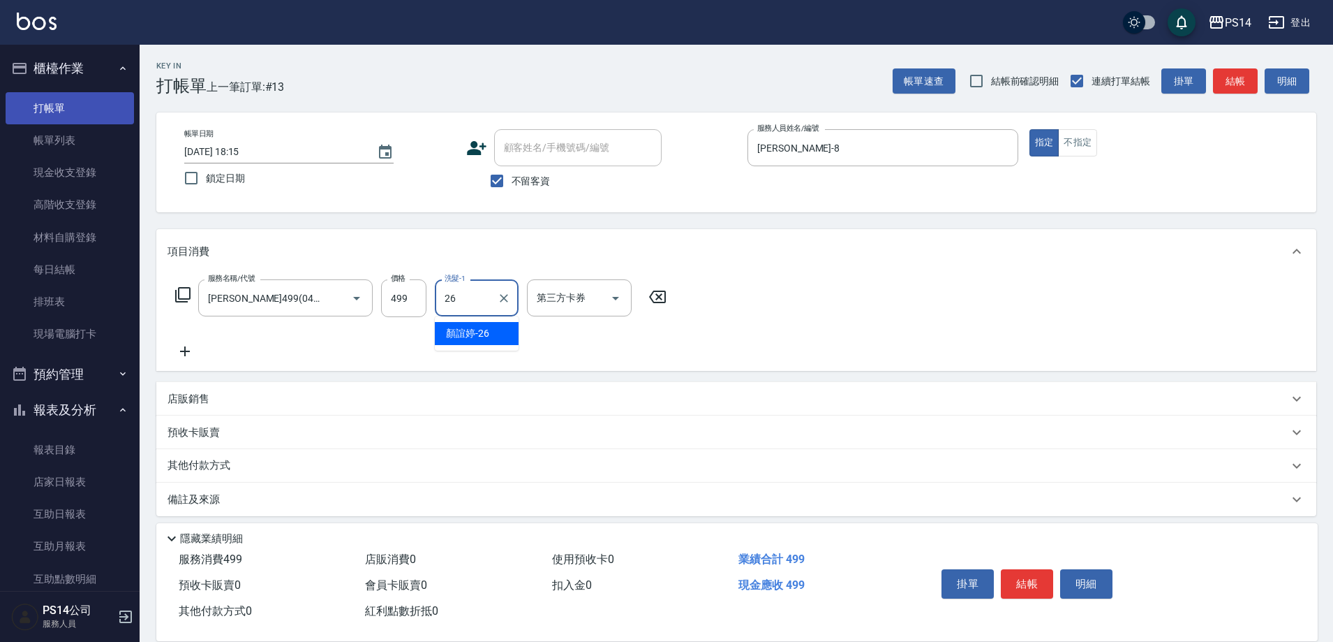
type input "[PERSON_NAME]-26"
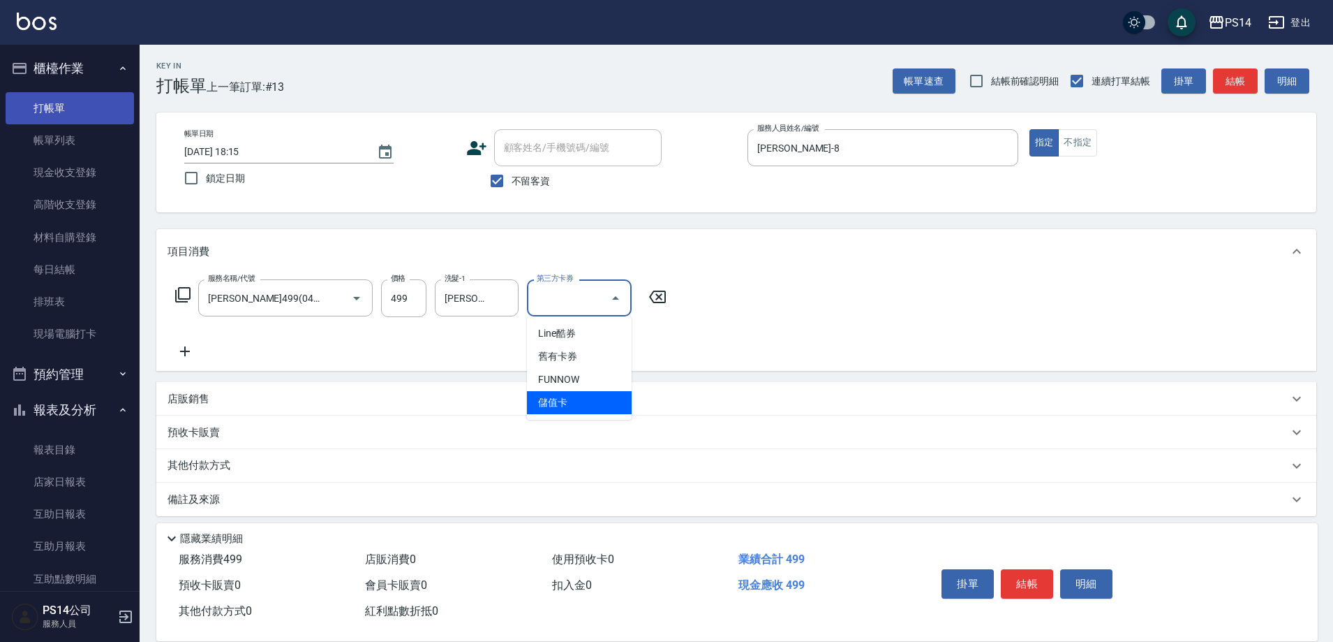
type input "儲值卡"
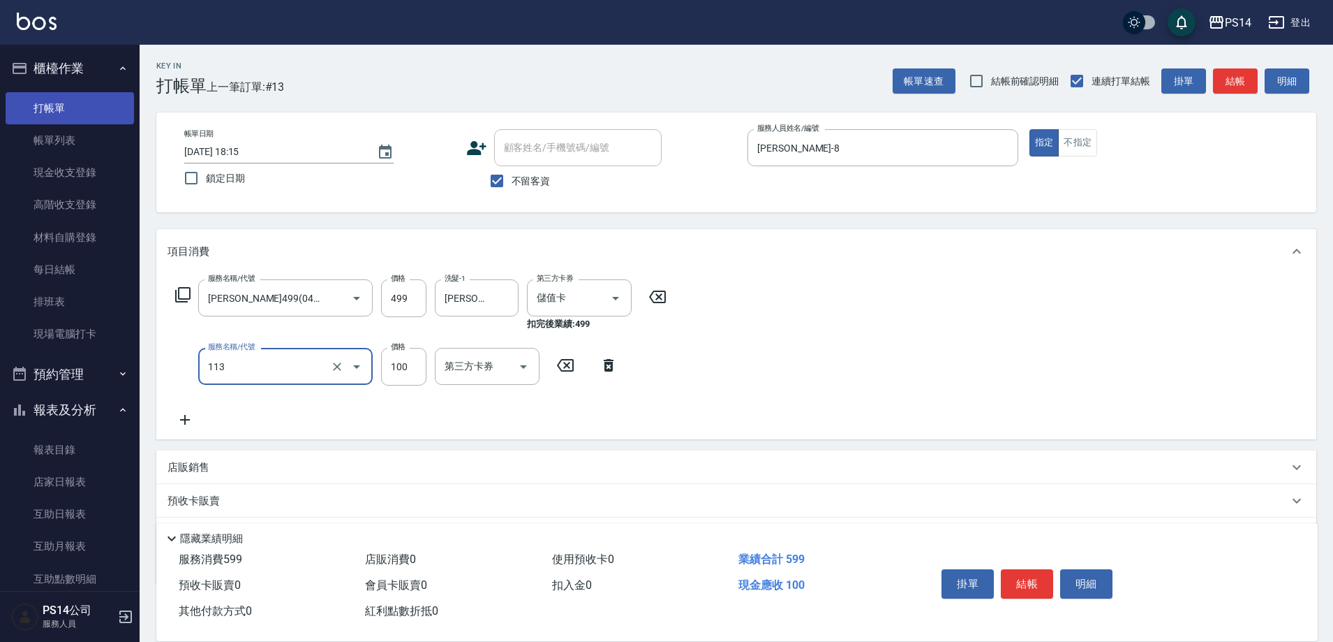
type input "瞬護100(113)"
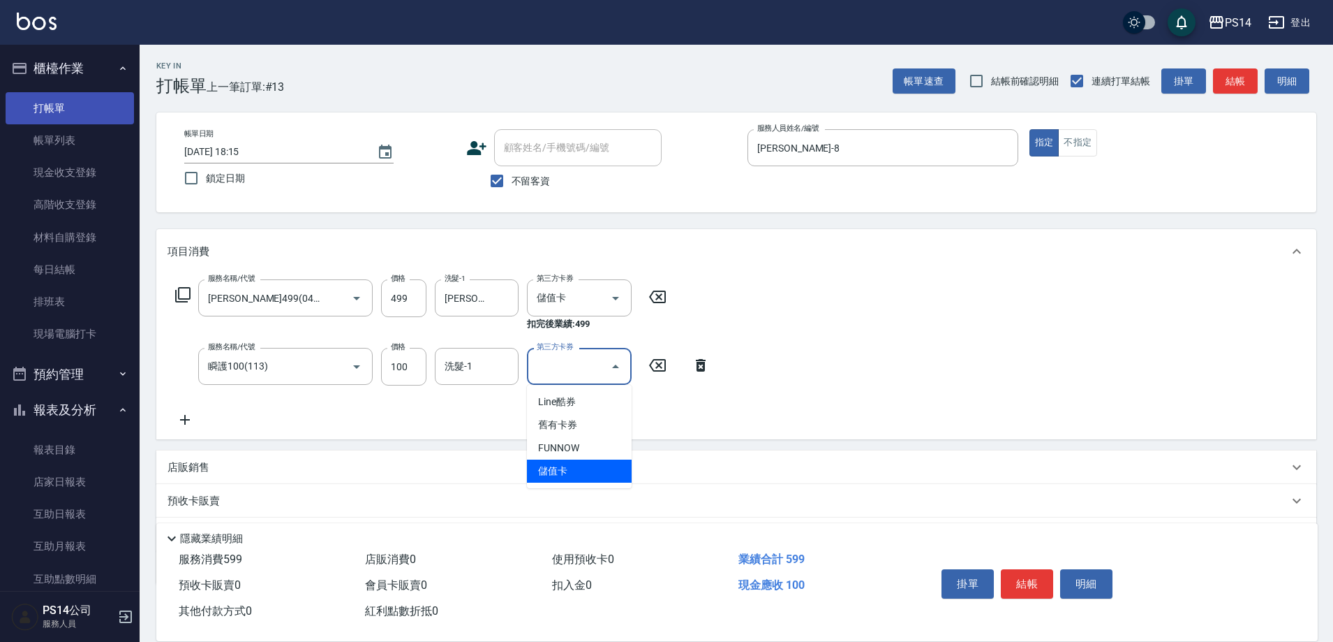
type input "儲值卡"
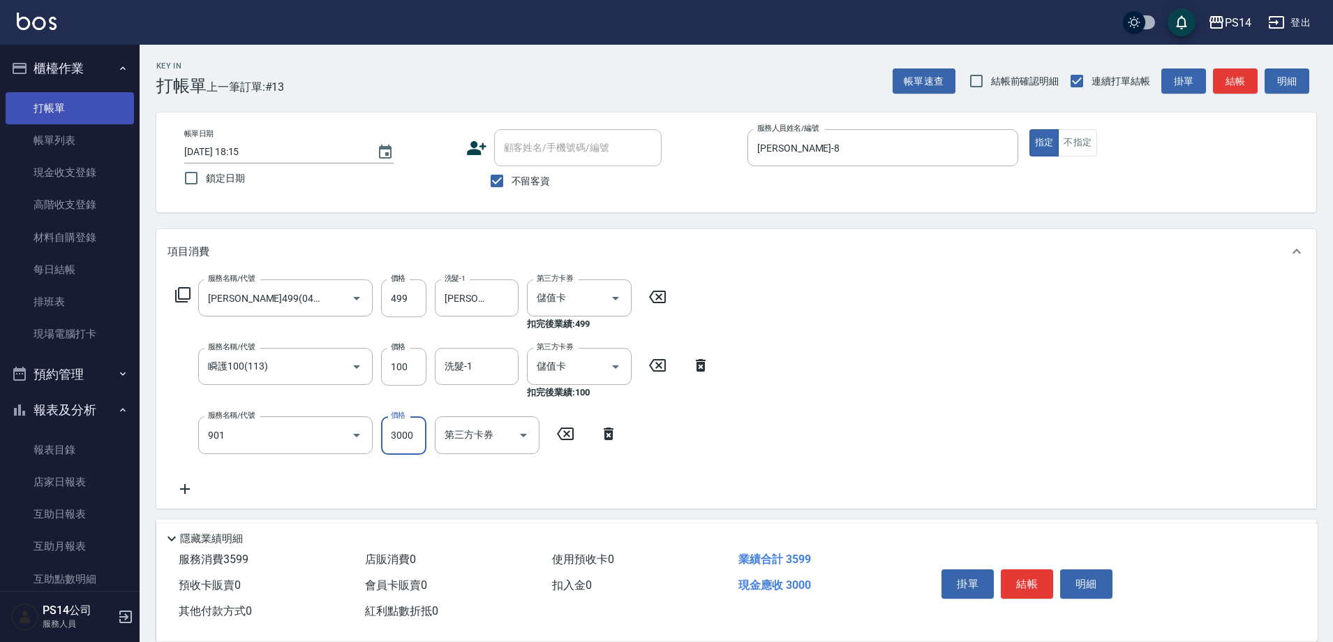
type input "儲值3000(901)"
type input "99"
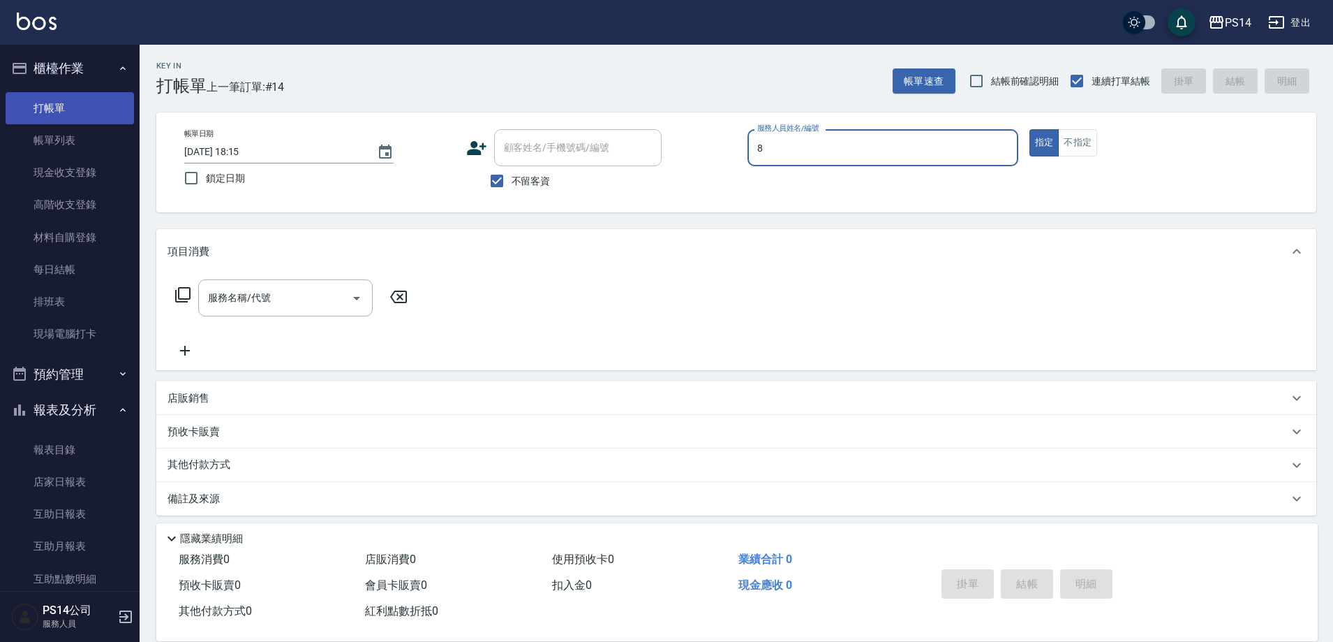
type input "[PERSON_NAME]-8"
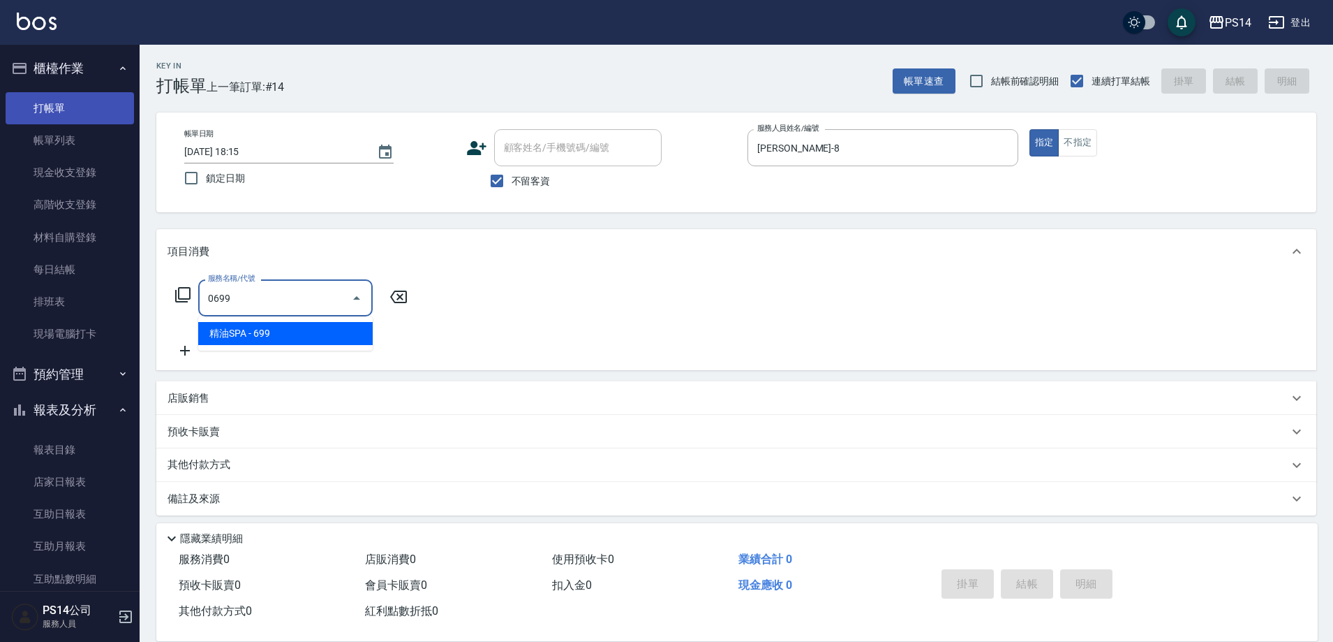
type input "精油SPA(0699)"
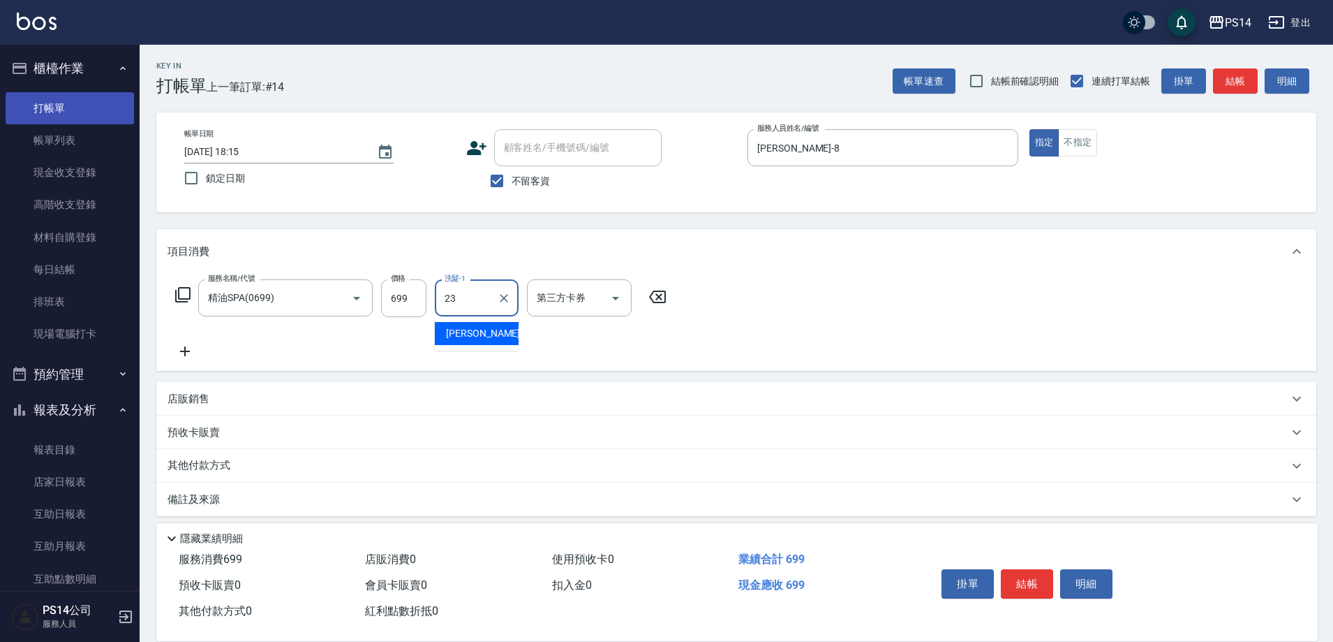
type input "2"
type input "[PERSON_NAME]-37"
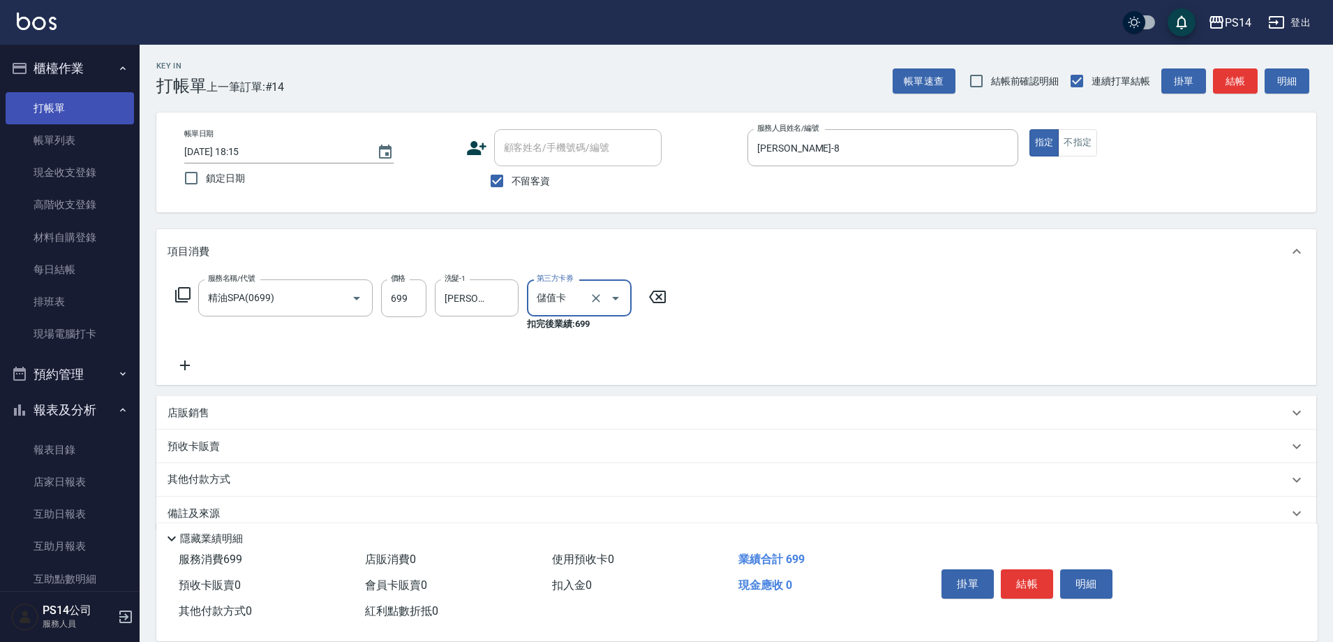
type input "儲值卡"
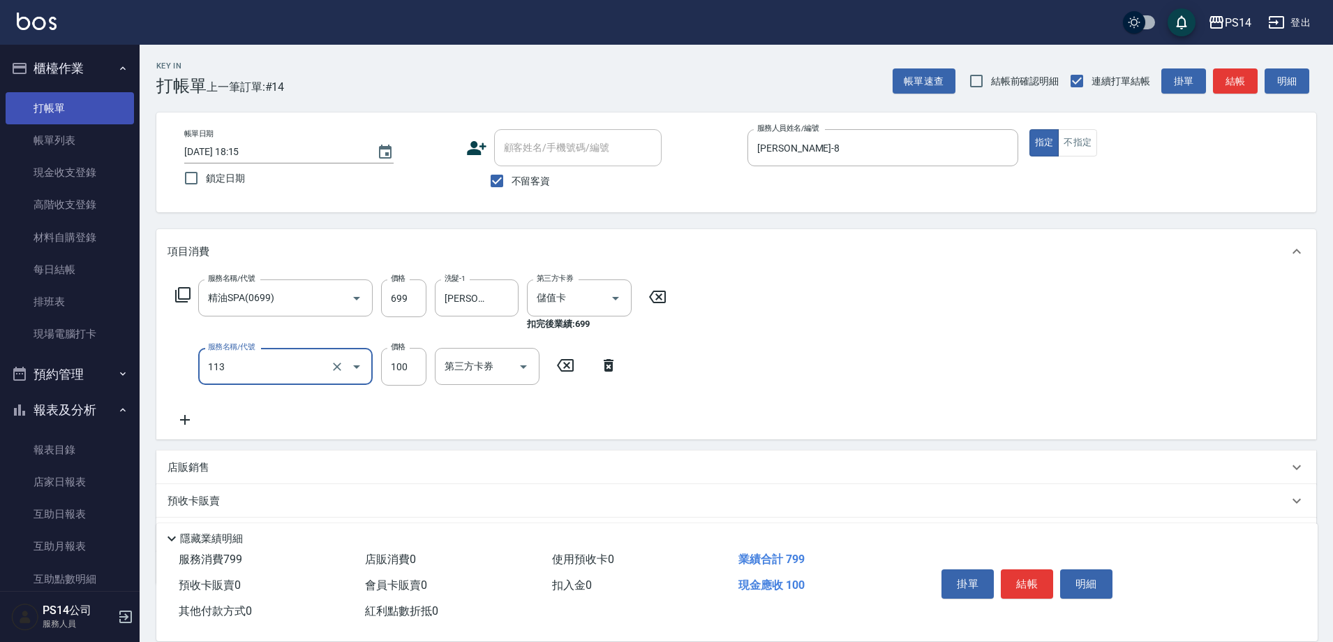
type input "瞬護100(113)"
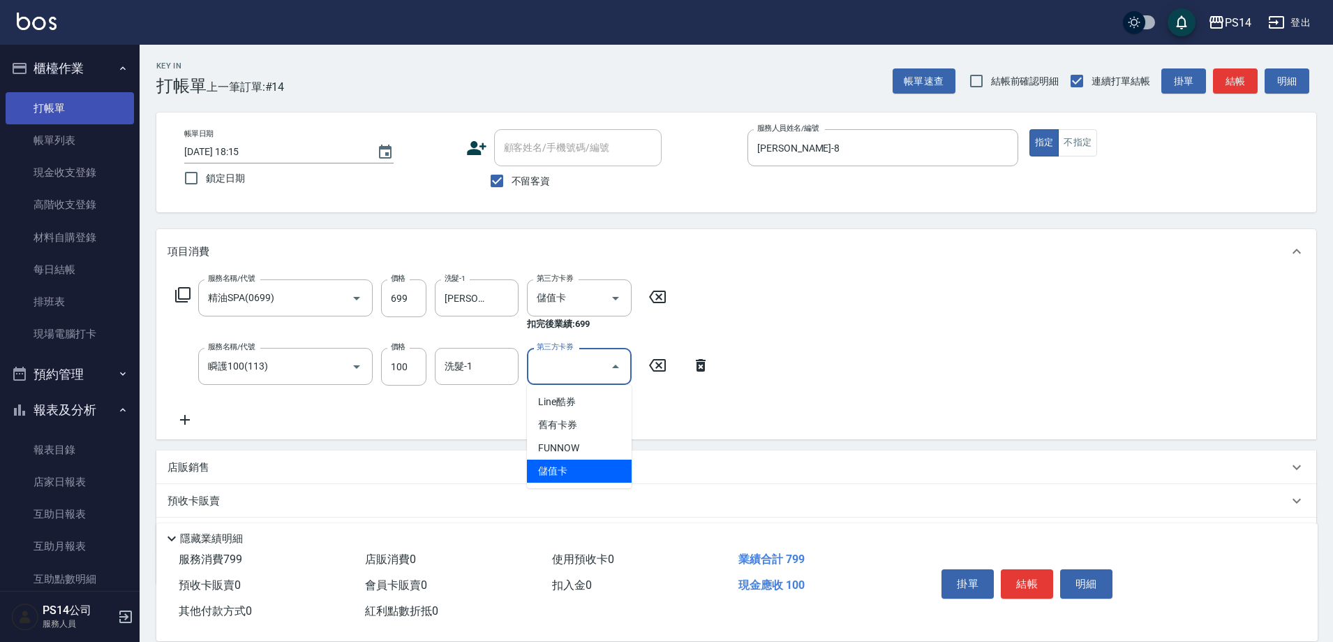
type input "儲值卡"
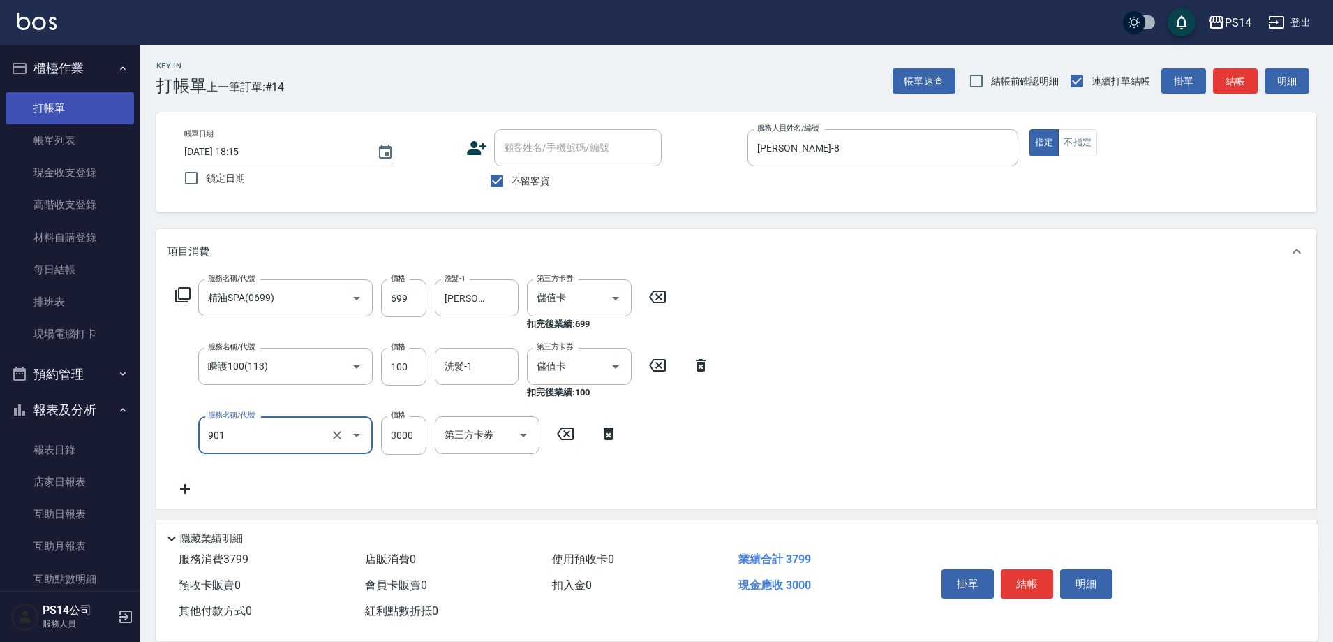
type input "儲值3000(901)"
type input "299"
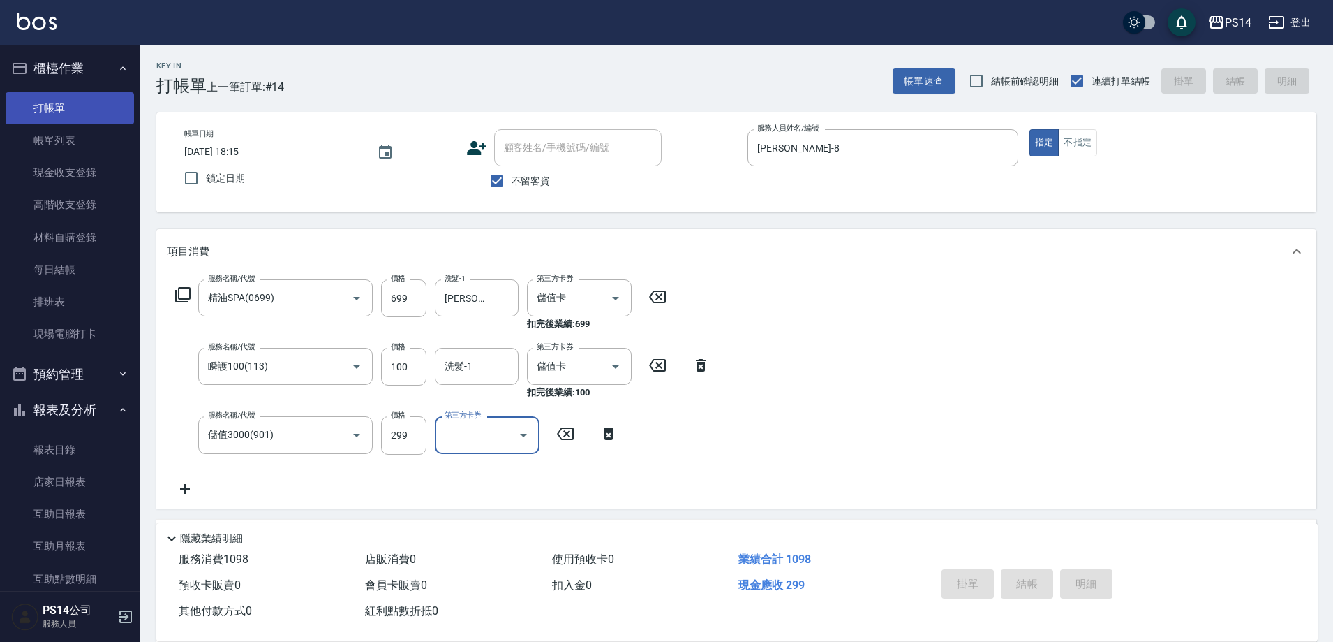
type input "[DATE] 18:16"
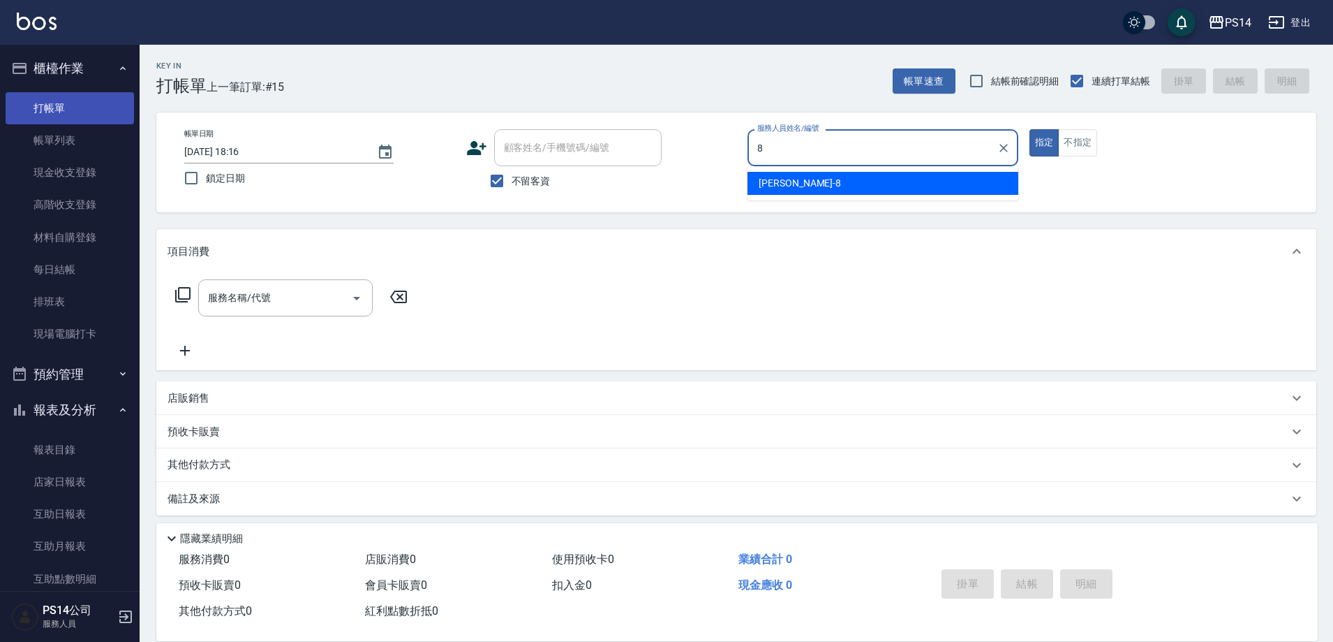
type input "[PERSON_NAME]-8"
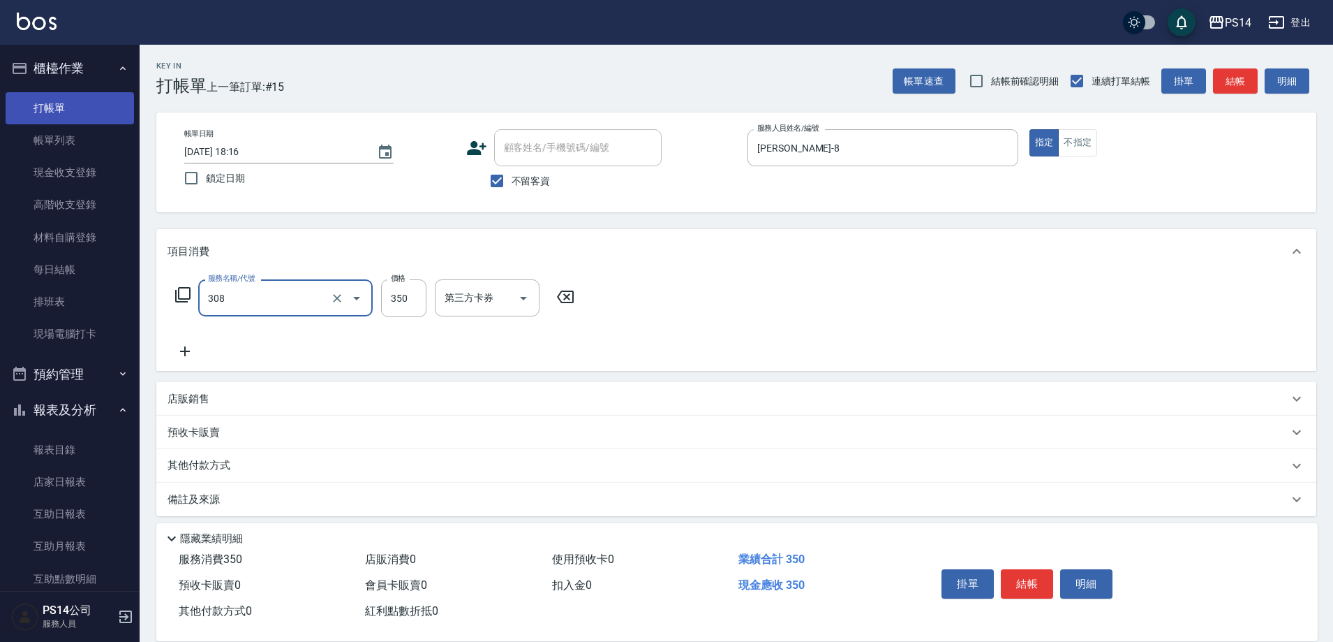
type input "洗+剪(308)"
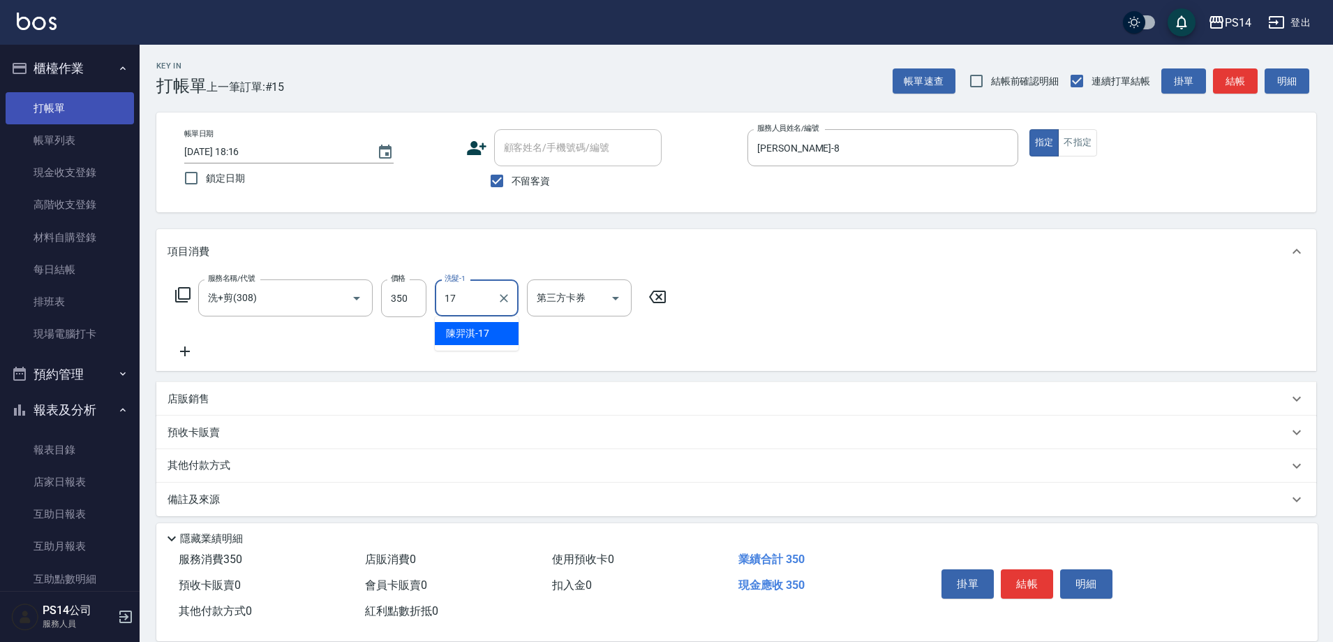
type input "[PERSON_NAME]-17"
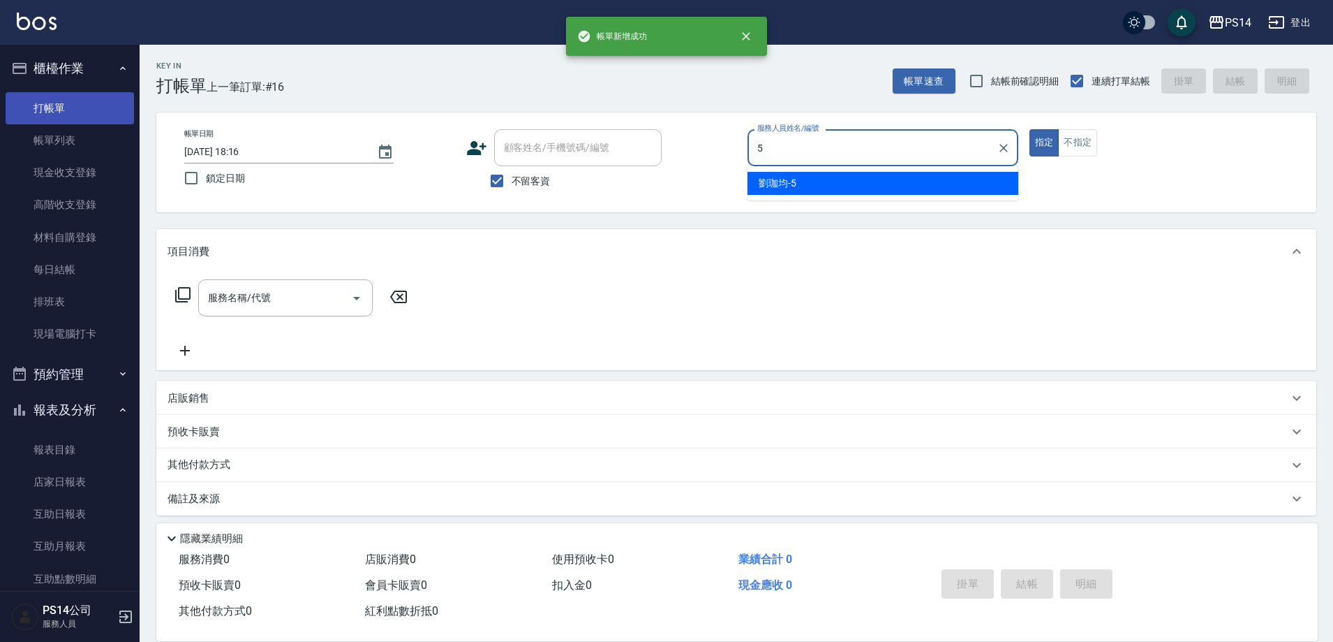
type input "[PERSON_NAME]-5"
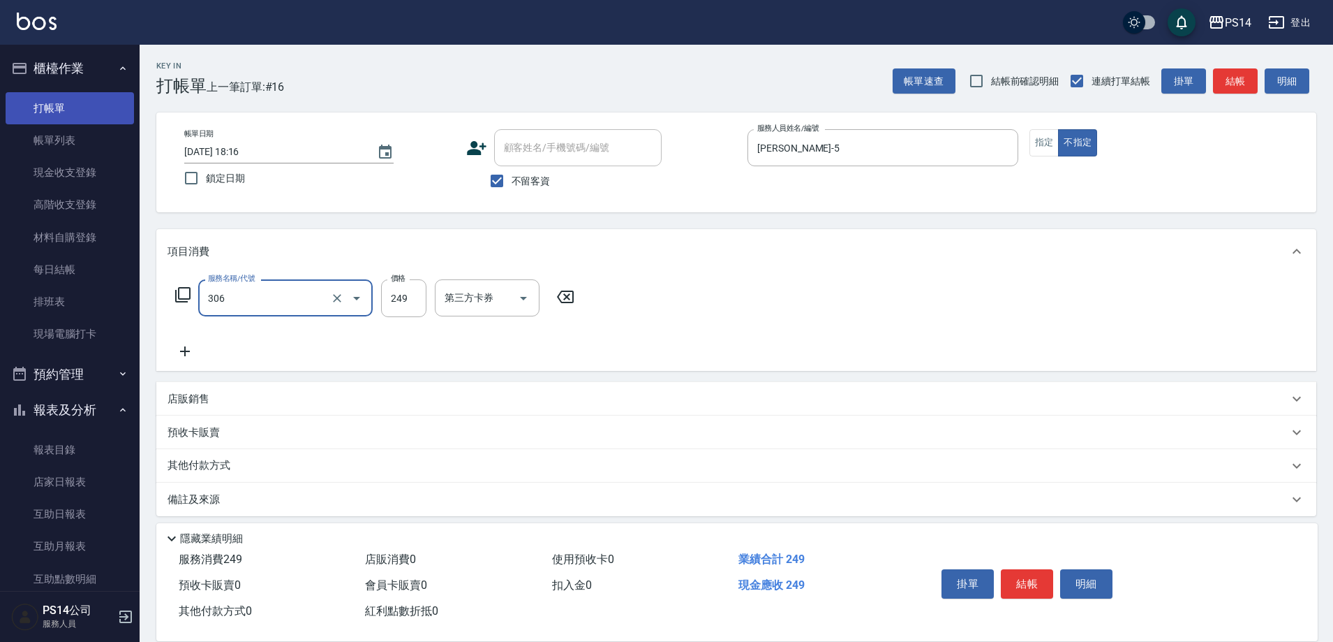
type input "剪髮(306)"
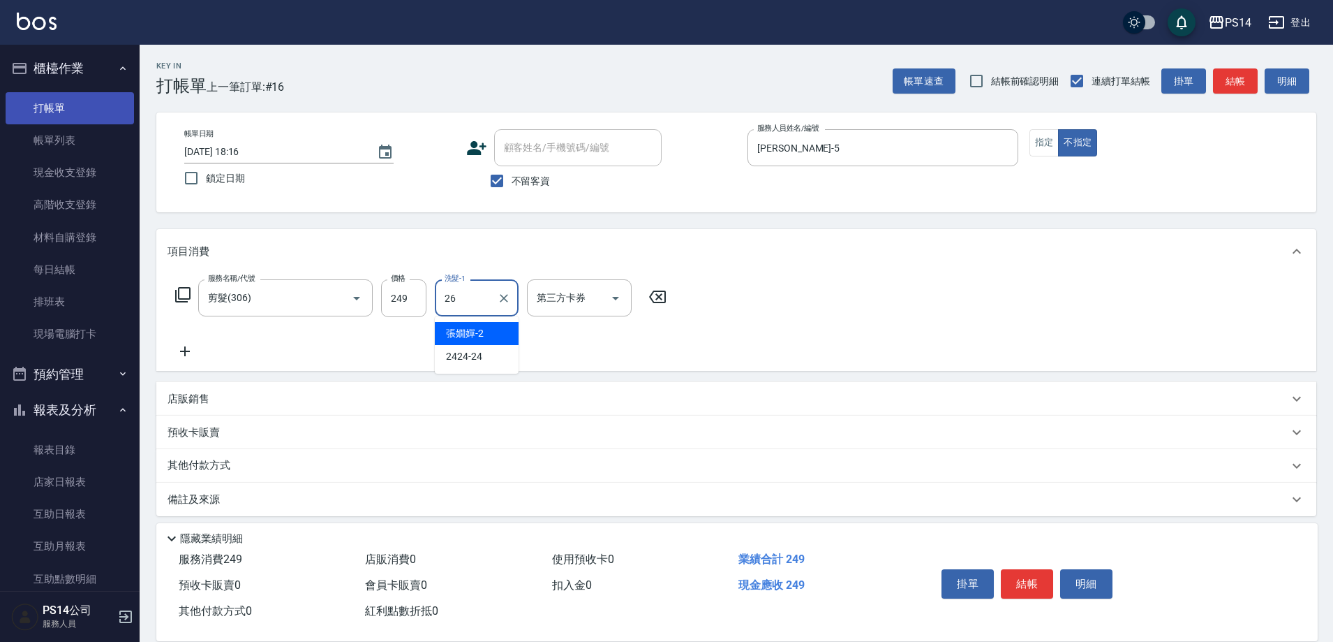
type input "[PERSON_NAME]-26"
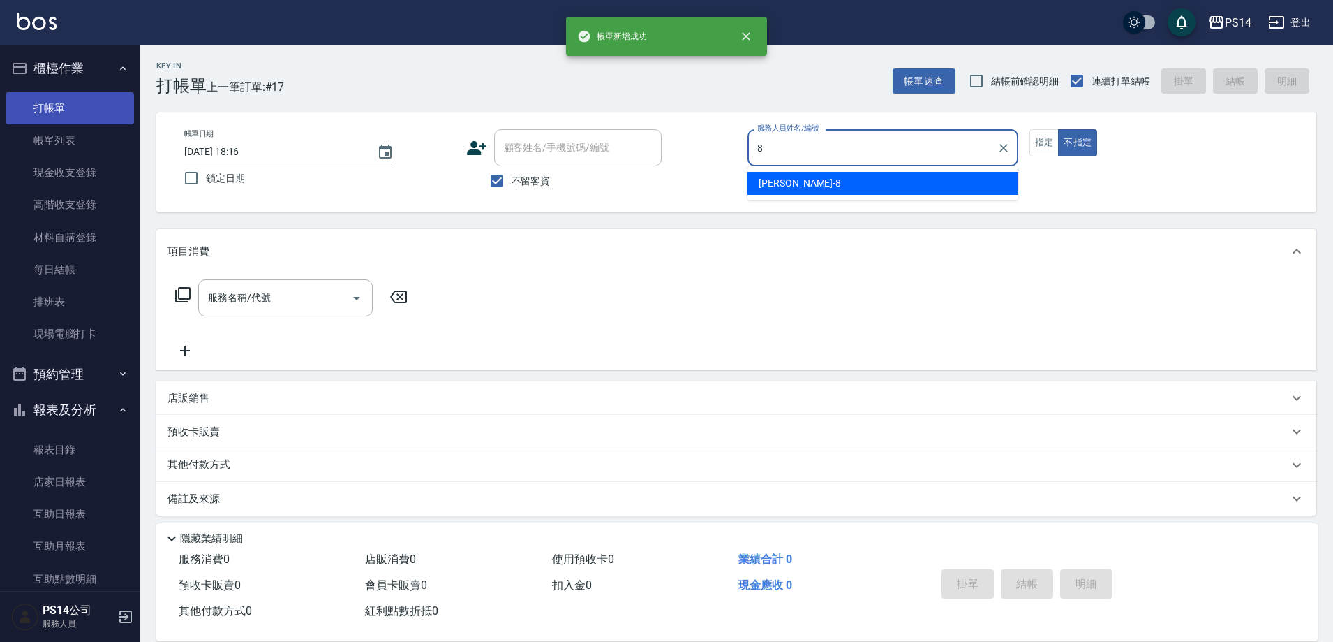
type input "[PERSON_NAME]-8"
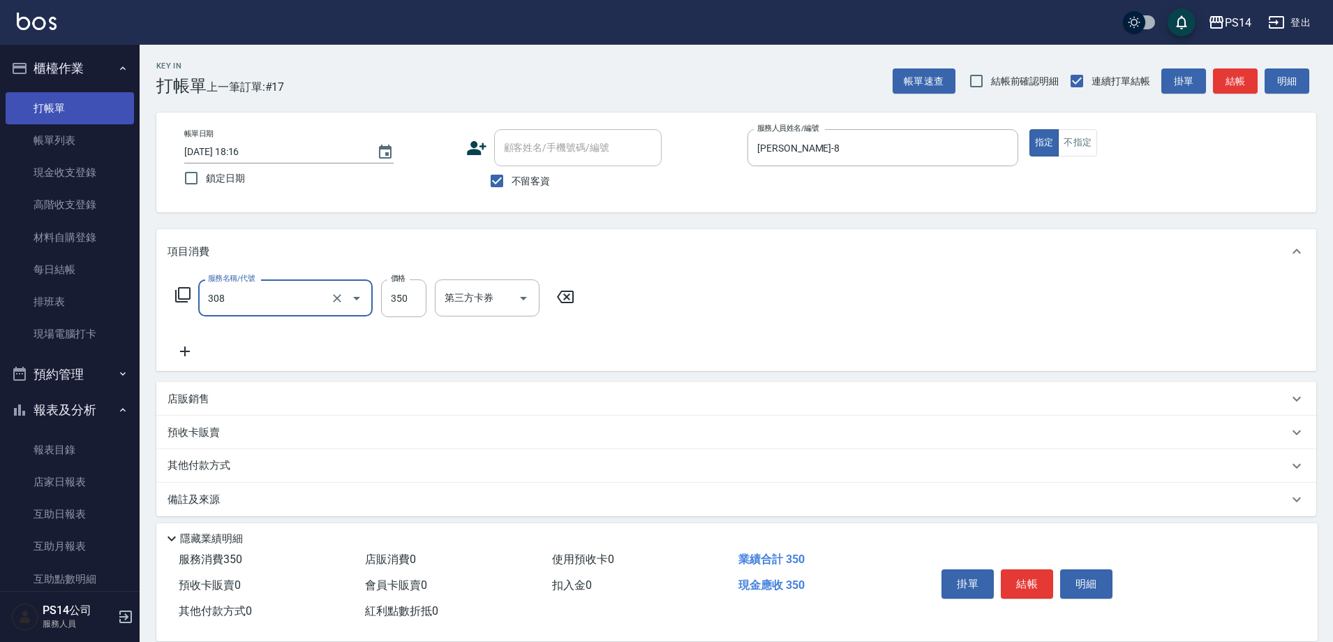
type input "洗+剪(308)"
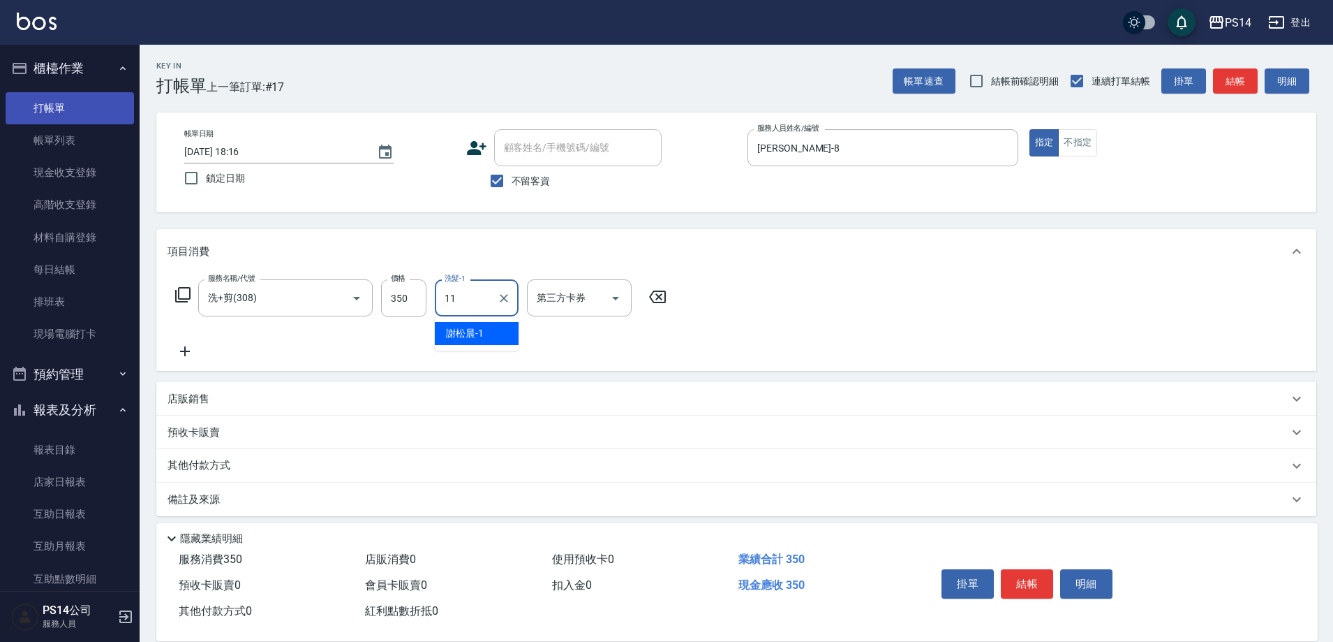
type input "[PERSON_NAME]-11"
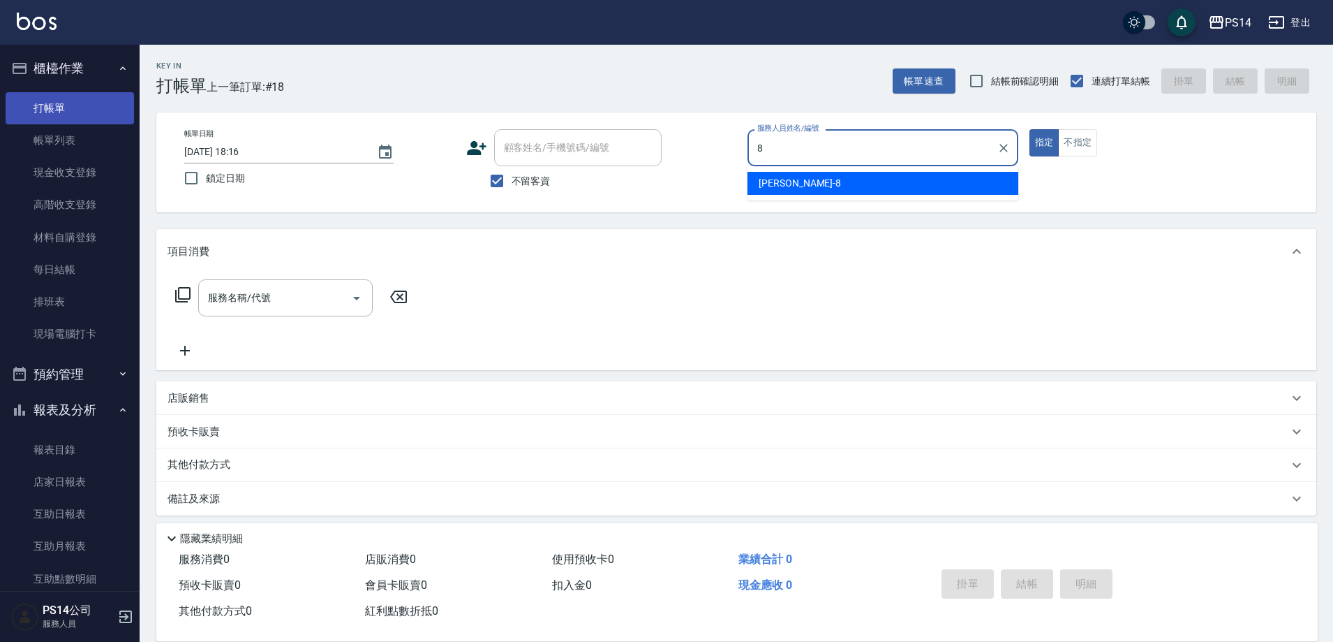
type input "[PERSON_NAME]-8"
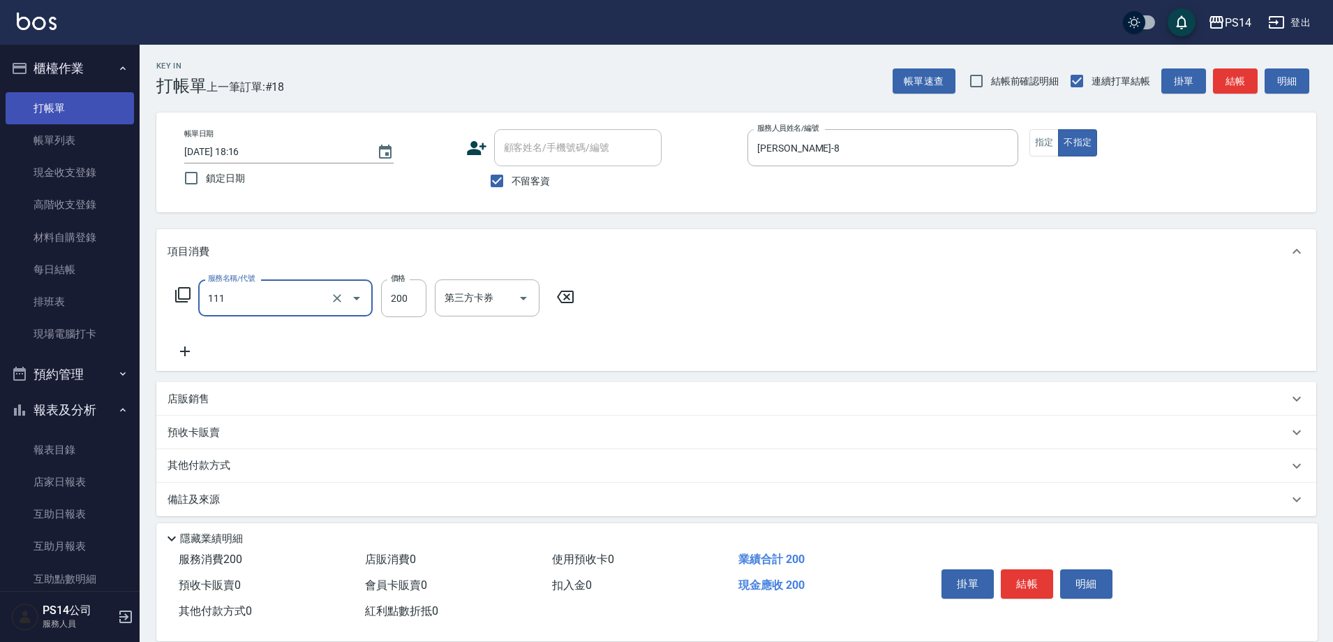
type input "200(111)"
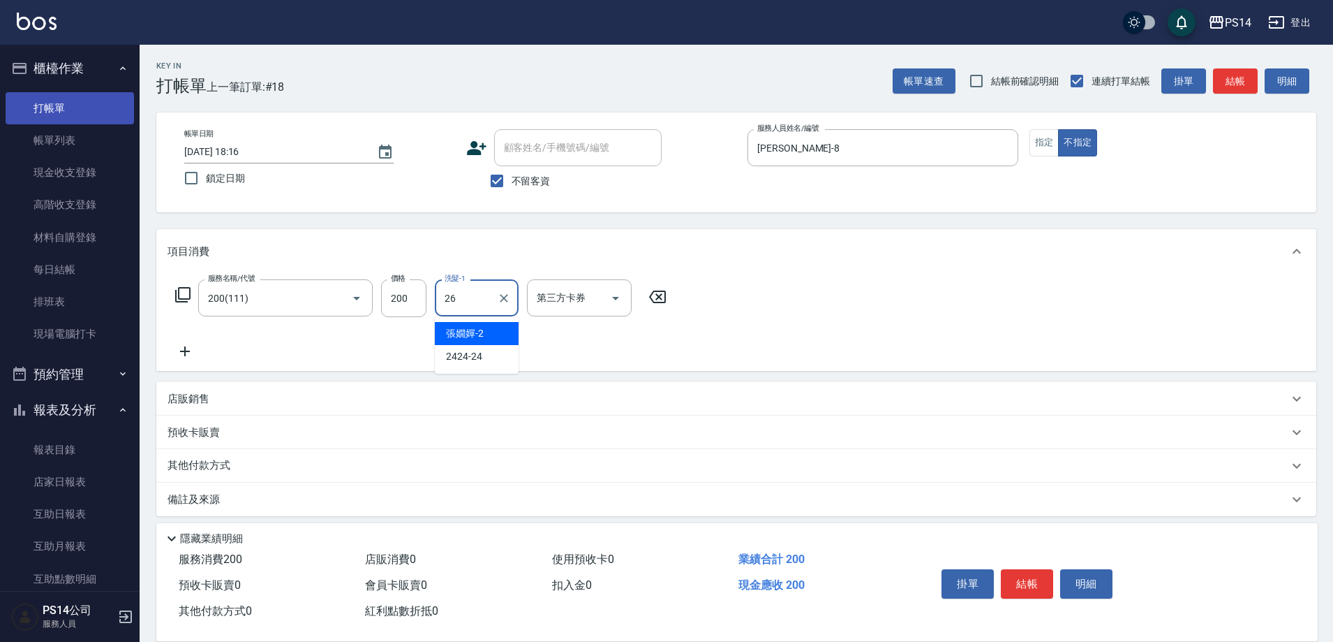
type input "[PERSON_NAME]-26"
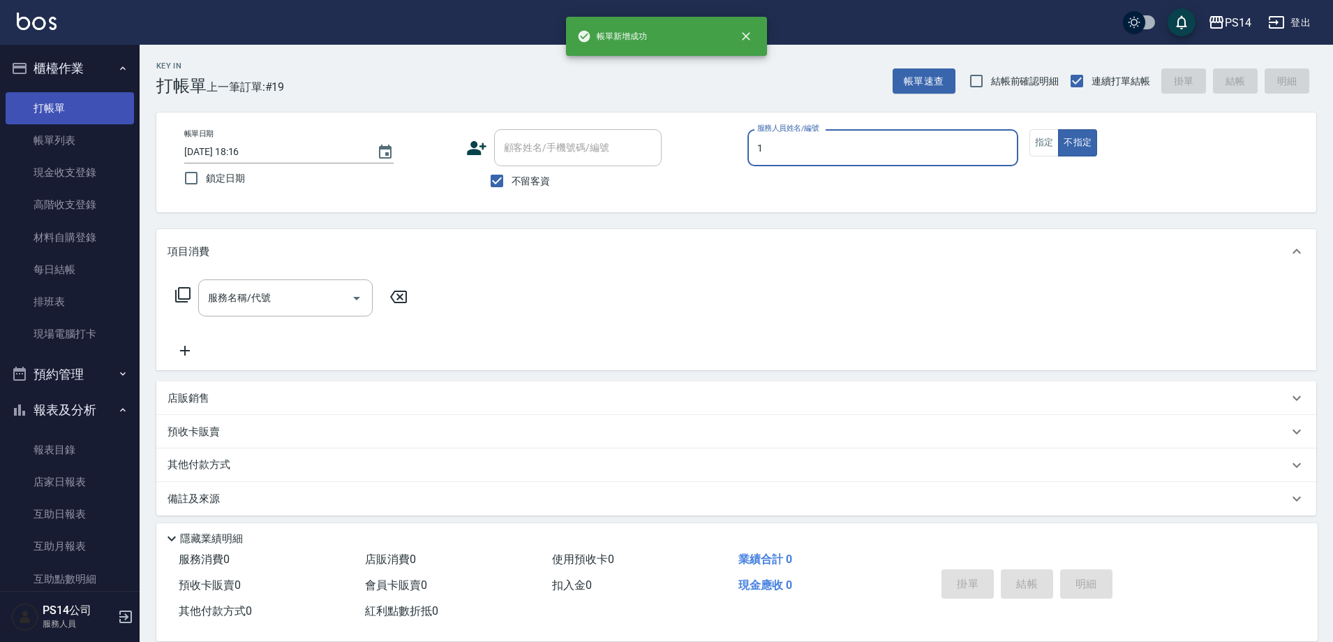
type input "[PERSON_NAME]-1"
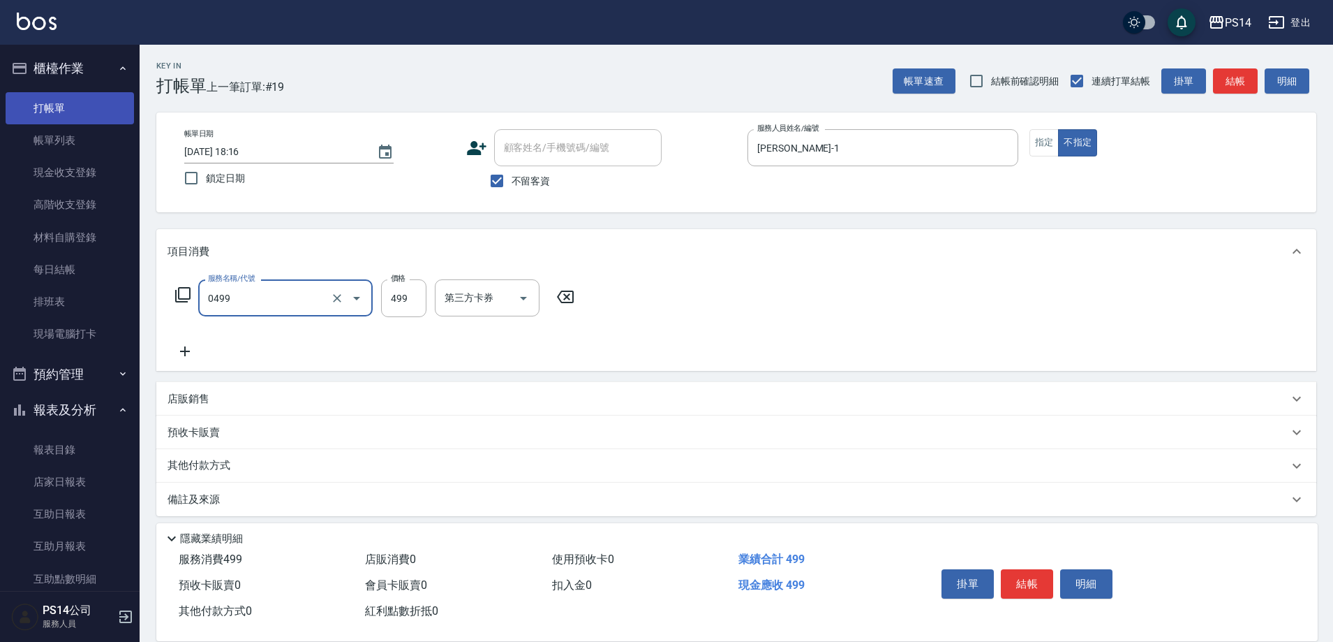
type input "[PERSON_NAME]499(0499)"
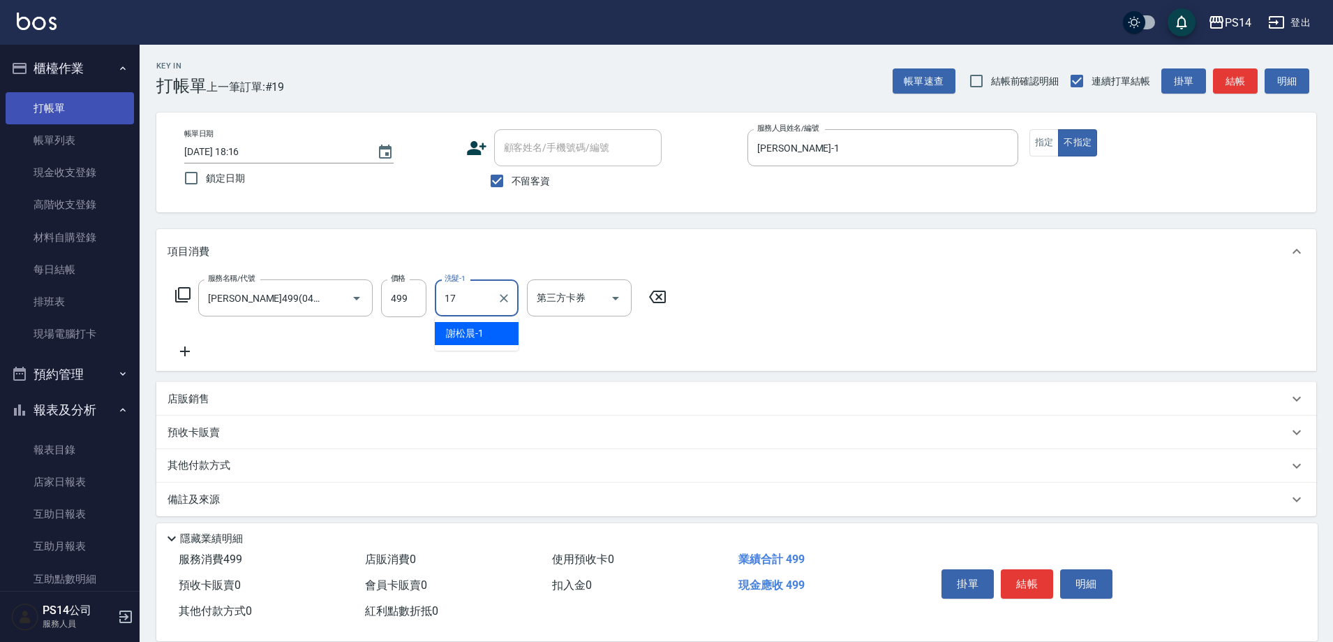
type input "[PERSON_NAME]-17"
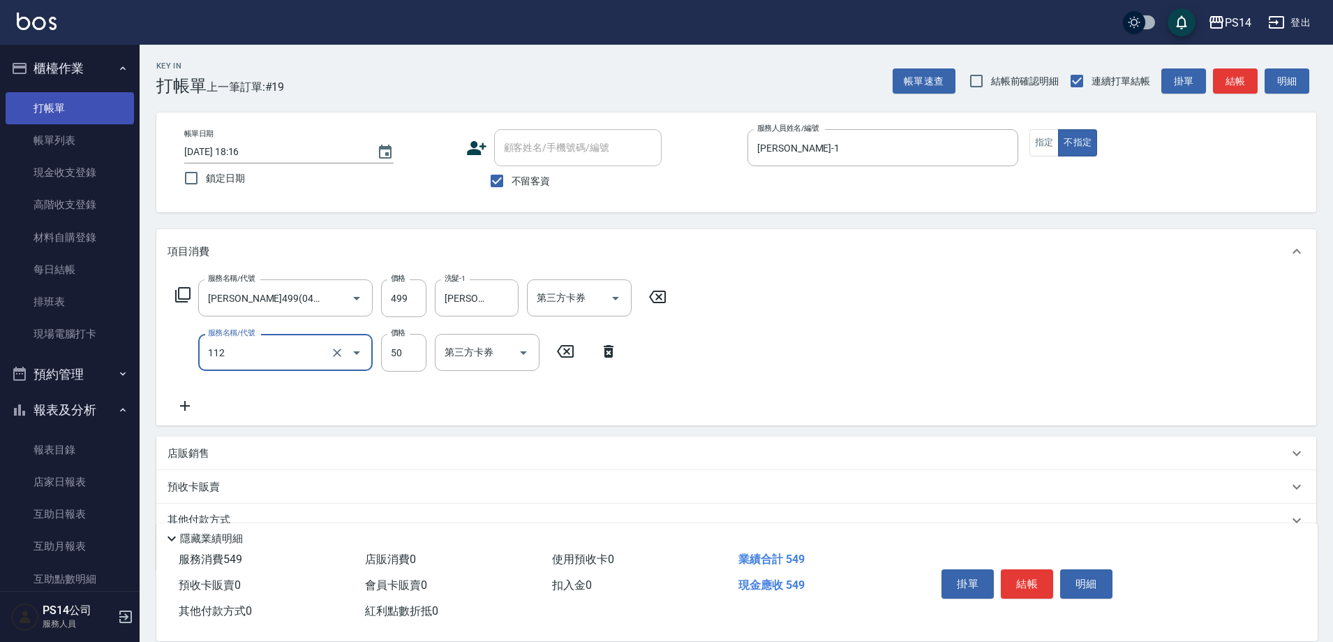
type input "精油50(112)"
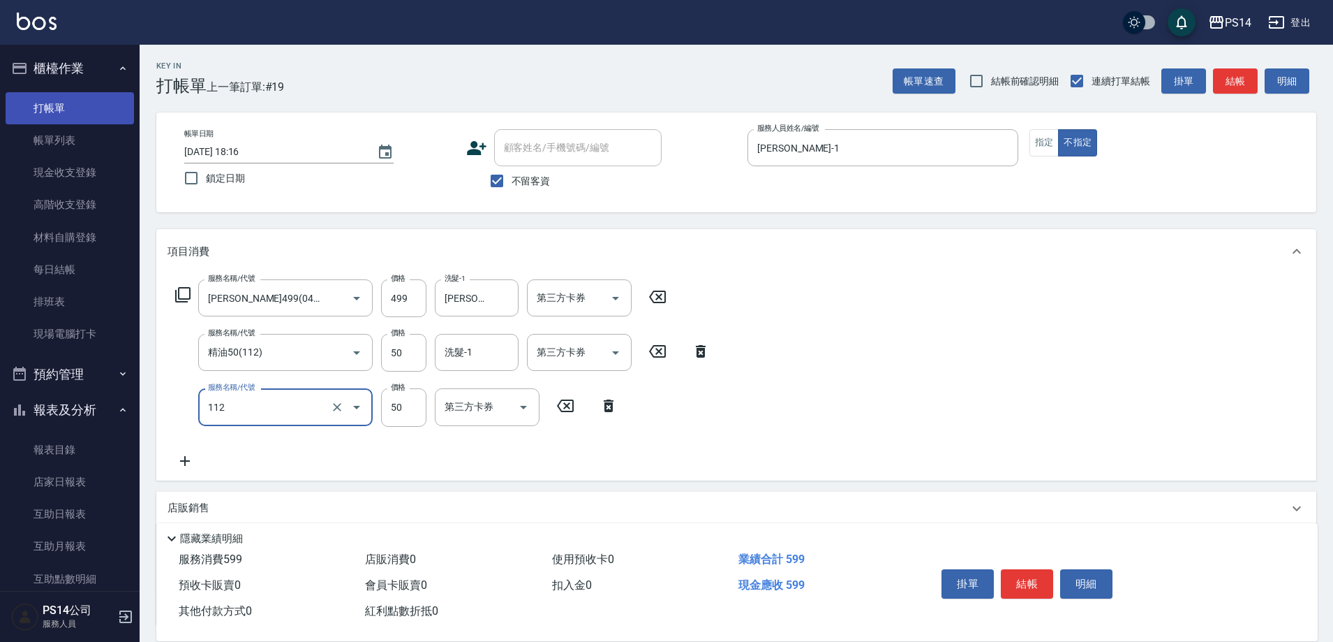
type input "精油50(112)"
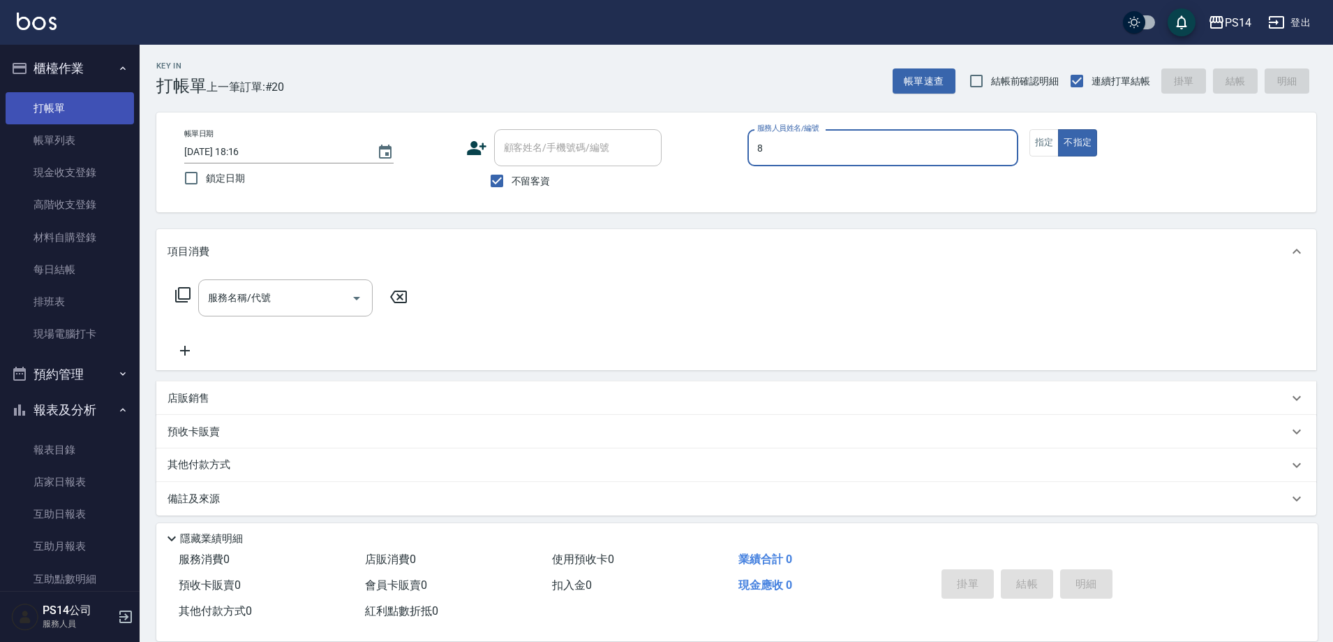
type input "[PERSON_NAME]-8"
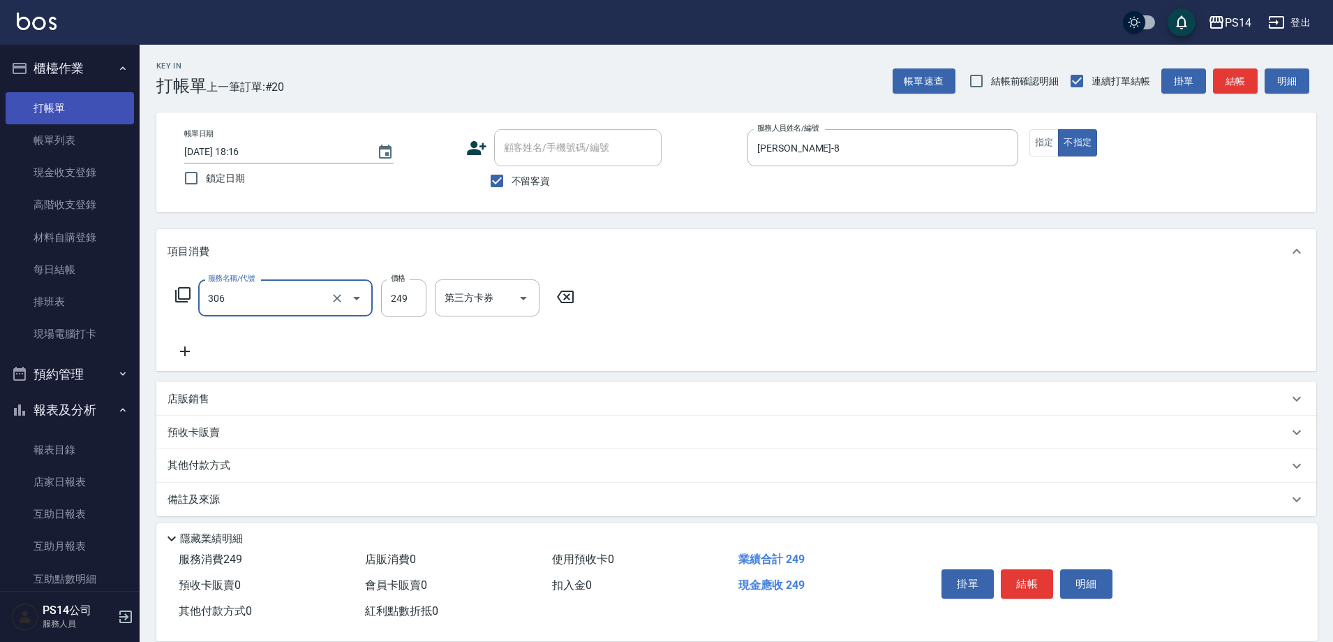
type input "剪髮(306)"
type input "[PERSON_NAME]-11"
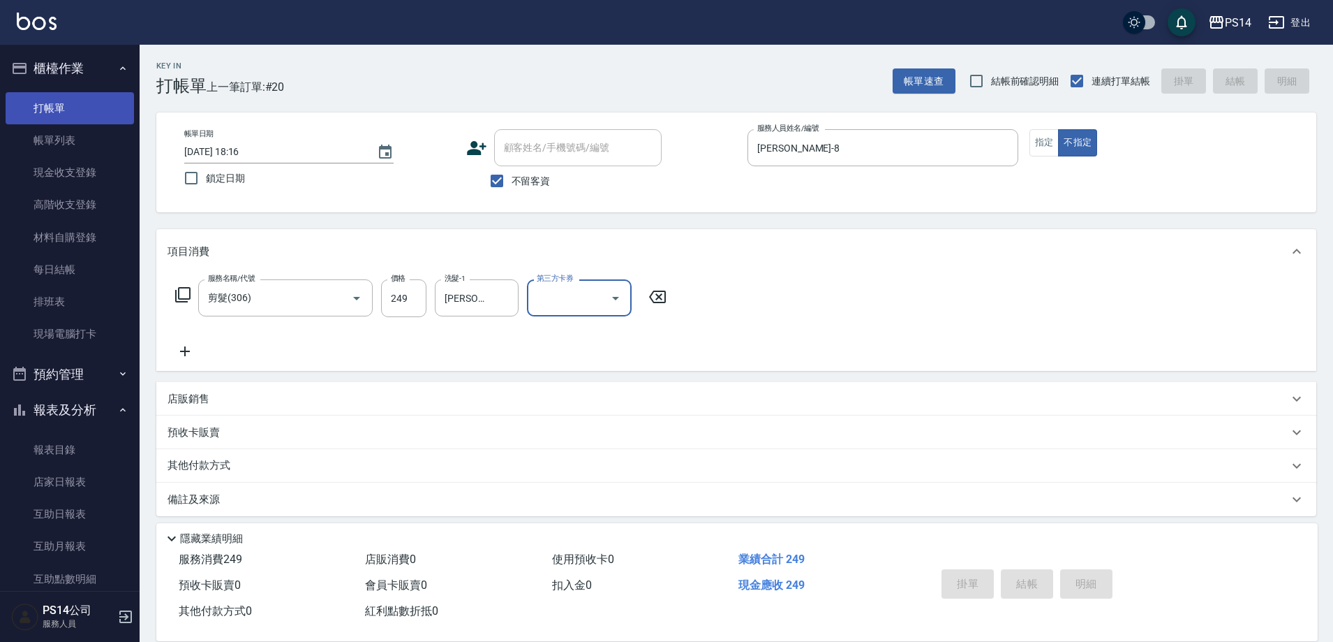
type input "[DATE] 18:17"
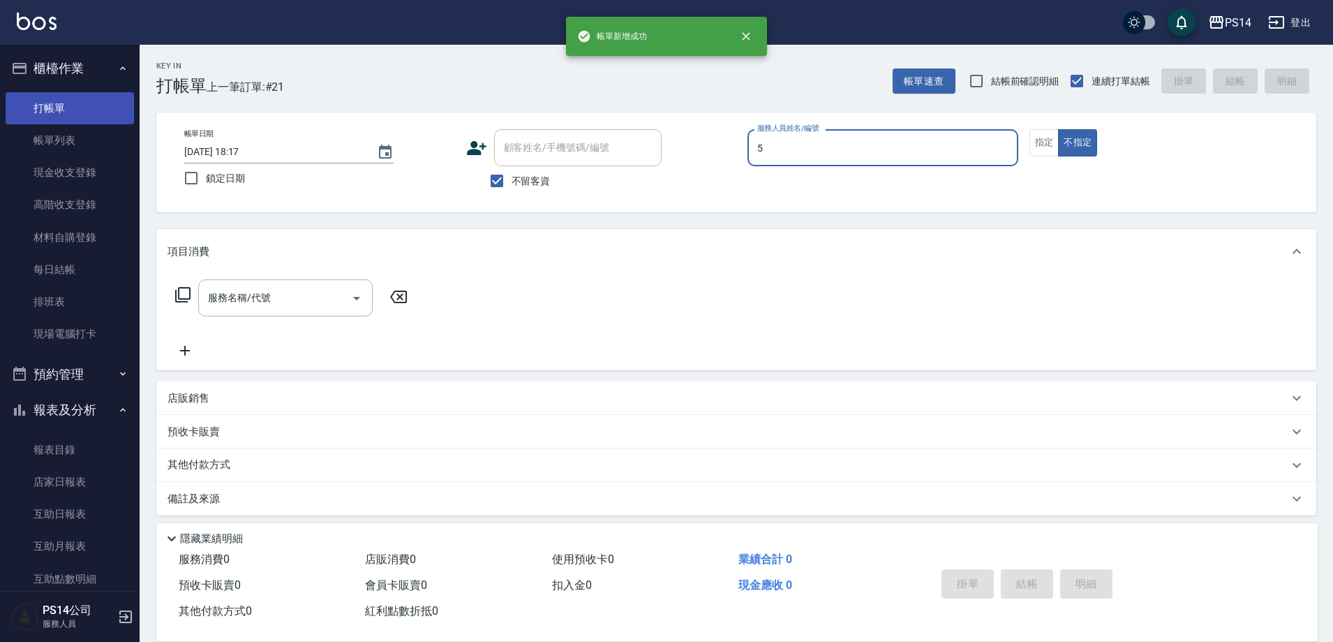
type input "[PERSON_NAME]-5"
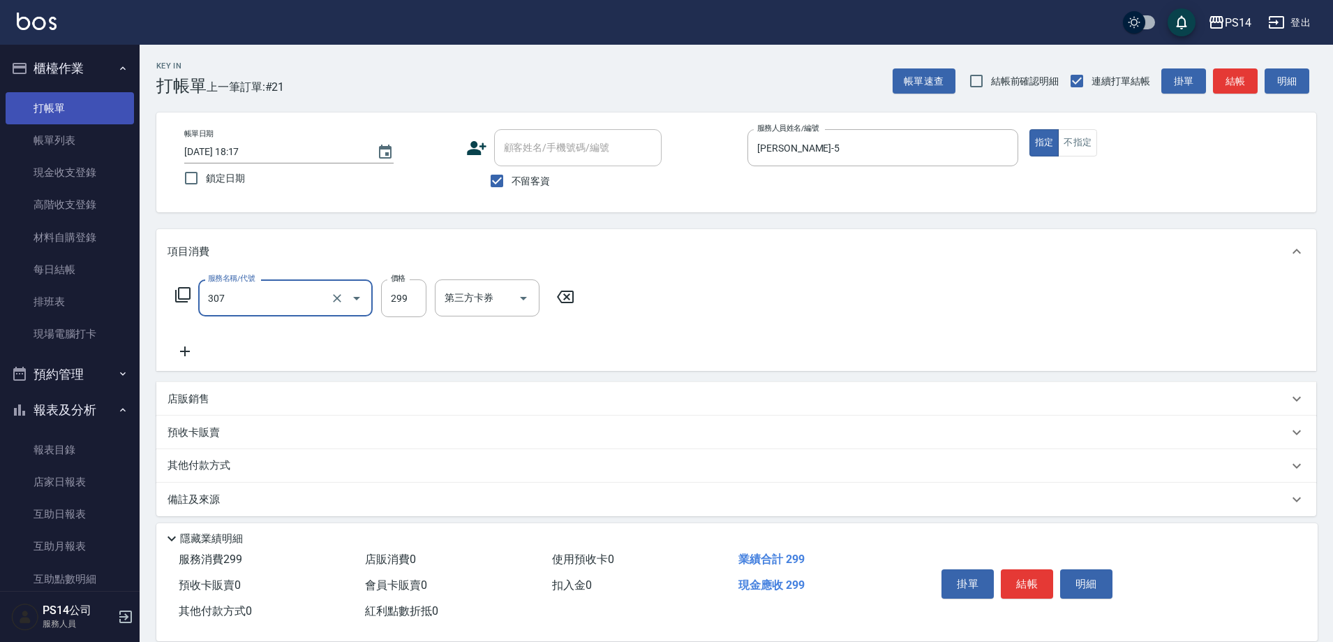
type input "剪髮(307)"
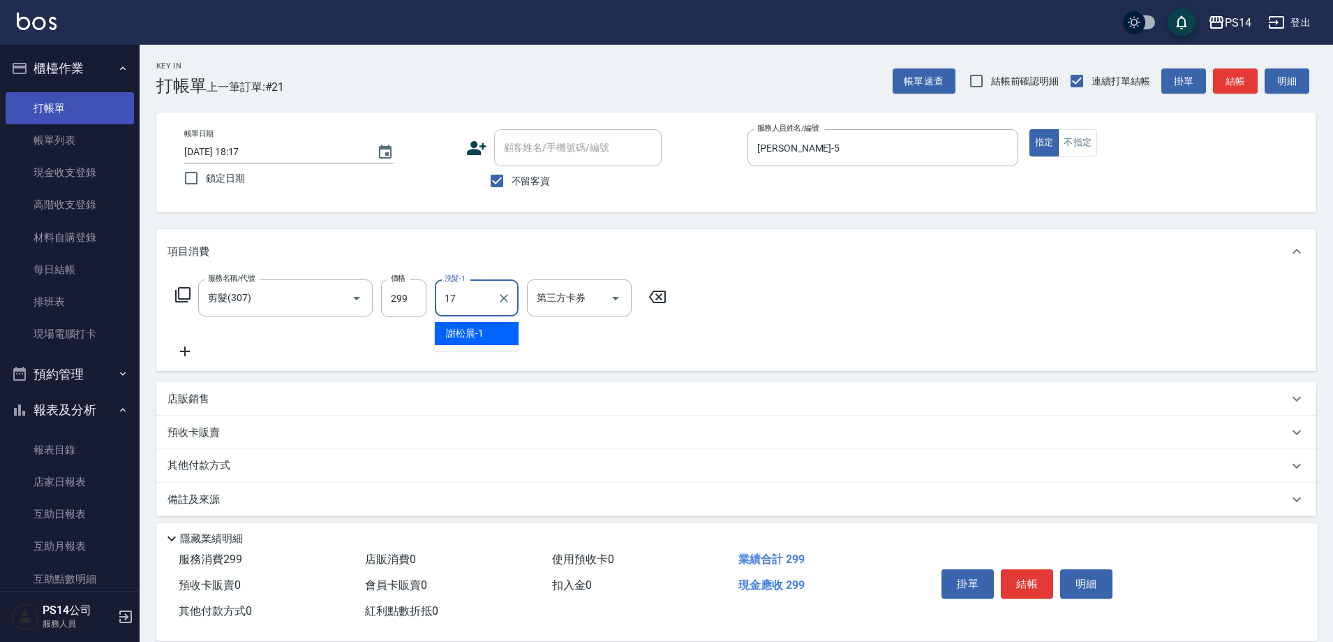
type input "[PERSON_NAME]-17"
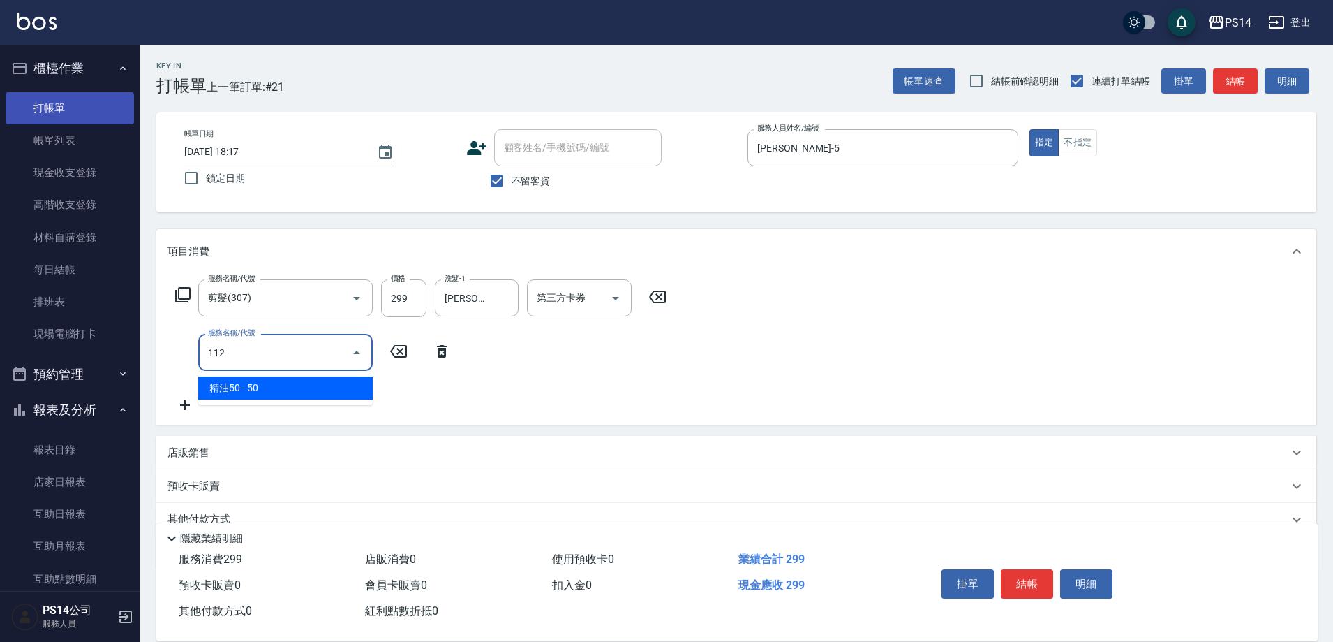
type input "精油50(112)"
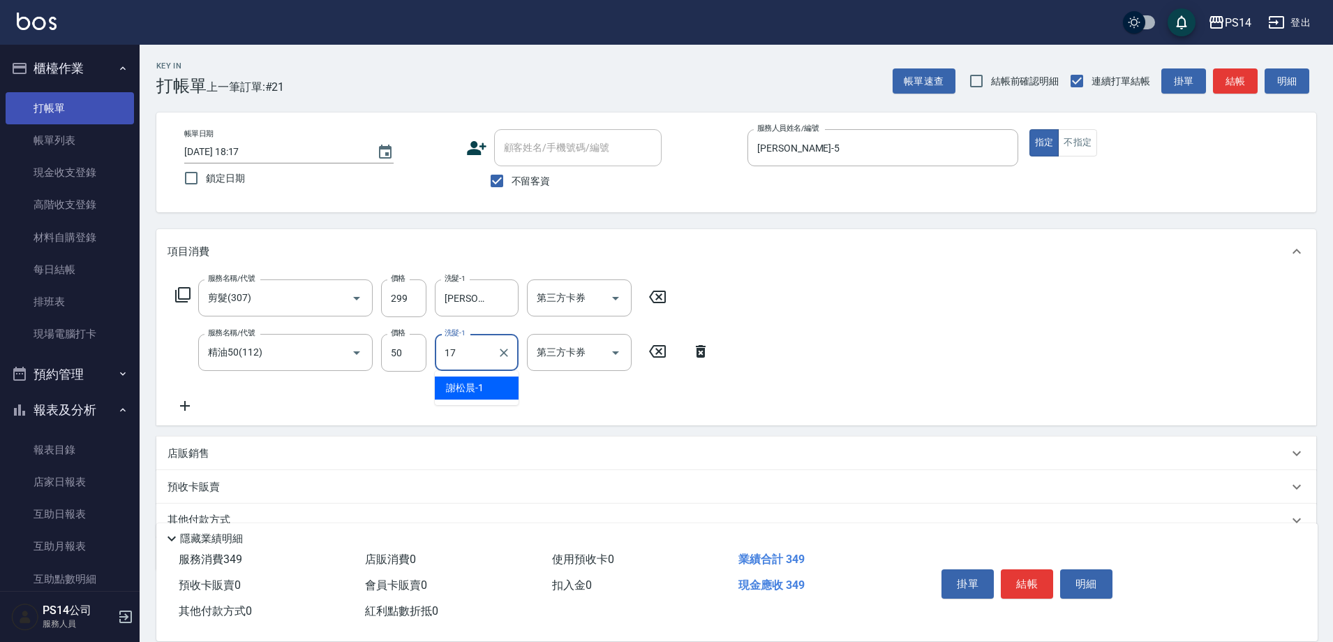
type input "[PERSON_NAME]-17"
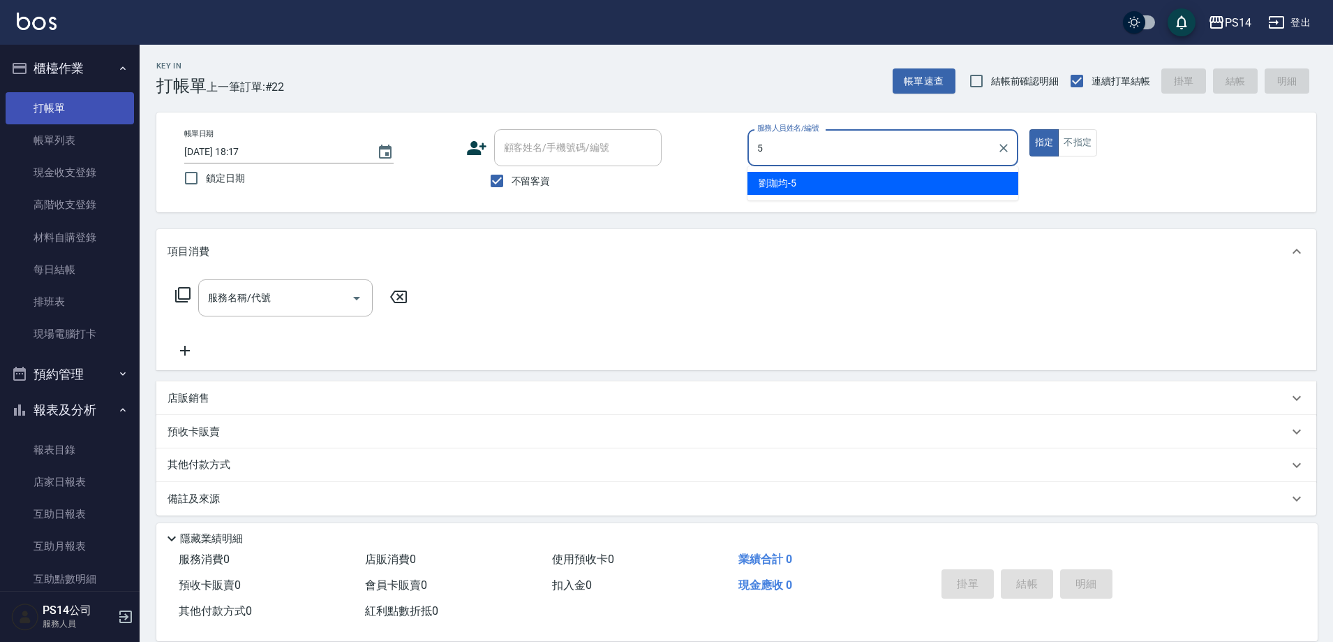
type input "[PERSON_NAME]-5"
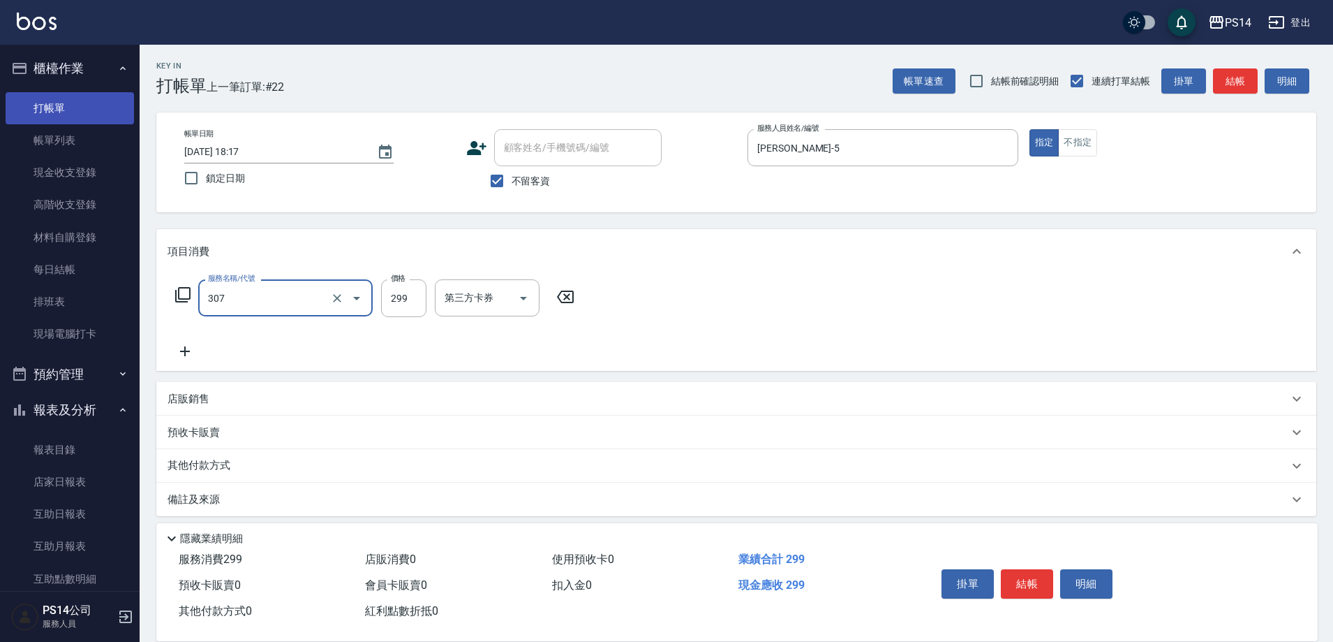
type input "剪髮(307)"
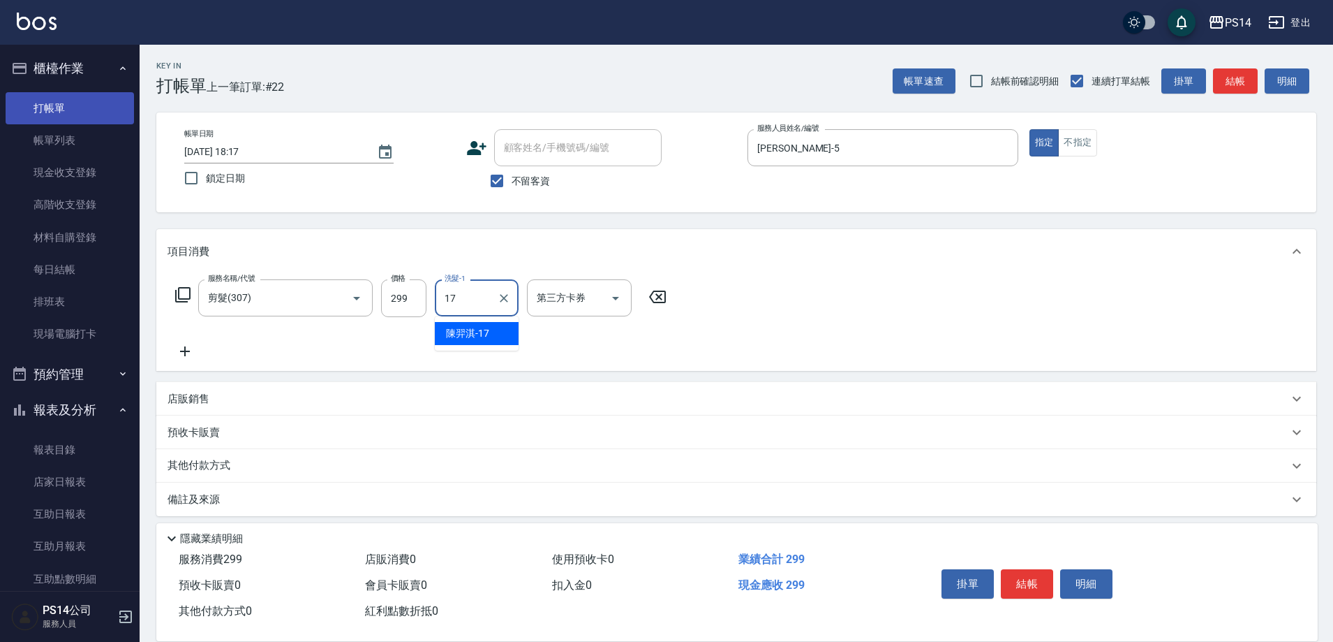
type input "[PERSON_NAME]-17"
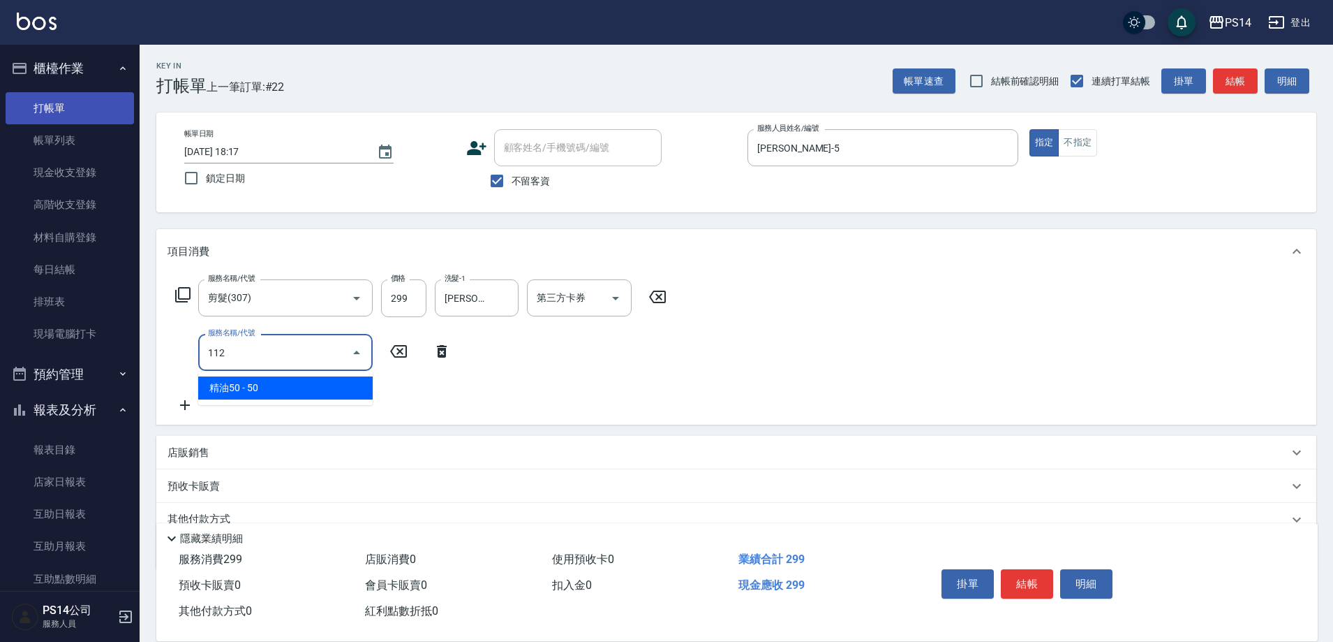
type input "精油50(112)"
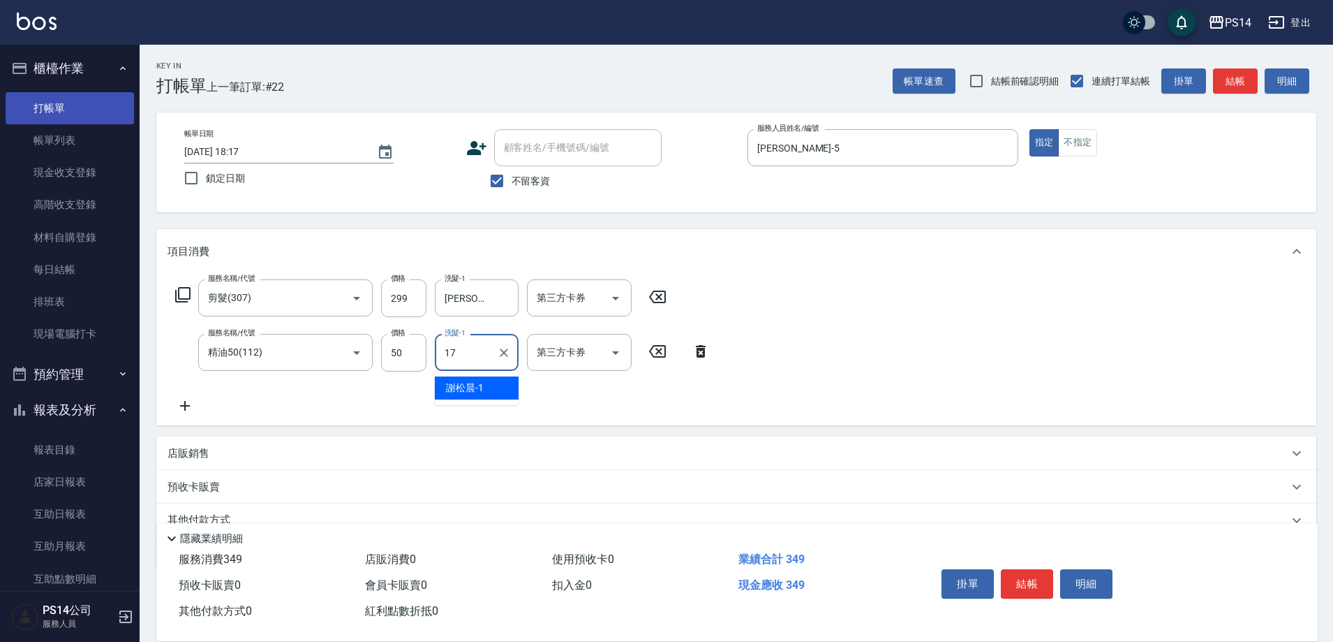
type input "[PERSON_NAME]-17"
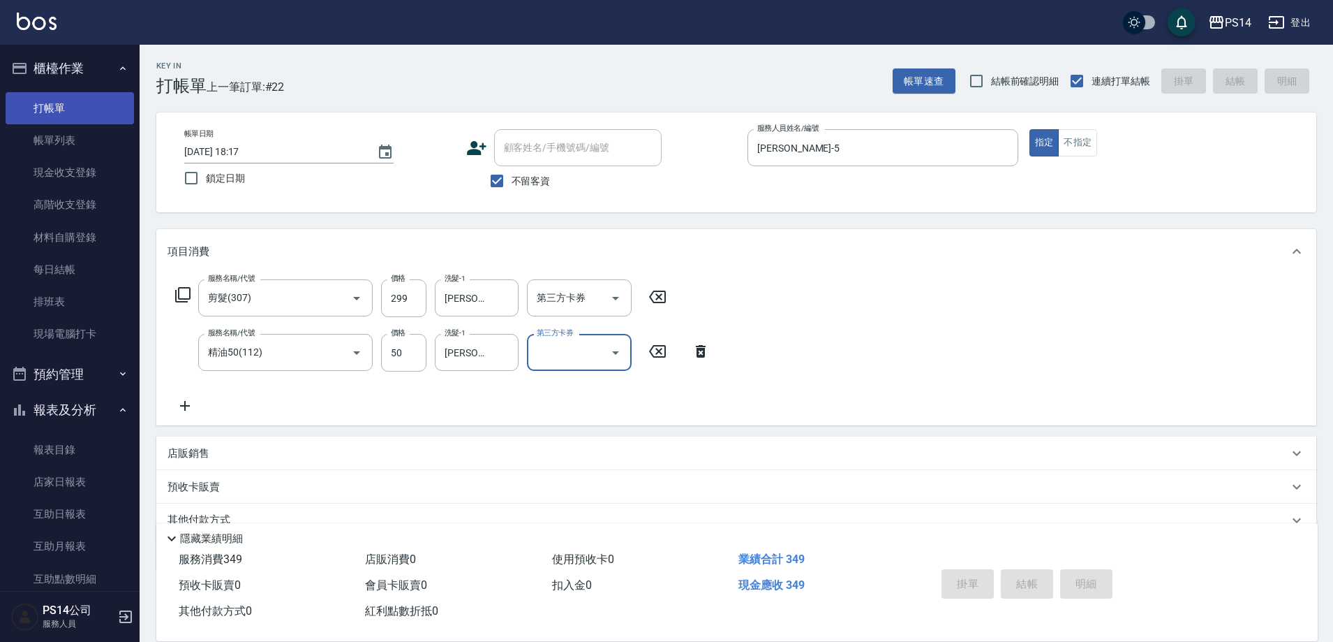
type input "[DATE] 18:19"
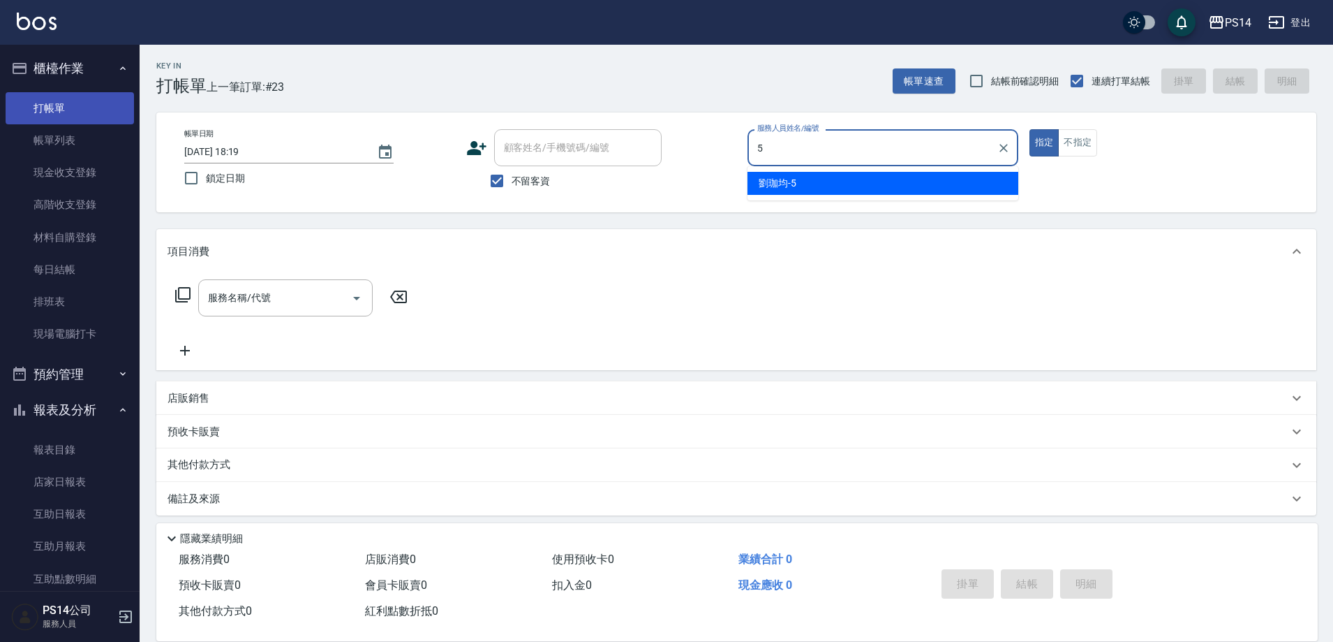
type input "[PERSON_NAME]-5"
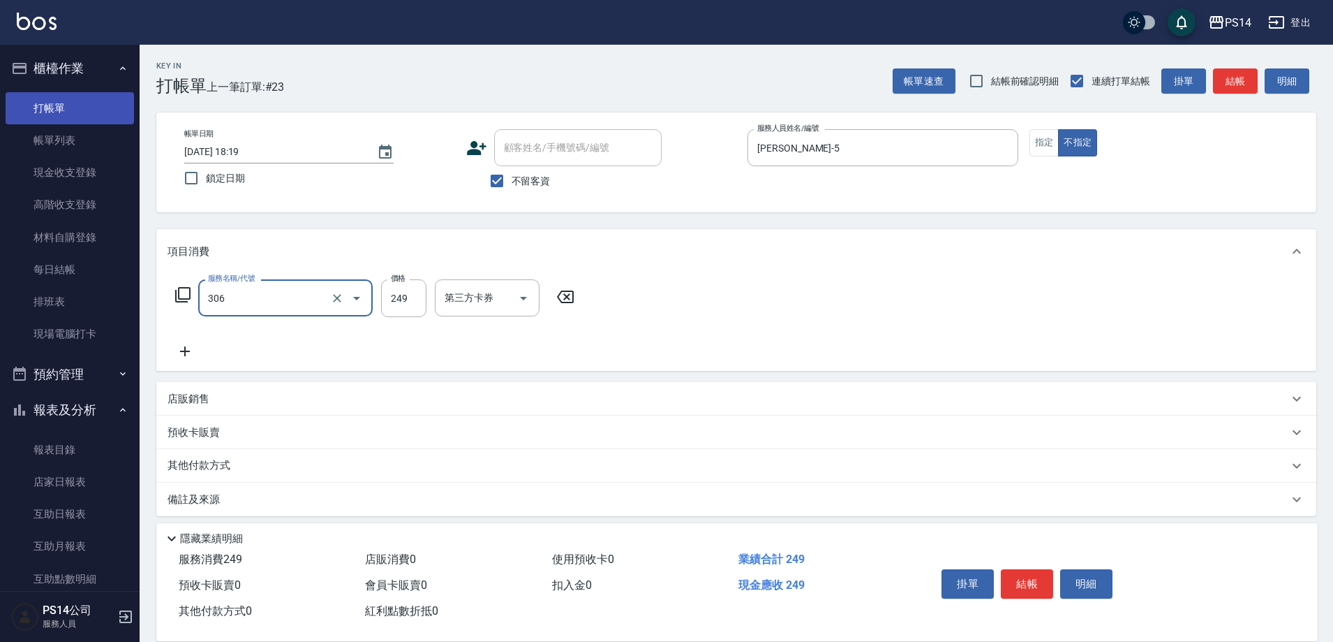
type input "剪髮(306)"
type input "[PERSON_NAME]-37"
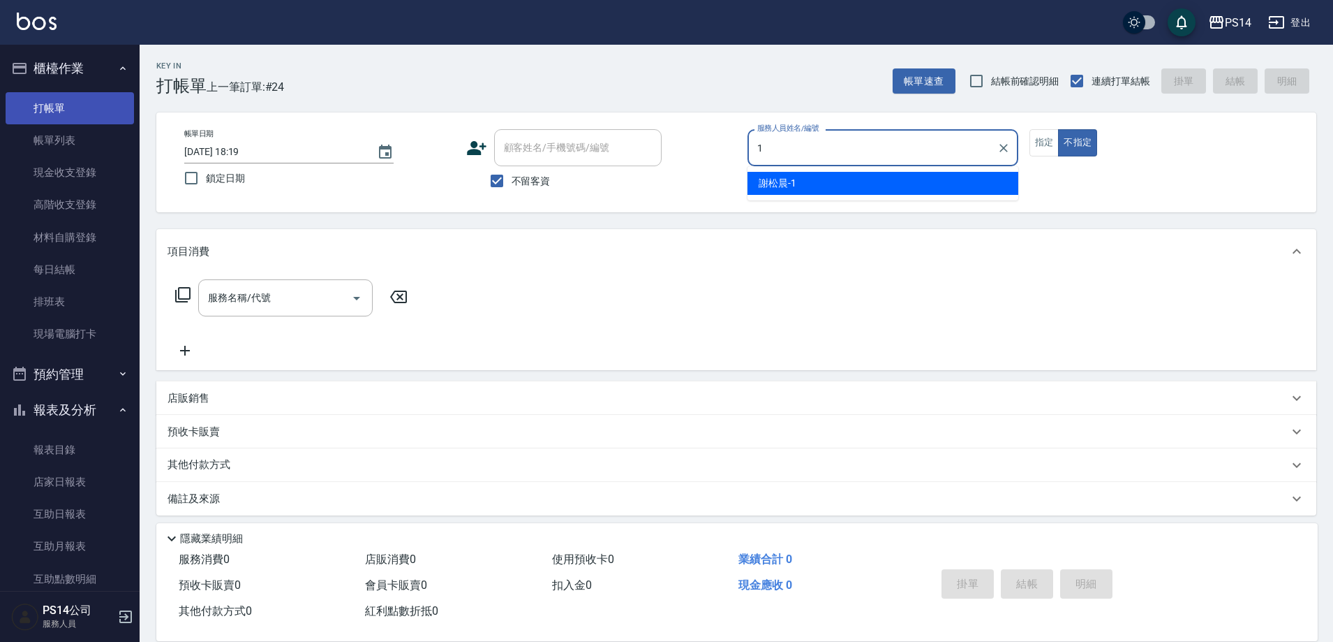
type input "[PERSON_NAME]-1"
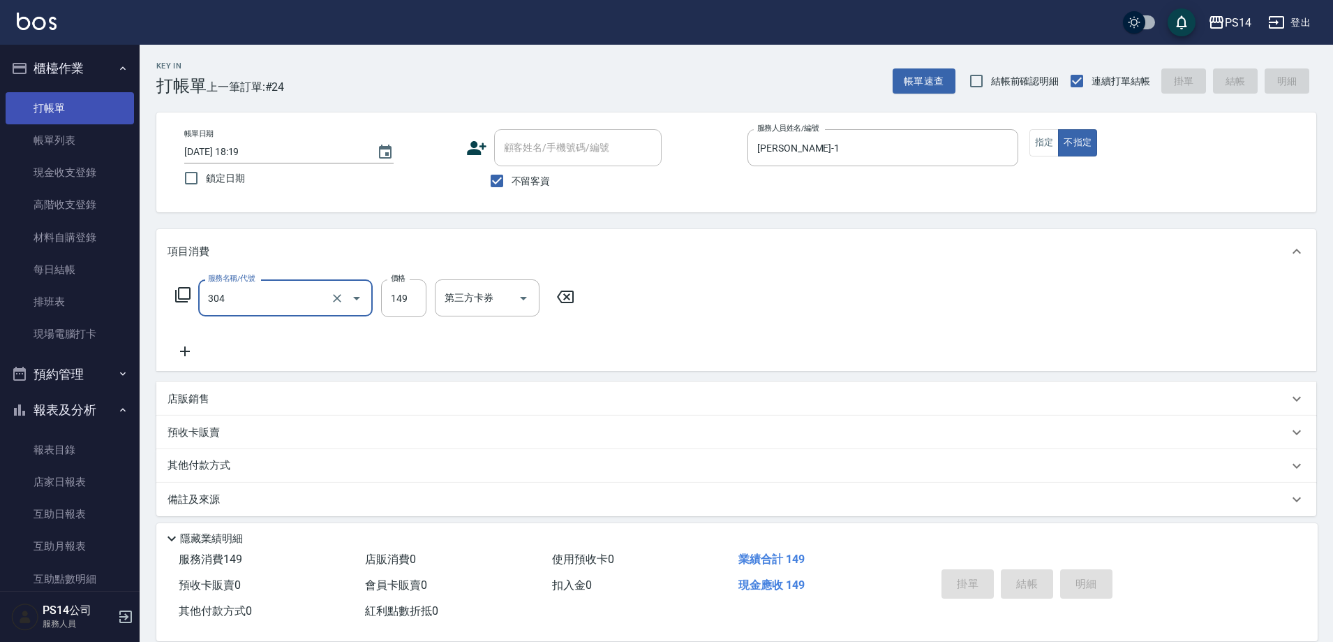
type input "304"
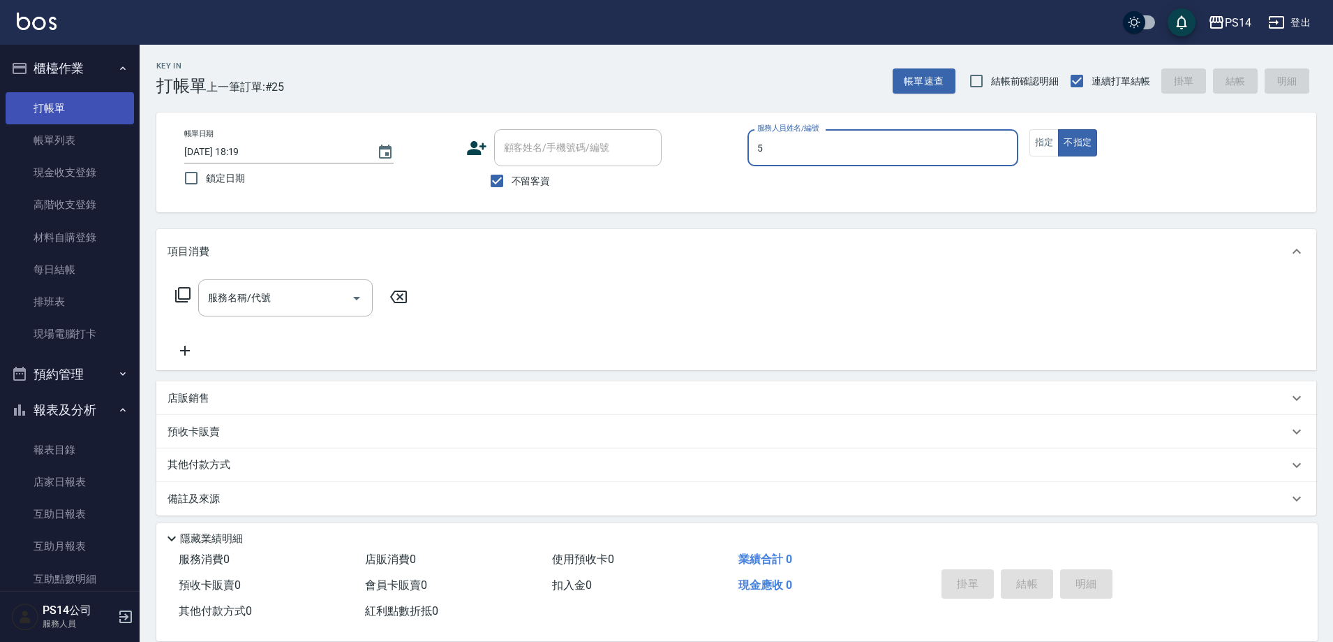
type input "[PERSON_NAME]-5"
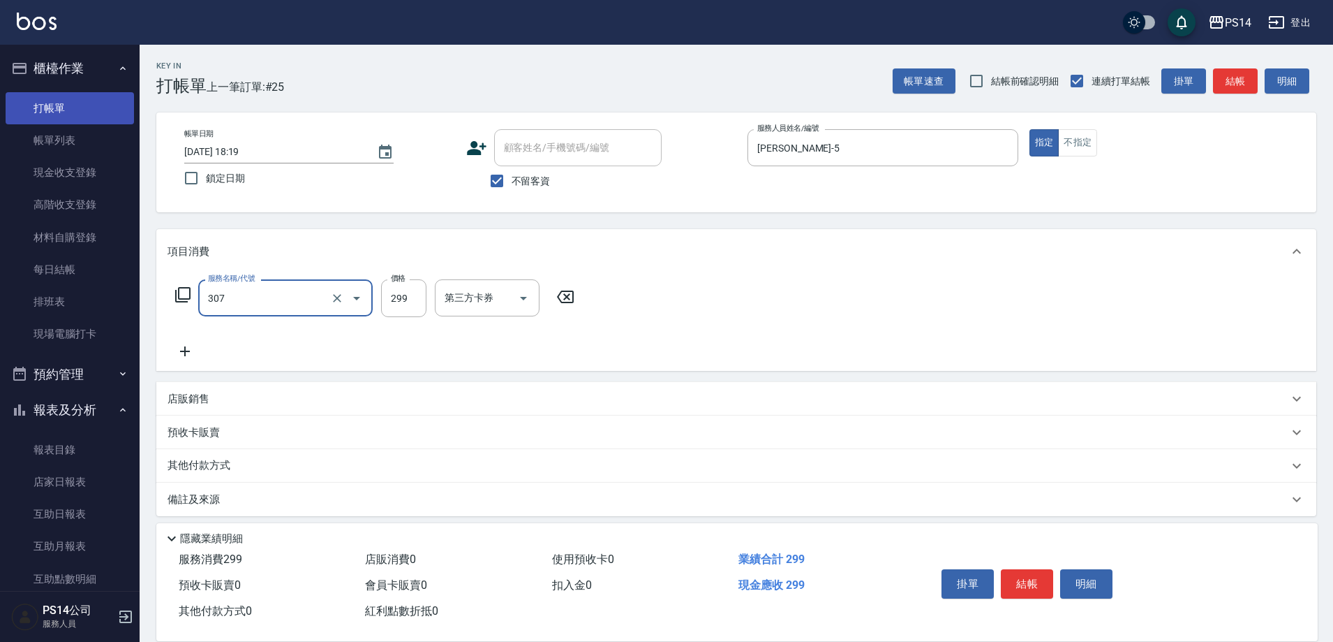
type input "剪髮(307)"
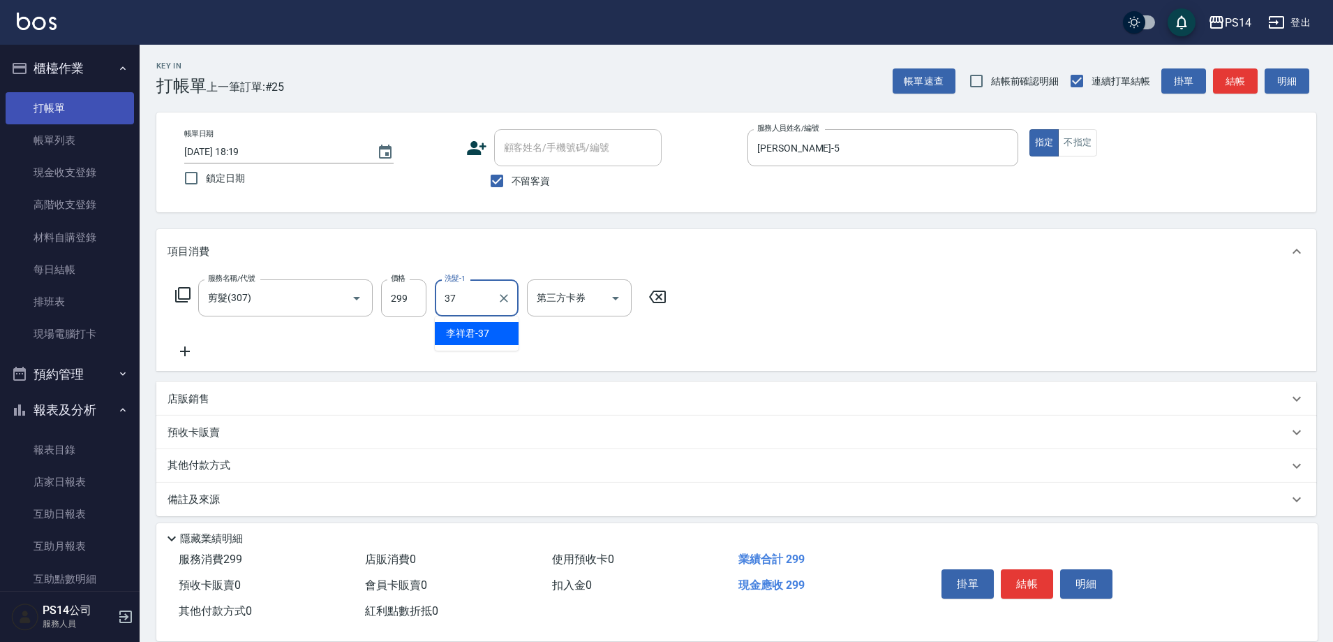
type input "[PERSON_NAME]-37"
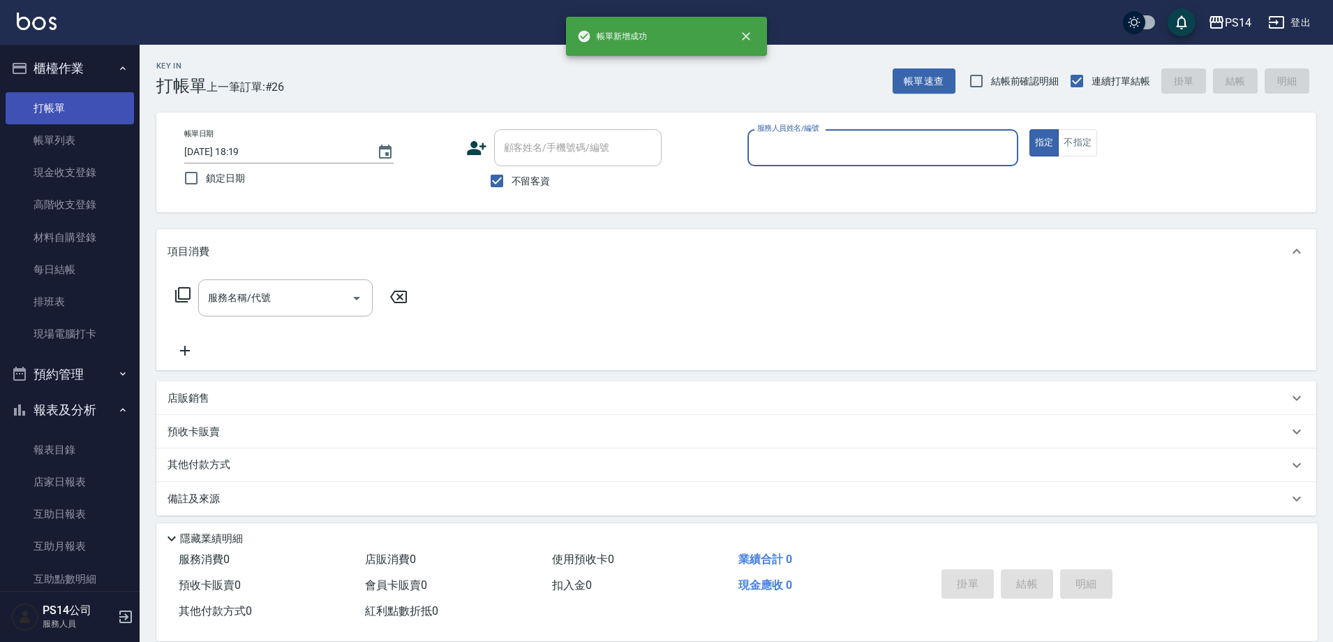
click at [1030, 129] on button "指定" at bounding box center [1045, 142] width 30 height 27
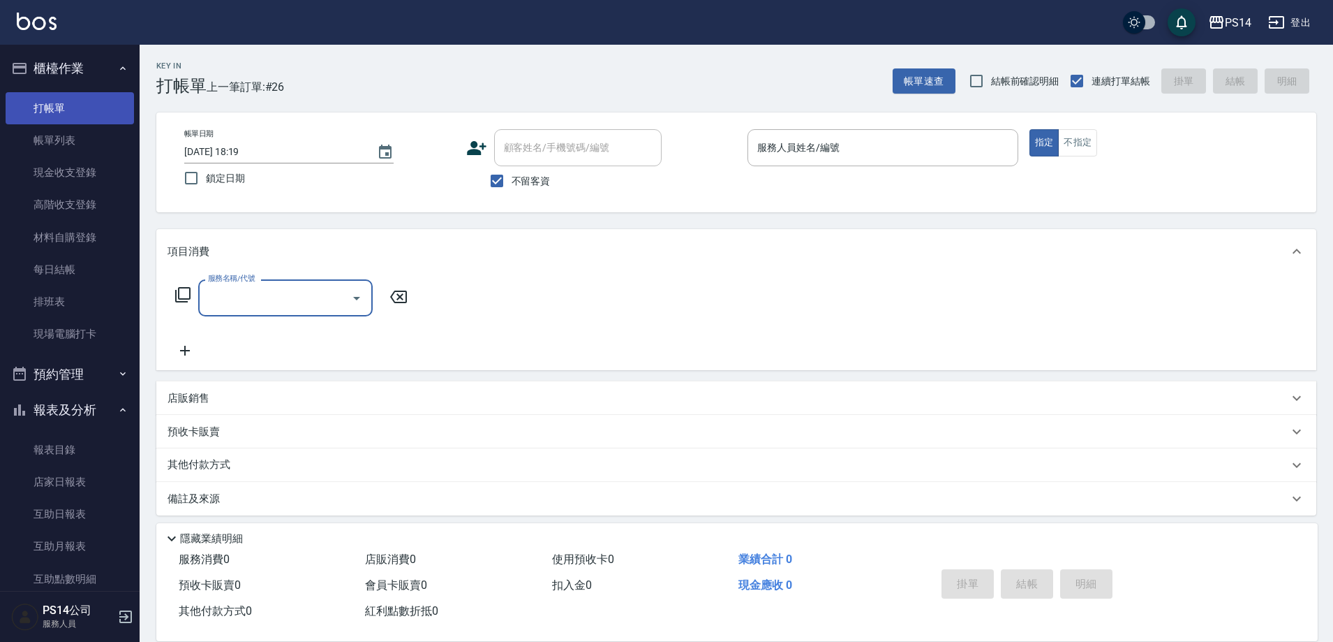
type input "0"
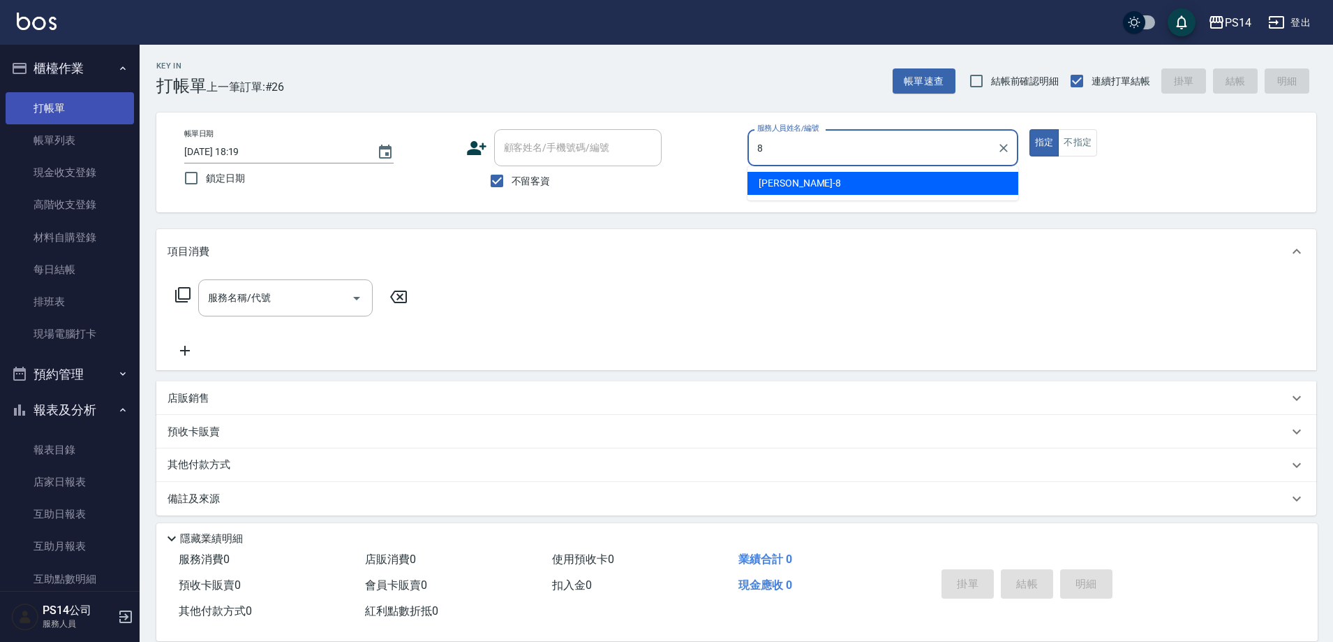
type input "[PERSON_NAME]-8"
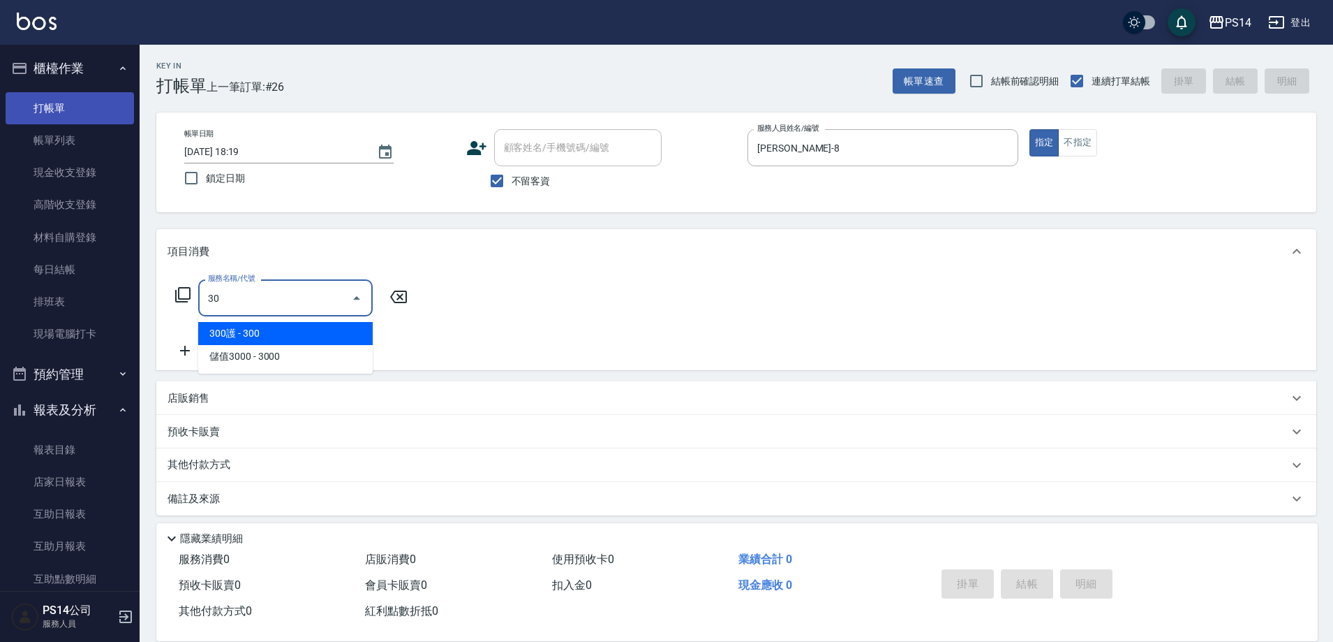
type input "3"
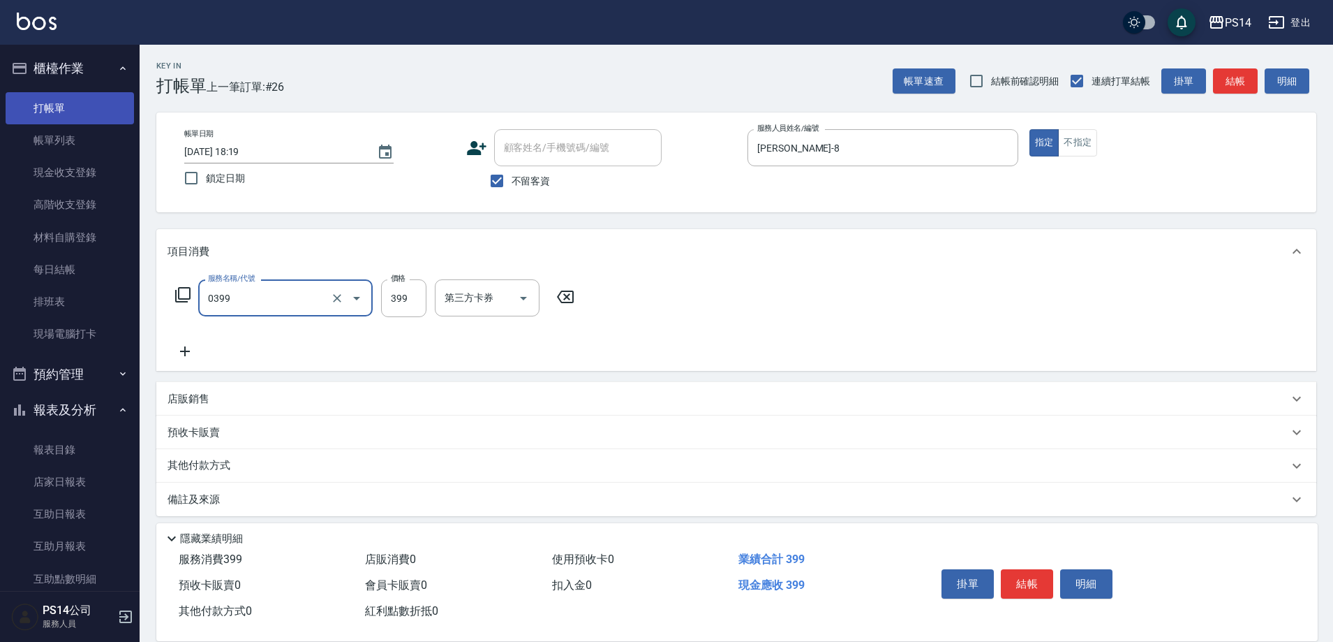
type input "海鹽399(0399)"
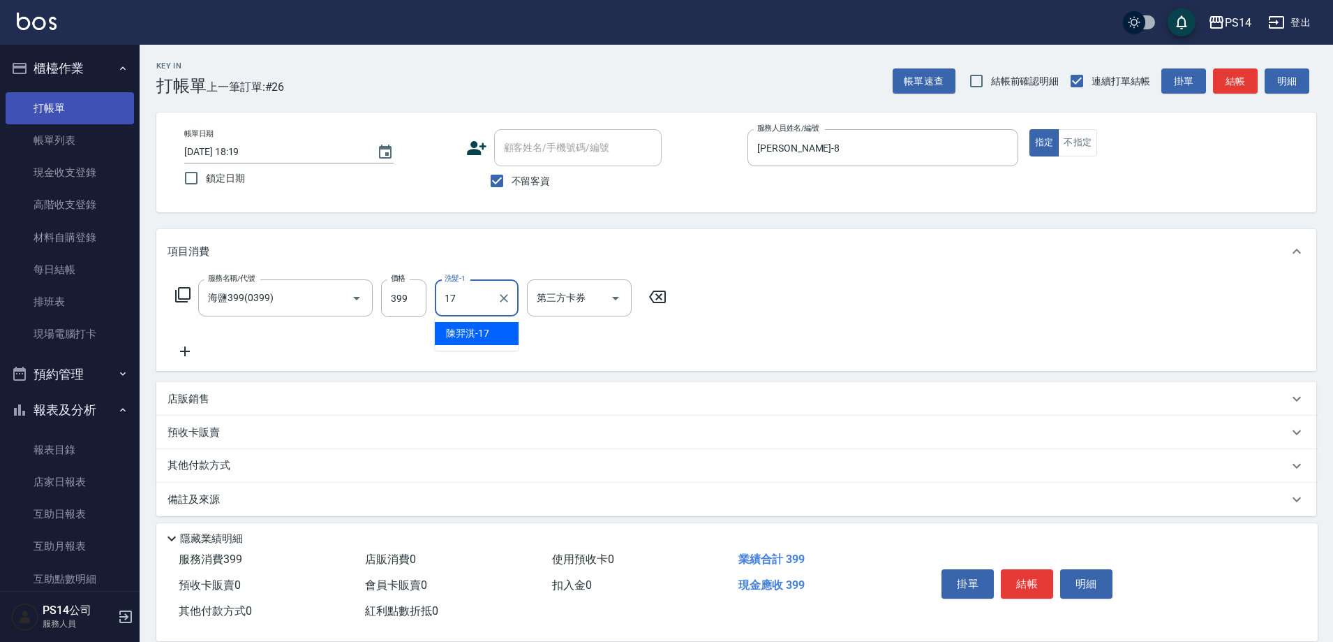
type input "[PERSON_NAME]-17"
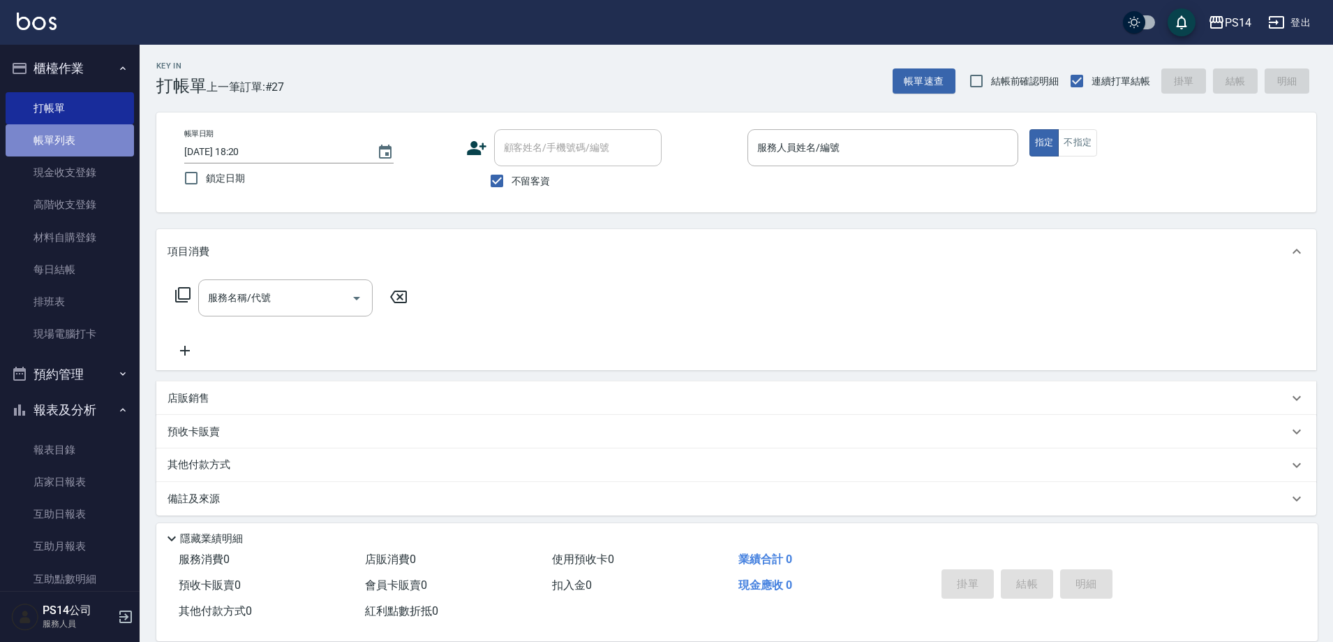
click at [77, 136] on link "帳單列表" at bounding box center [70, 140] width 128 height 32
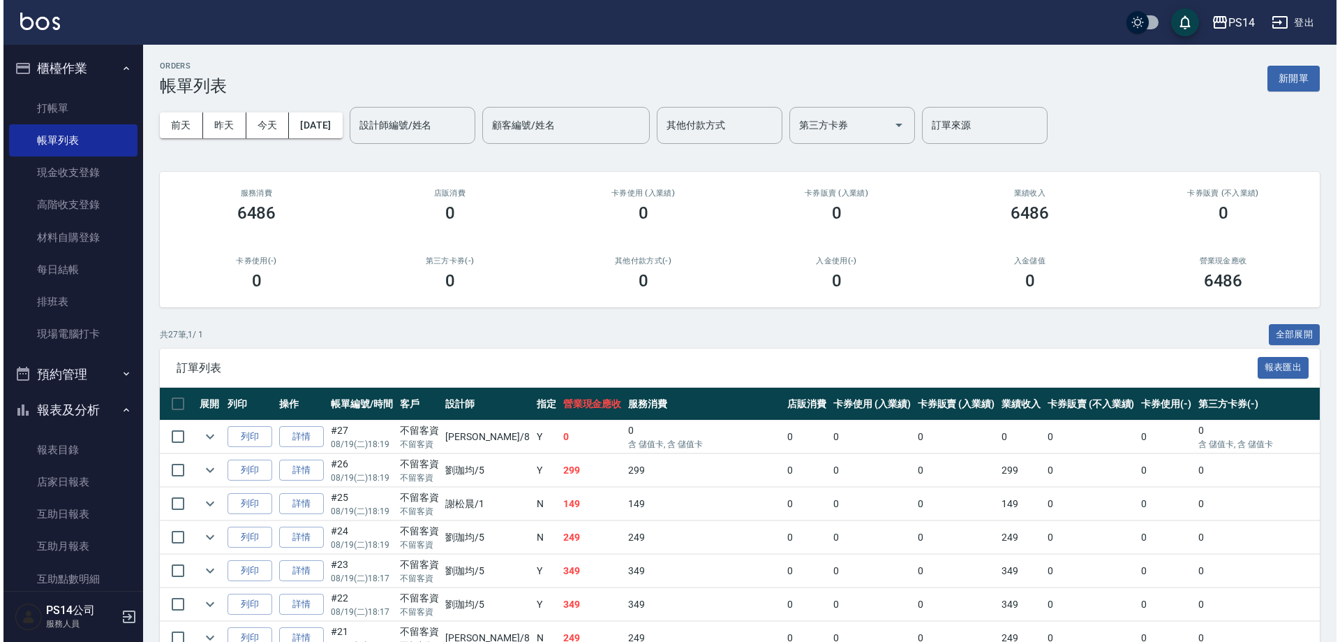
scroll to position [209, 0]
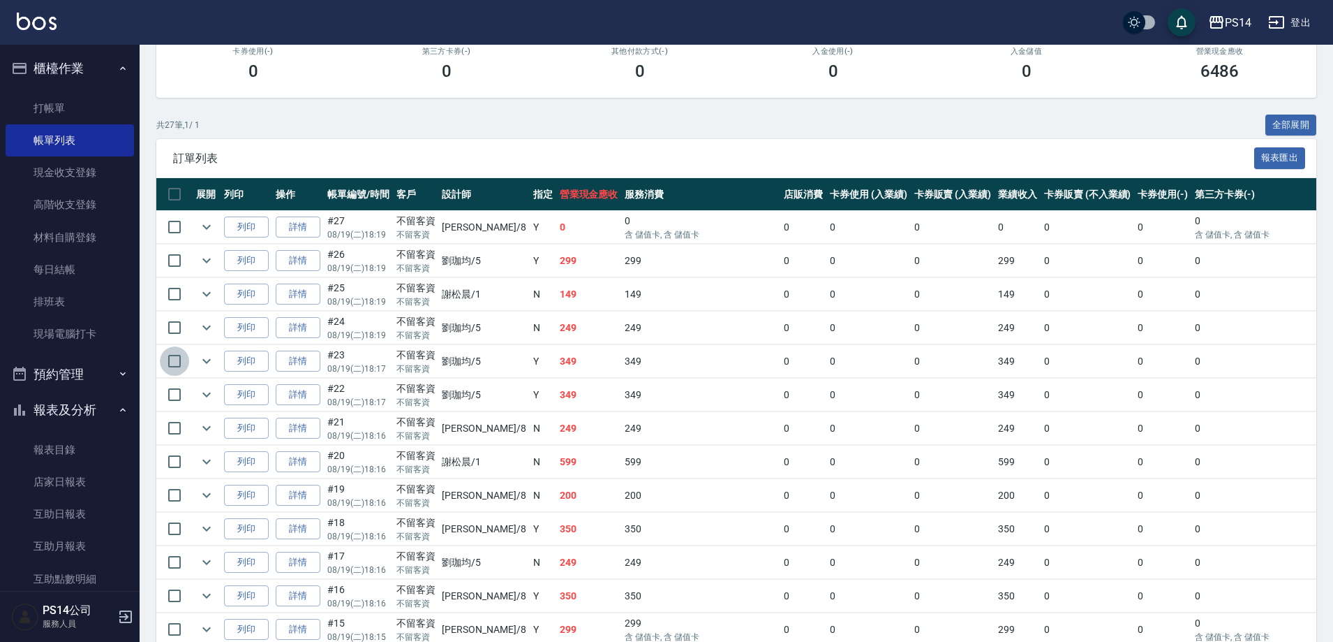
click at [175, 362] on input "checkbox" at bounding box center [174, 360] width 29 height 29
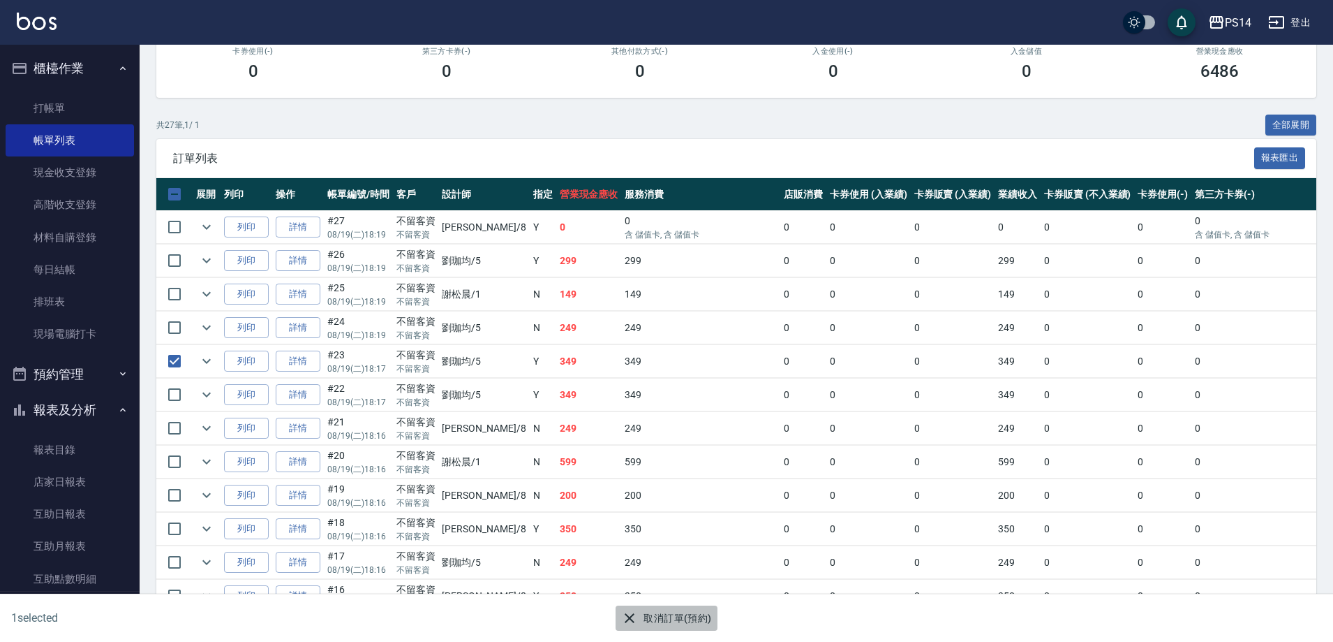
click at [692, 623] on button "取消訂單(預約)" at bounding box center [666, 618] width 101 height 26
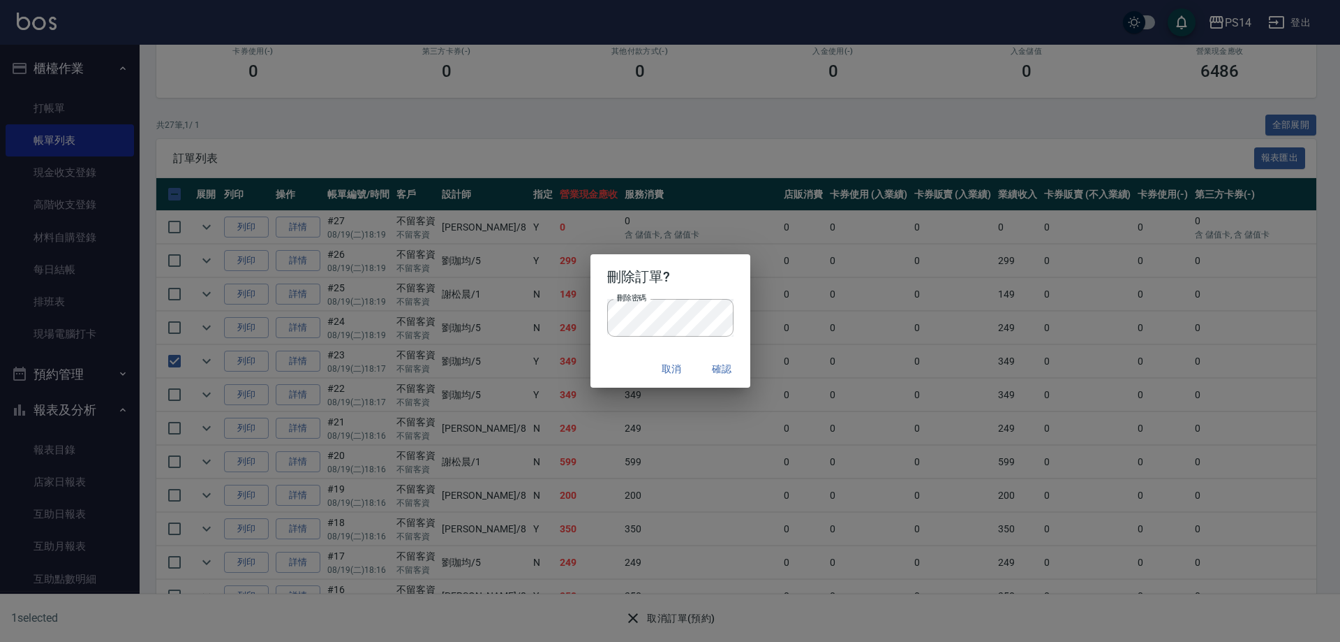
click at [704, 282] on h2 "刪除訂單?" at bounding box center [671, 276] width 160 height 45
click at [717, 366] on button "確認" at bounding box center [722, 369] width 45 height 26
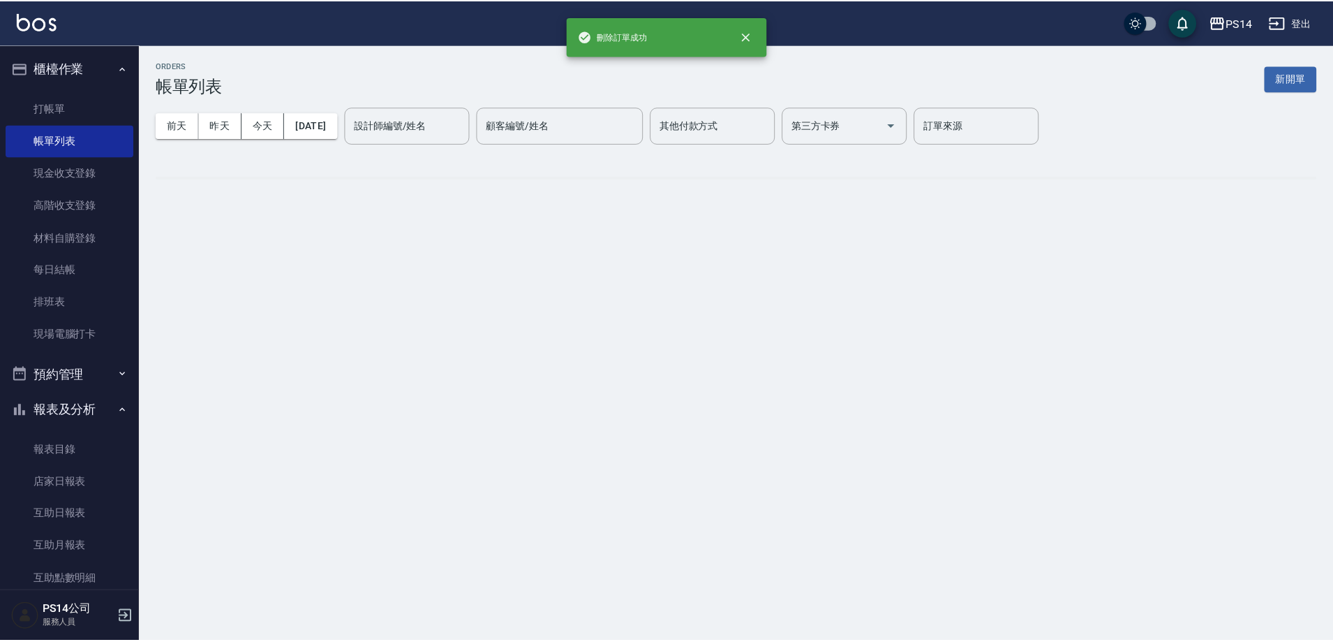
scroll to position [0, 0]
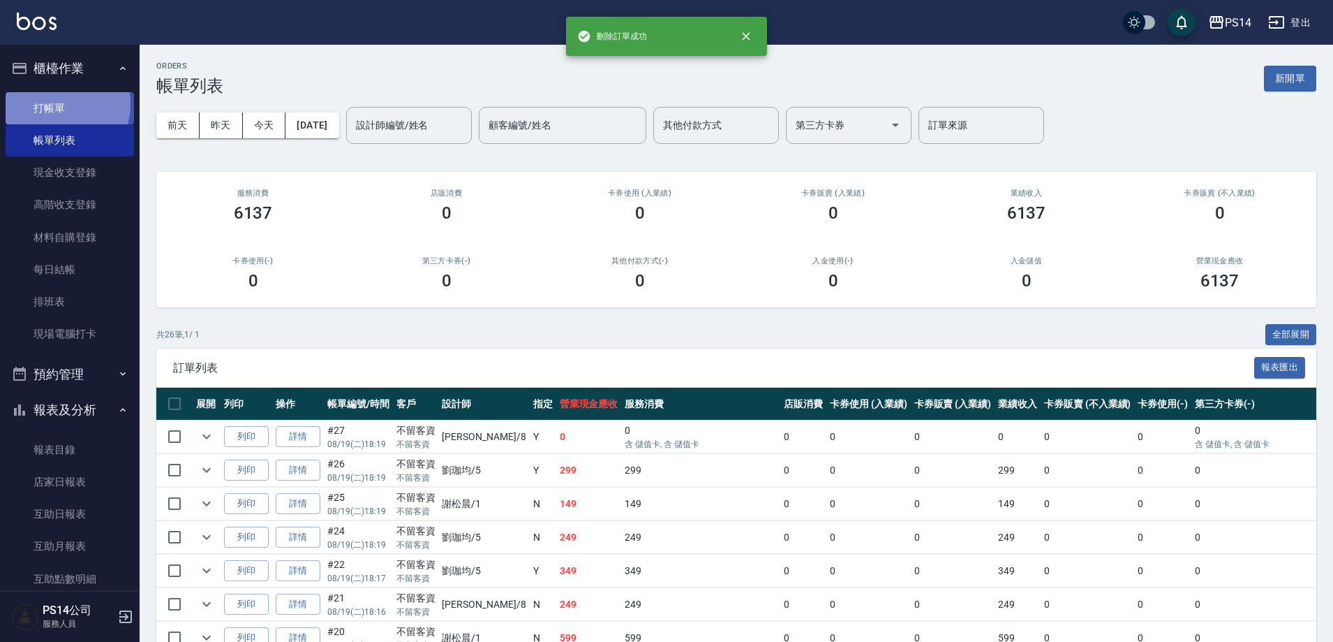
click at [50, 103] on link "打帳單" at bounding box center [70, 108] width 128 height 32
